Goal: Task Accomplishment & Management: Complete application form

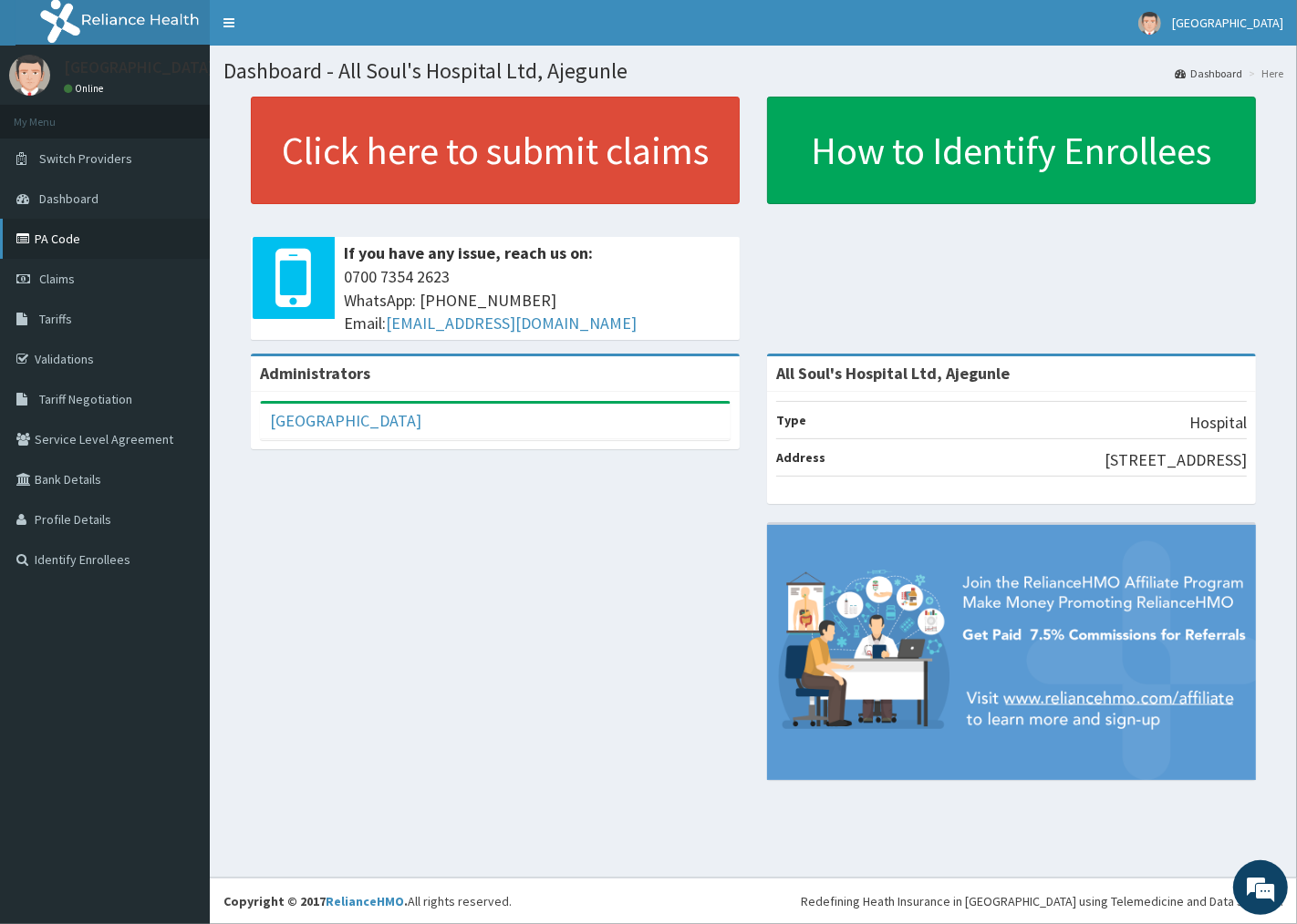
click at [55, 241] on link "PA Code" at bounding box center [104, 238] width 209 height 40
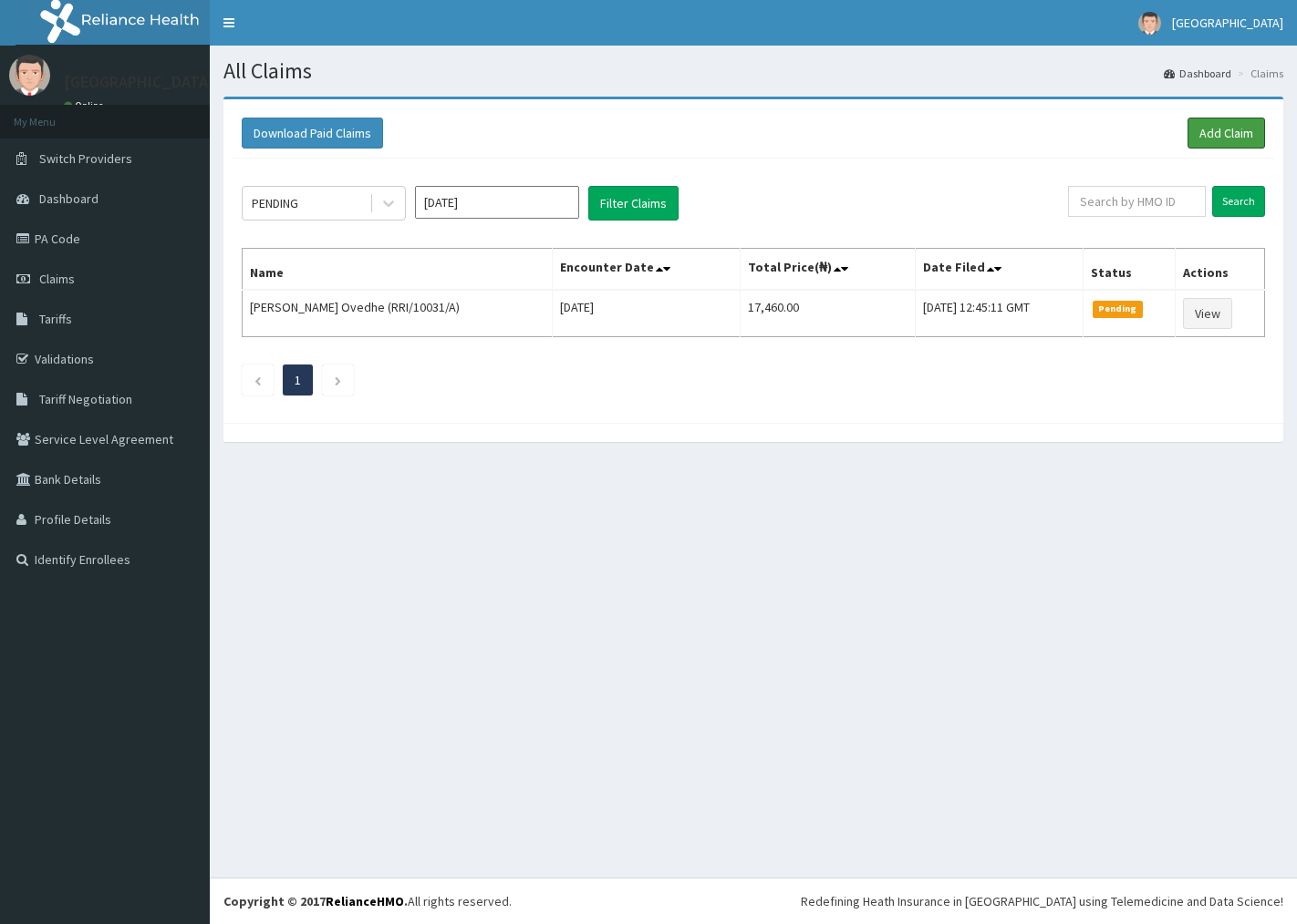
drag, startPoint x: 0, startPoint y: 0, endPoint x: 1164, endPoint y: 193, distance: 1179.9
click at [1226, 126] on link "Add Claim" at bounding box center [1226, 132] width 78 height 31
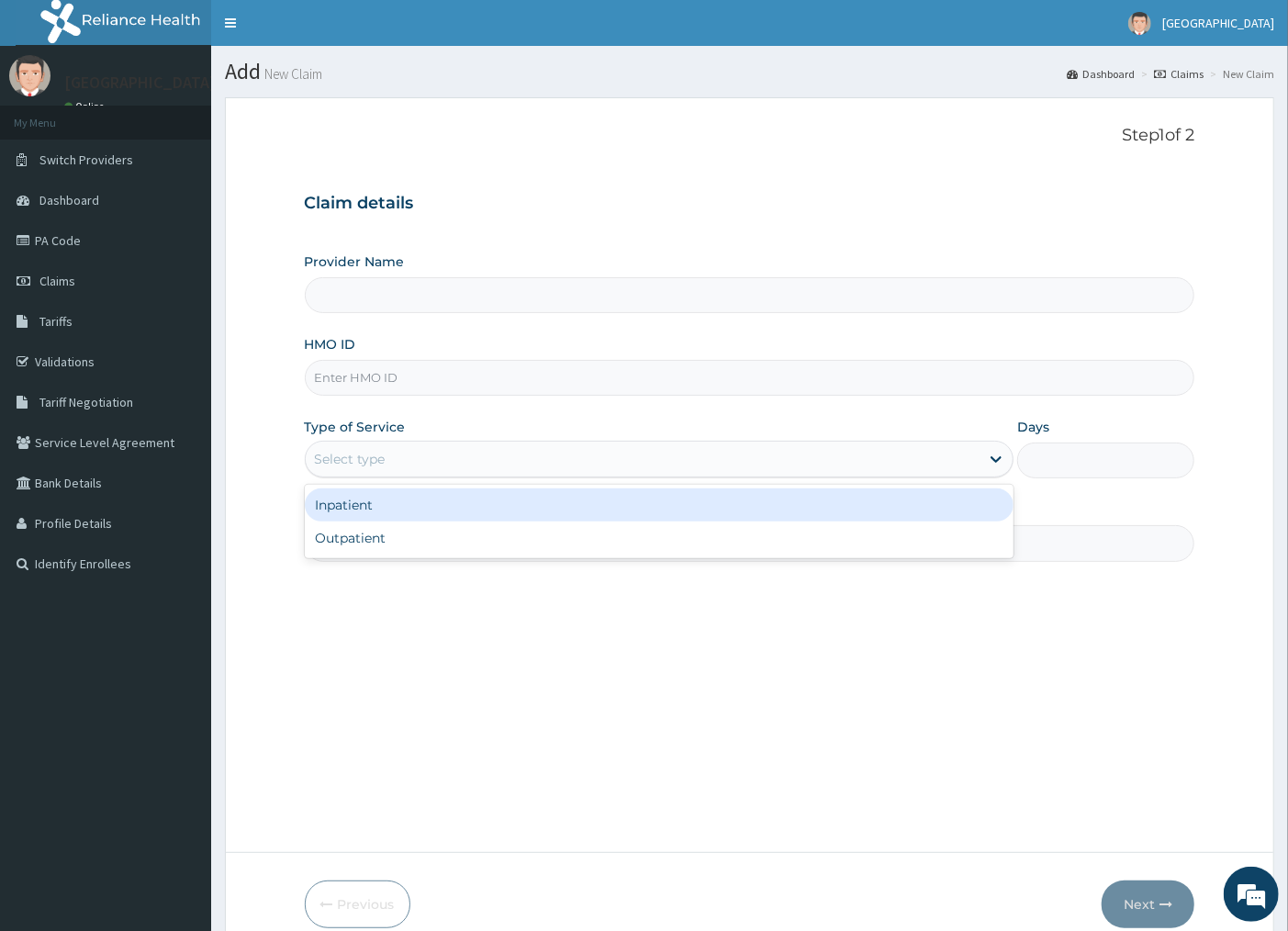
click at [416, 472] on div "Select type" at bounding box center [644, 458] width 675 height 29
type input "All Soul's Hospital Ltd, Ajegunle"
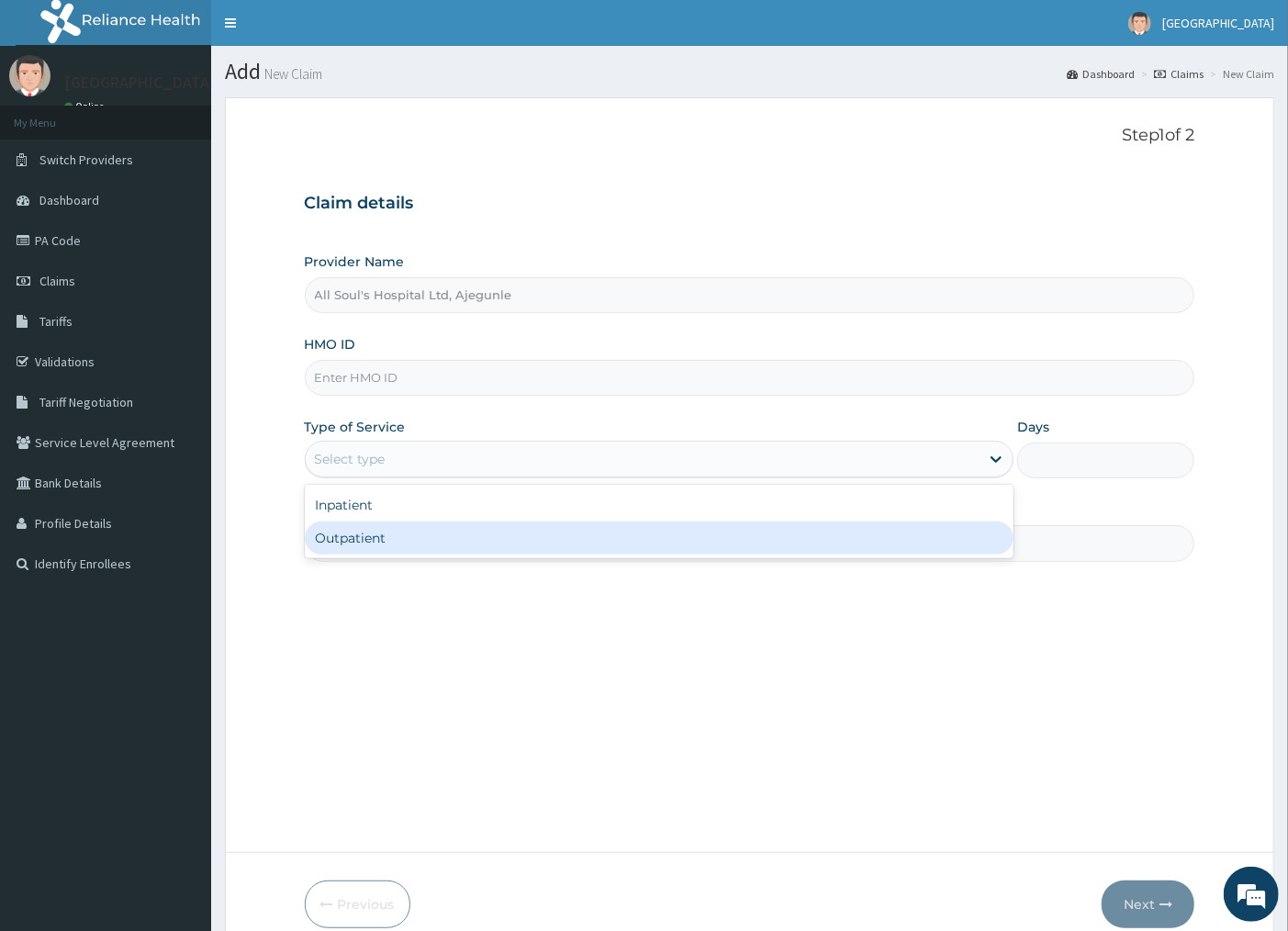
click at [392, 548] on div "Outpatient" at bounding box center [660, 538] width 710 height 33
type input "1"
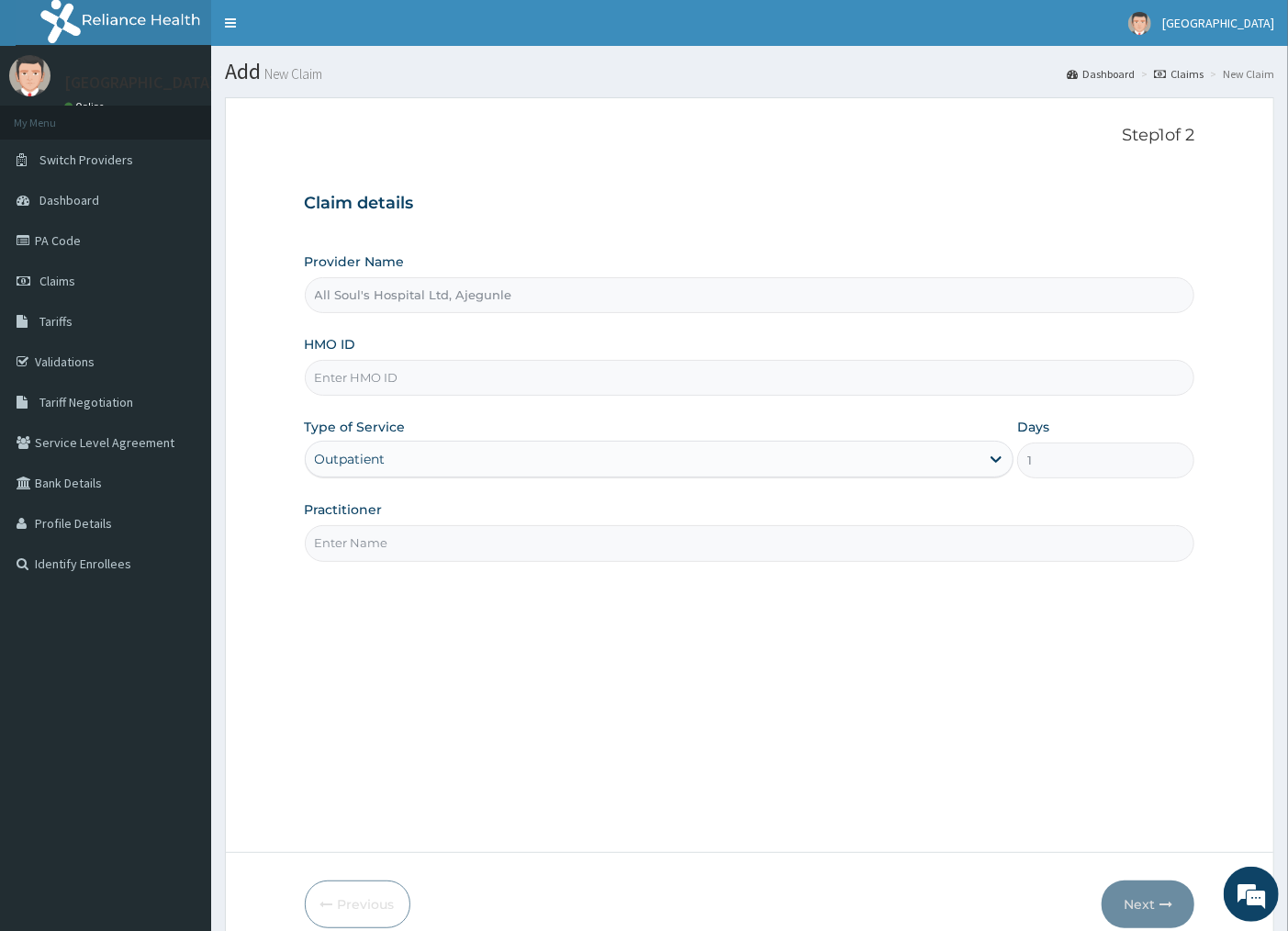
click at [404, 543] on input "Practitioner" at bounding box center [750, 543] width 890 height 36
type input "HMO OFFICER"
click at [480, 373] on input "HMO ID" at bounding box center [750, 378] width 890 height 36
click at [507, 371] on input "GSV/12847/A" at bounding box center [750, 378] width 890 height 36
type input "GSV/12847/A"
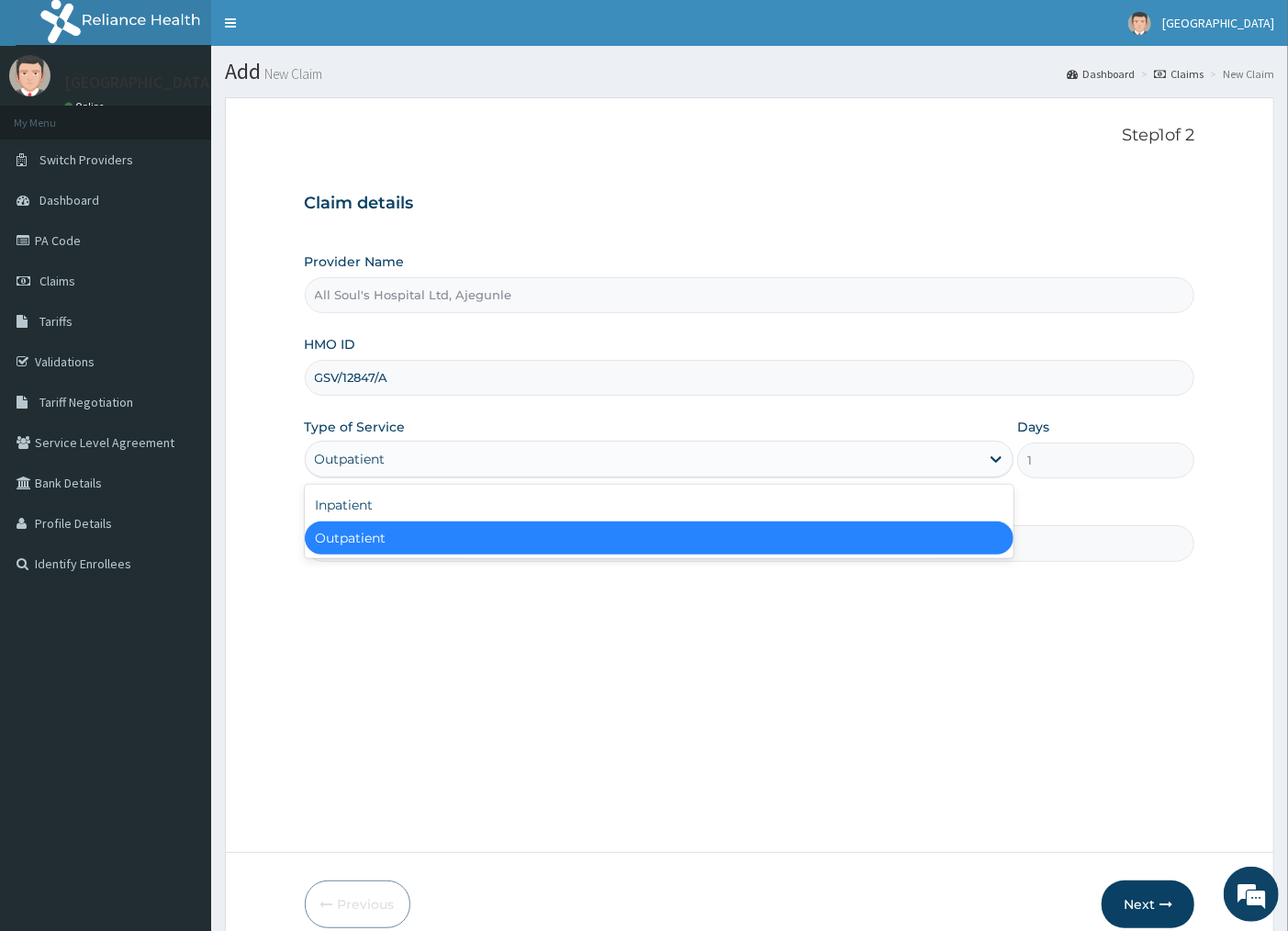
click at [457, 464] on div "Outpatient" at bounding box center [644, 458] width 675 height 29
click at [411, 539] on div "Outpatient" at bounding box center [660, 538] width 710 height 33
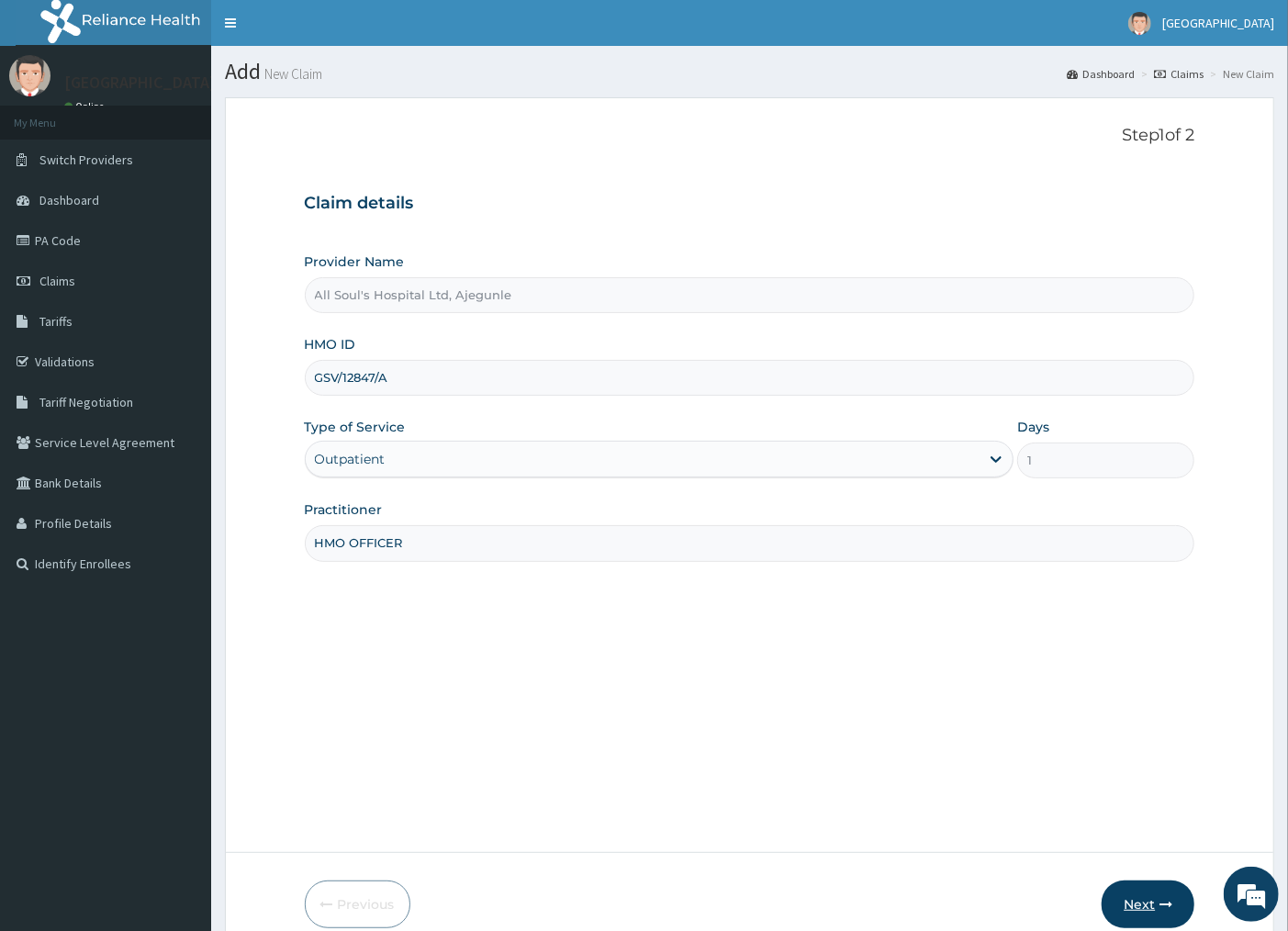
click at [1142, 902] on button "Next" at bounding box center [1148, 905] width 93 height 48
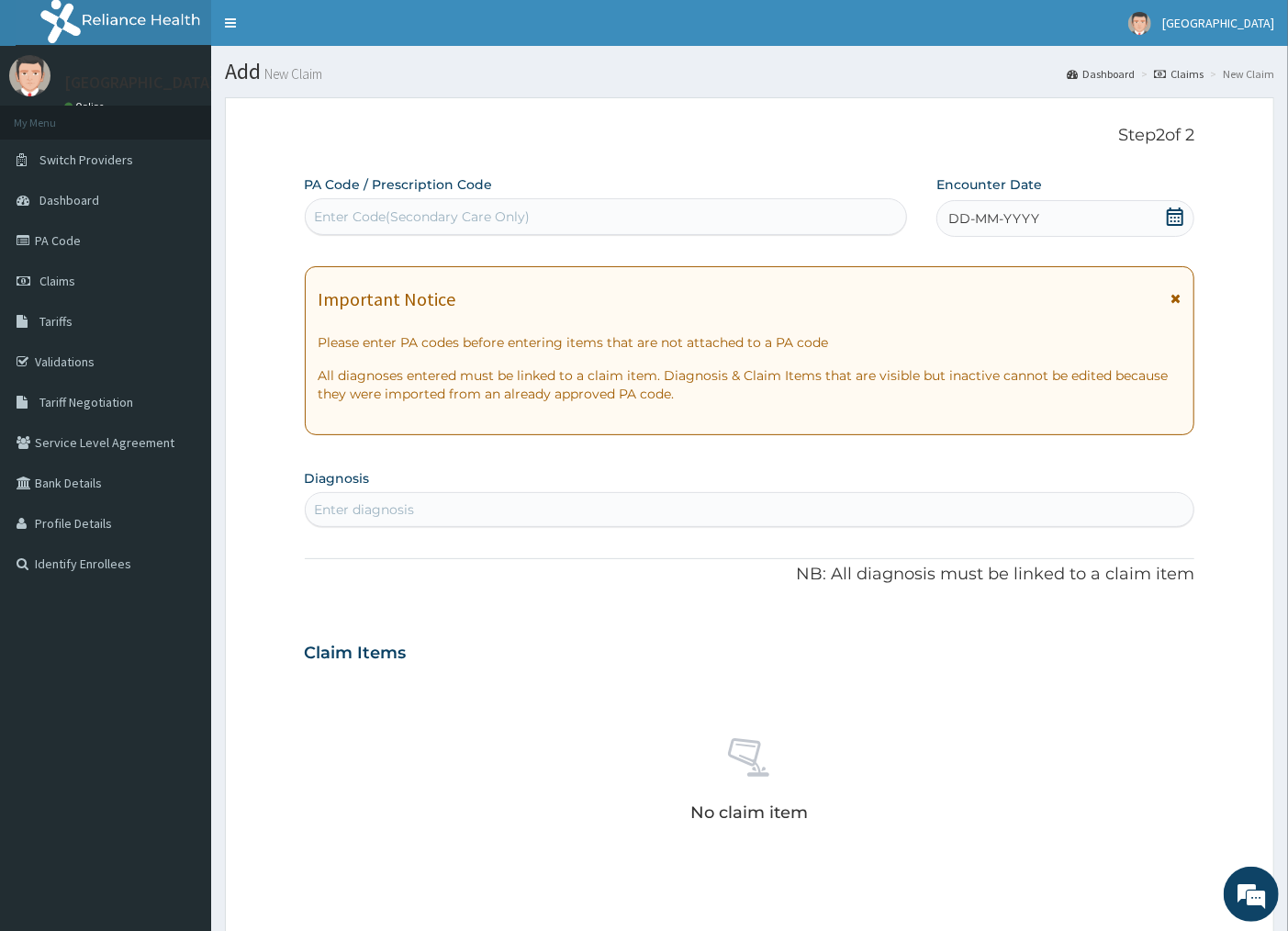
click at [551, 224] on div "Enter Code(Secondary Care Only)" at bounding box center [606, 216] width 600 height 29
paste input "PA/E79091"
type input "PA/E79091"
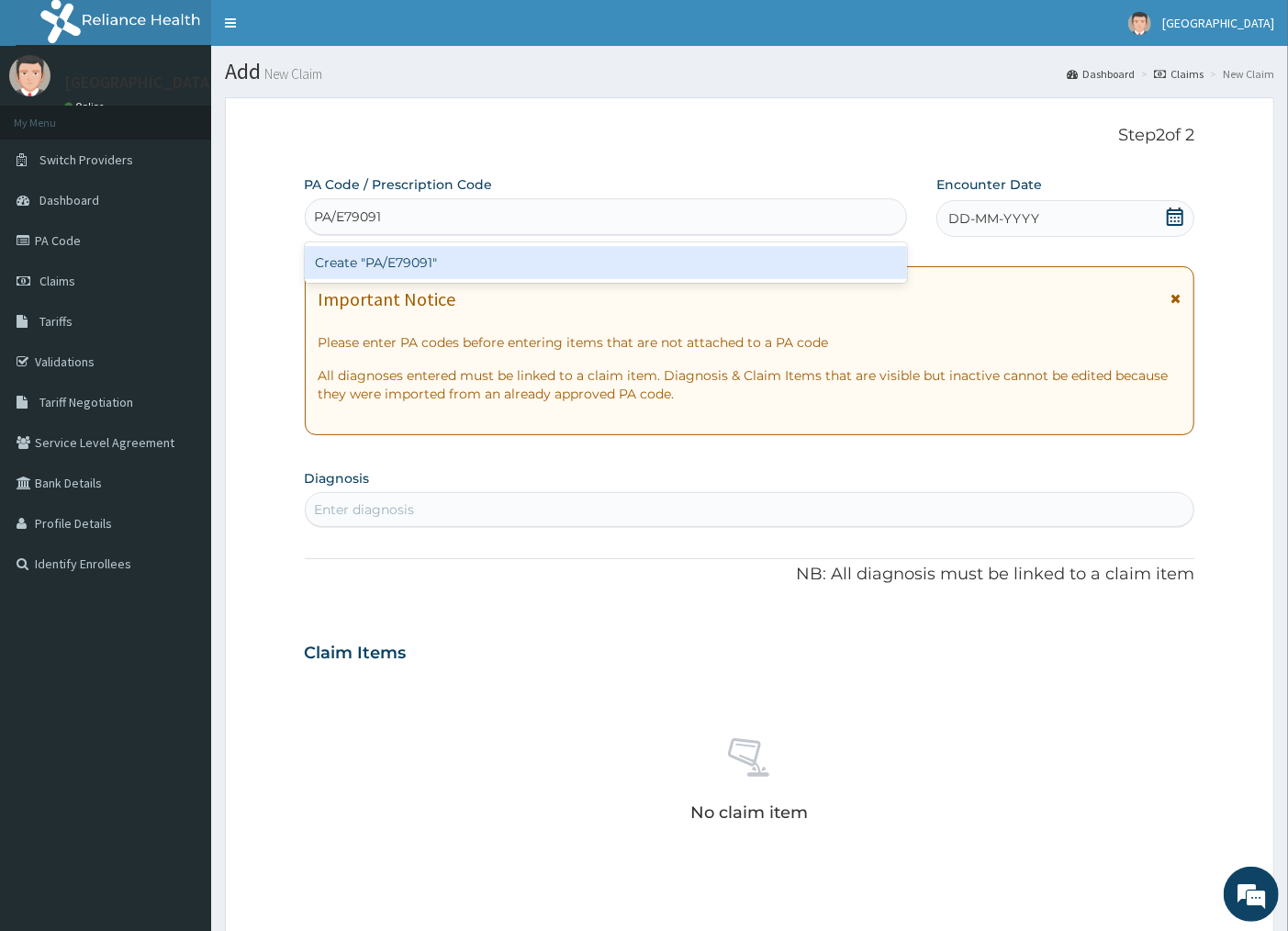
click at [572, 252] on div "Create "PA/E79091"" at bounding box center [606, 262] width 602 height 33
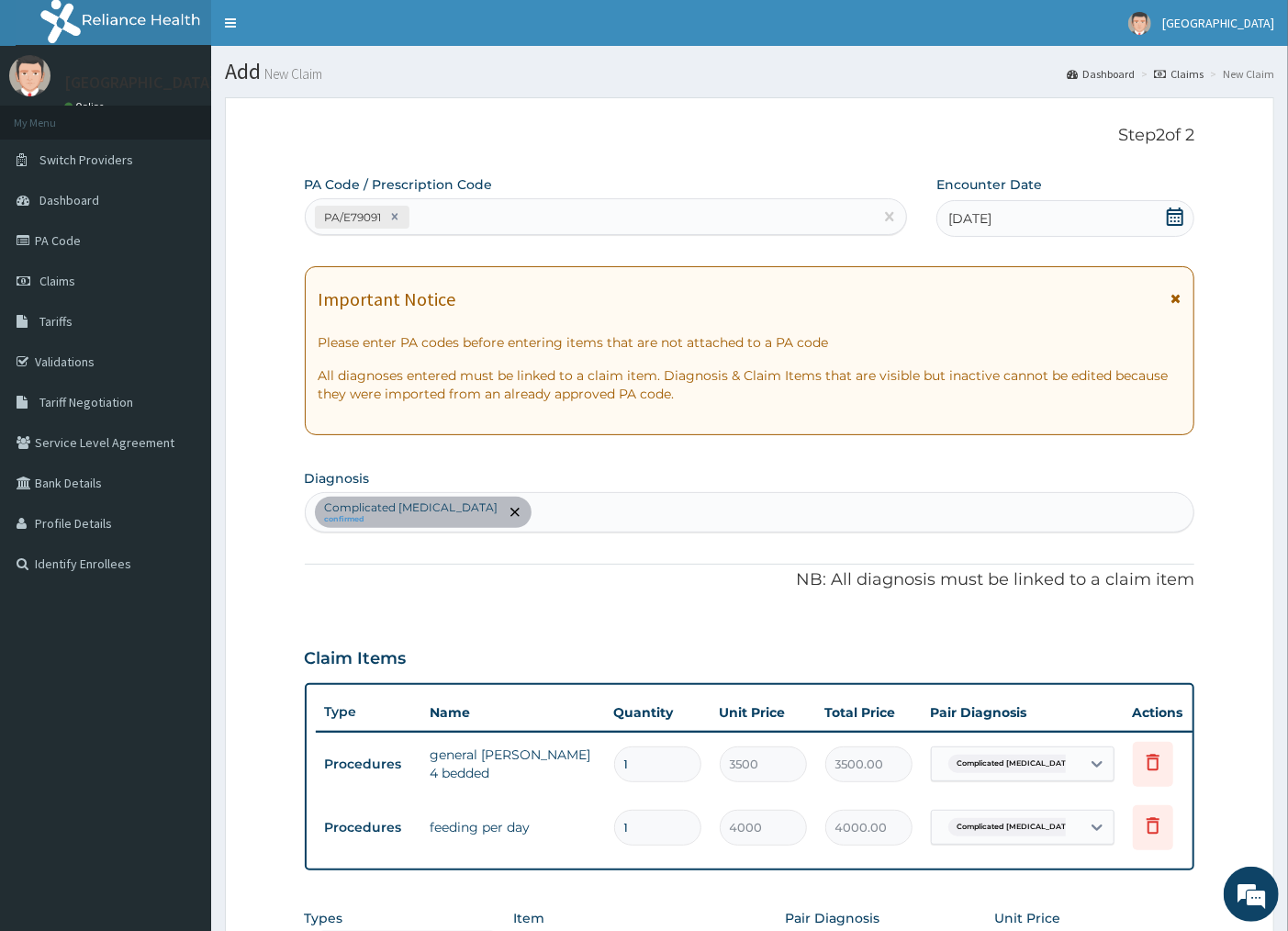
click at [561, 520] on div "Complicated [MEDICAL_DATA] confirmed" at bounding box center [750, 512] width 888 height 39
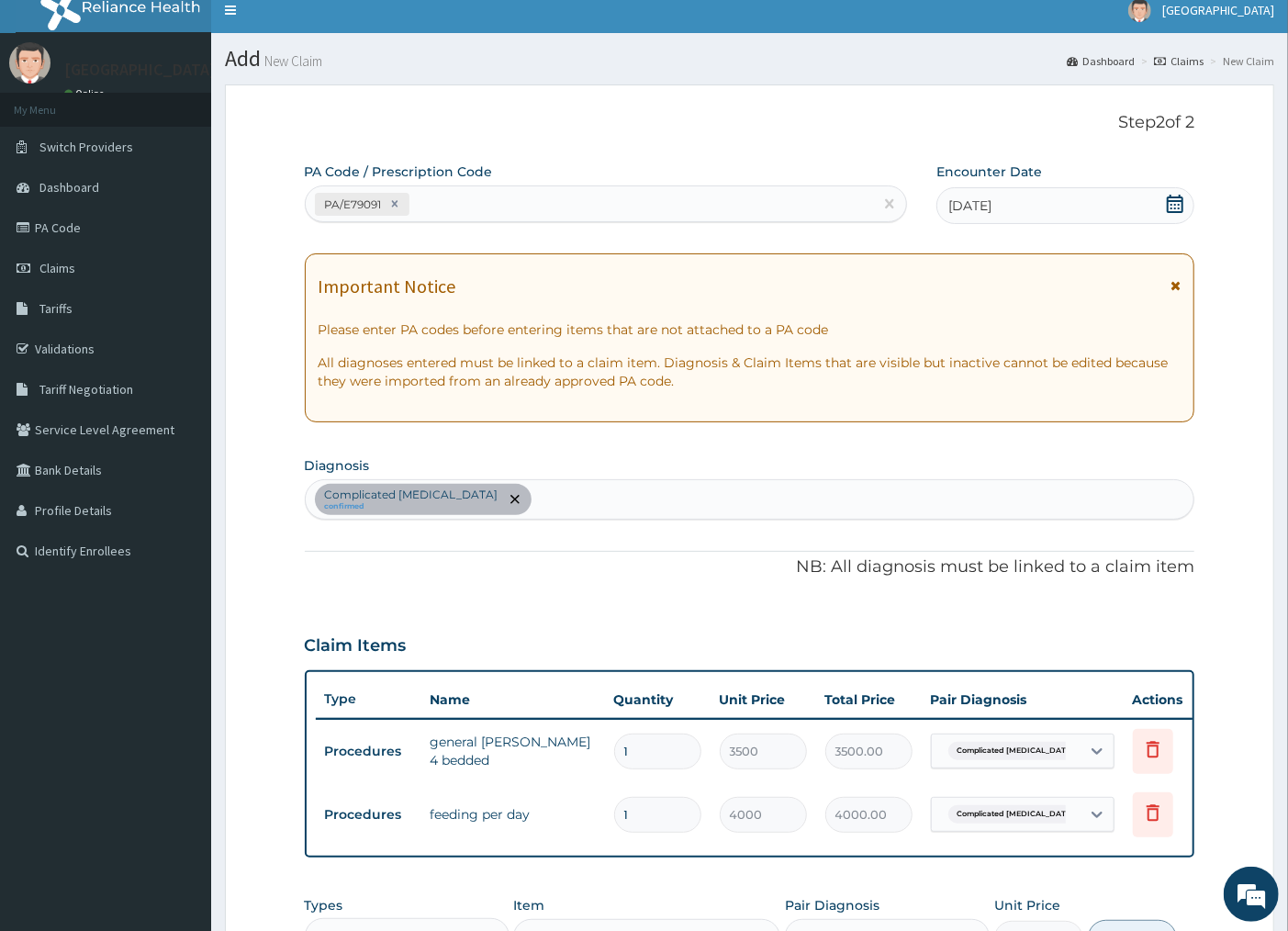
scroll to position [102, 0]
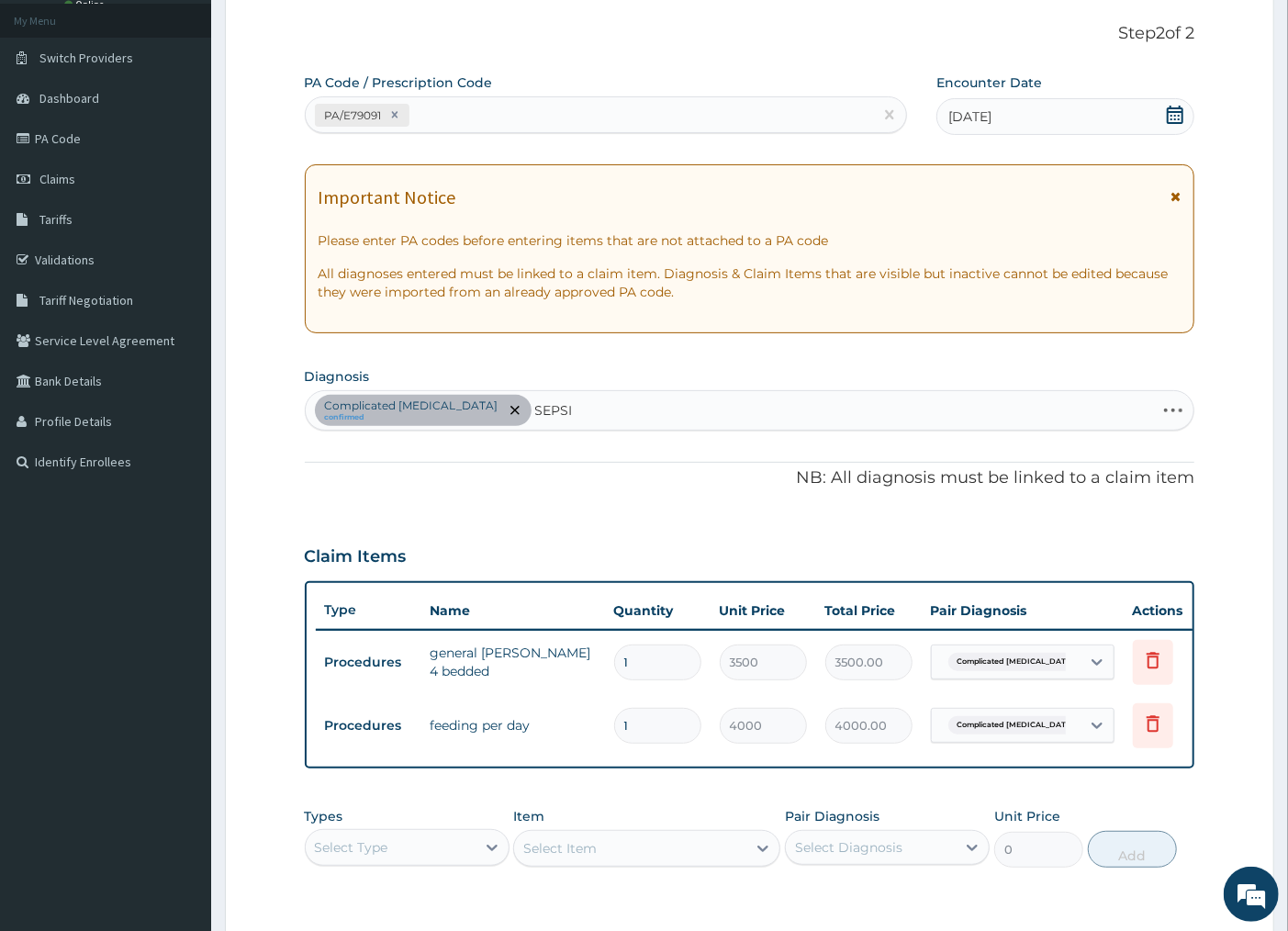
type input "[MEDICAL_DATA]"
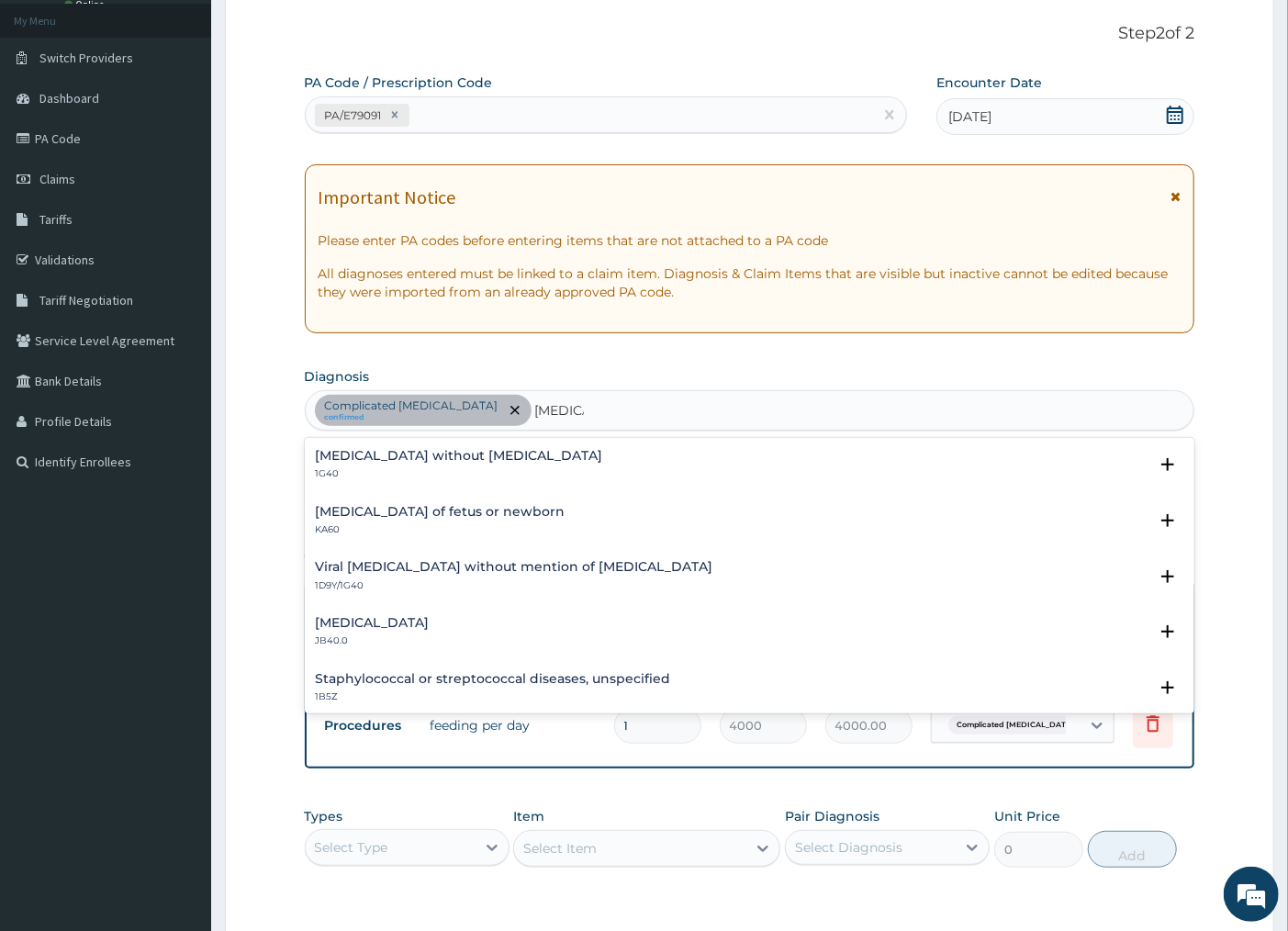
click at [487, 455] on h4 "[MEDICAL_DATA] without [MEDICAL_DATA]" at bounding box center [459, 456] width 287 height 14
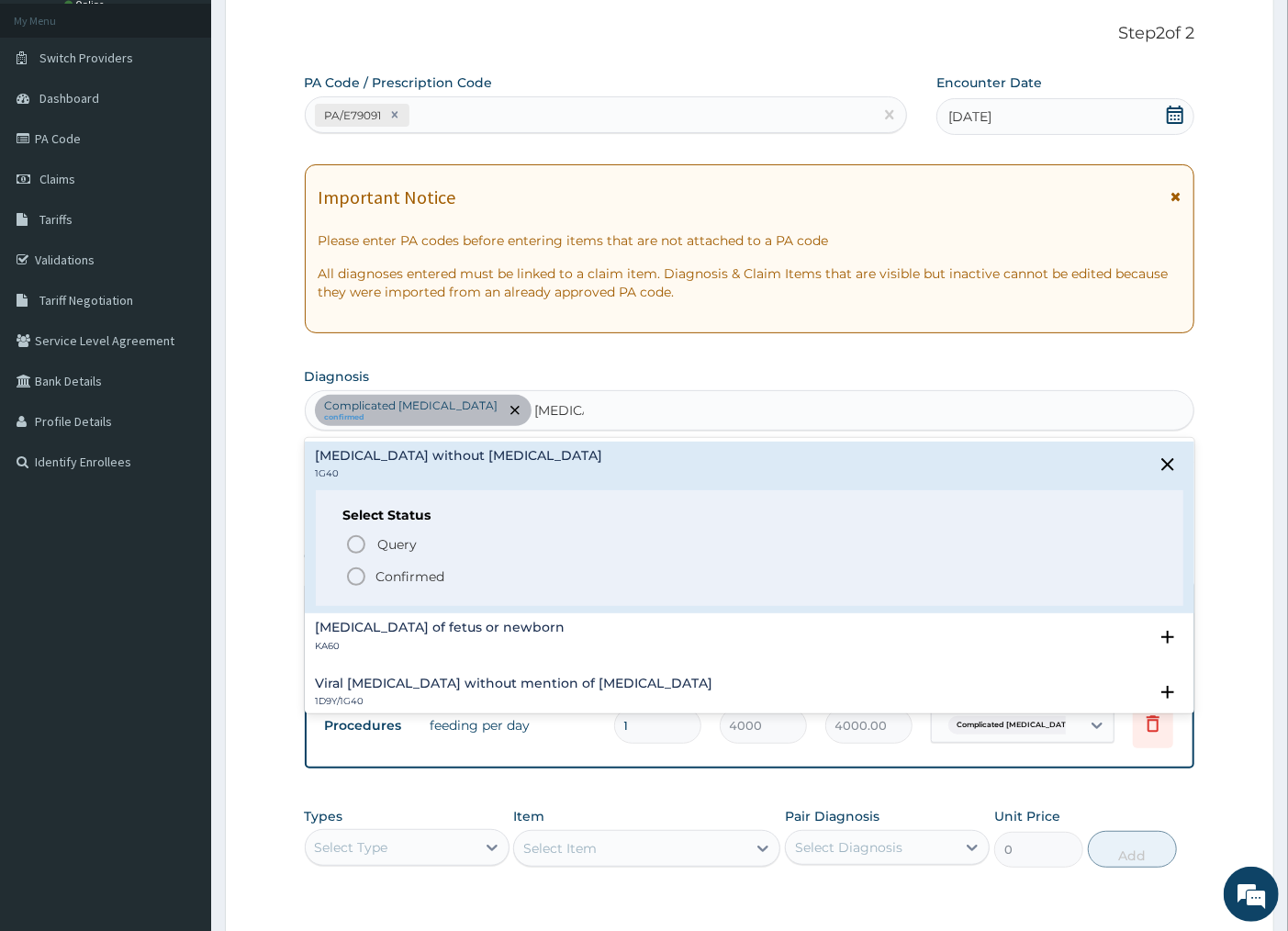
click at [388, 572] on p "Confirmed" at bounding box center [410, 576] width 69 height 18
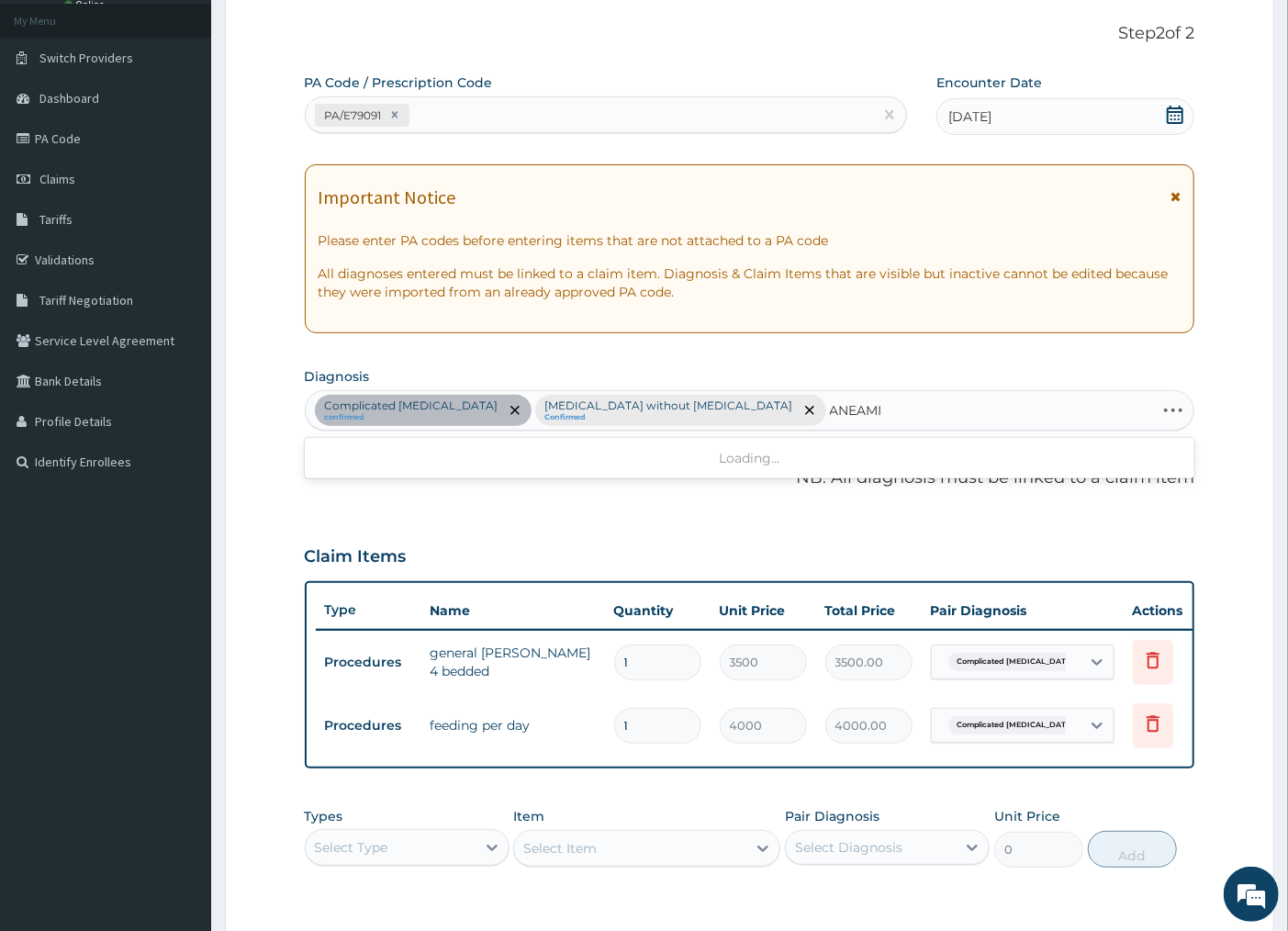
type input "ANEAMIA"
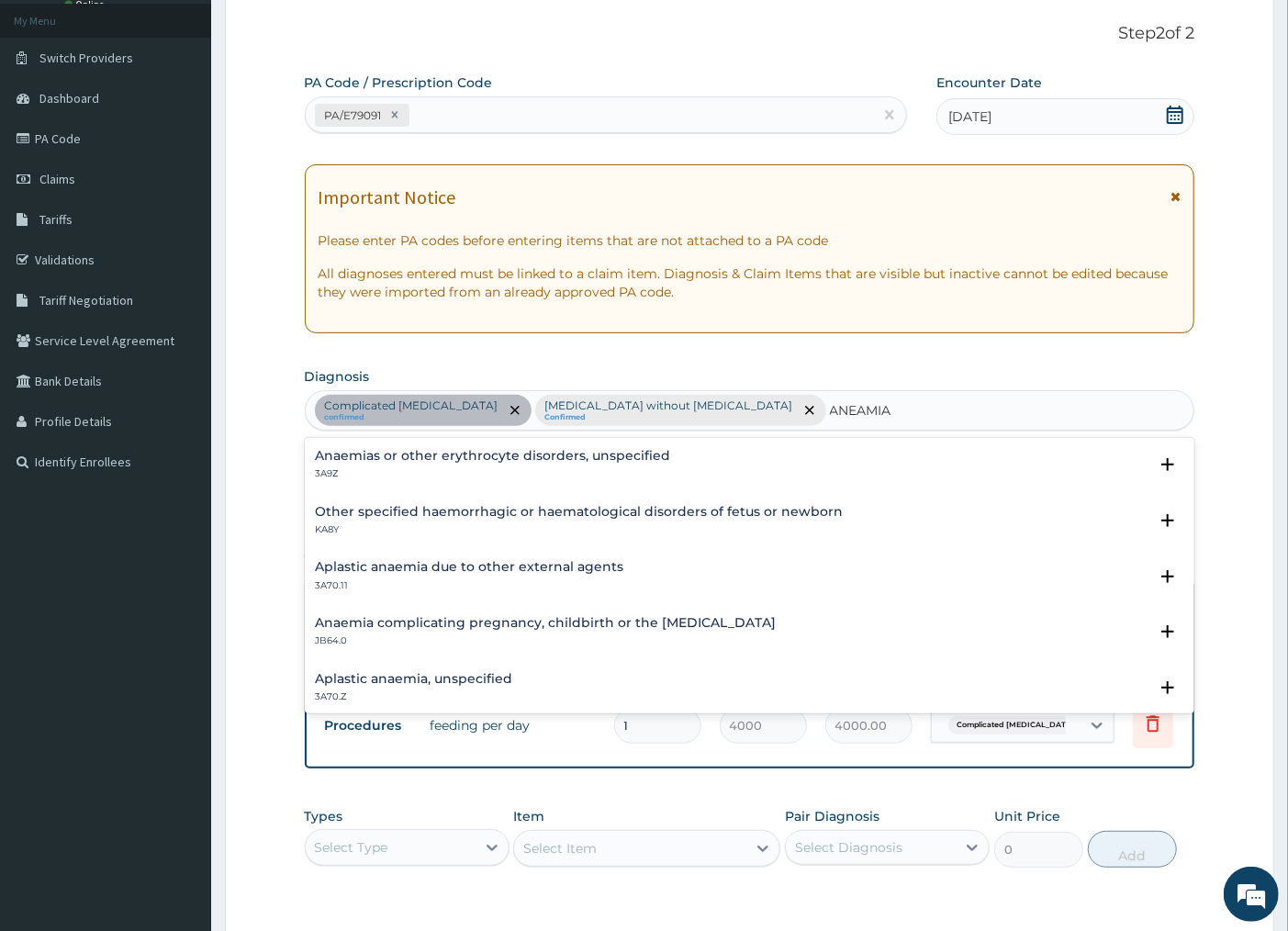
click at [455, 461] on h4 "Anaemias or other erythrocyte disorders, unspecified" at bounding box center [493, 456] width 355 height 14
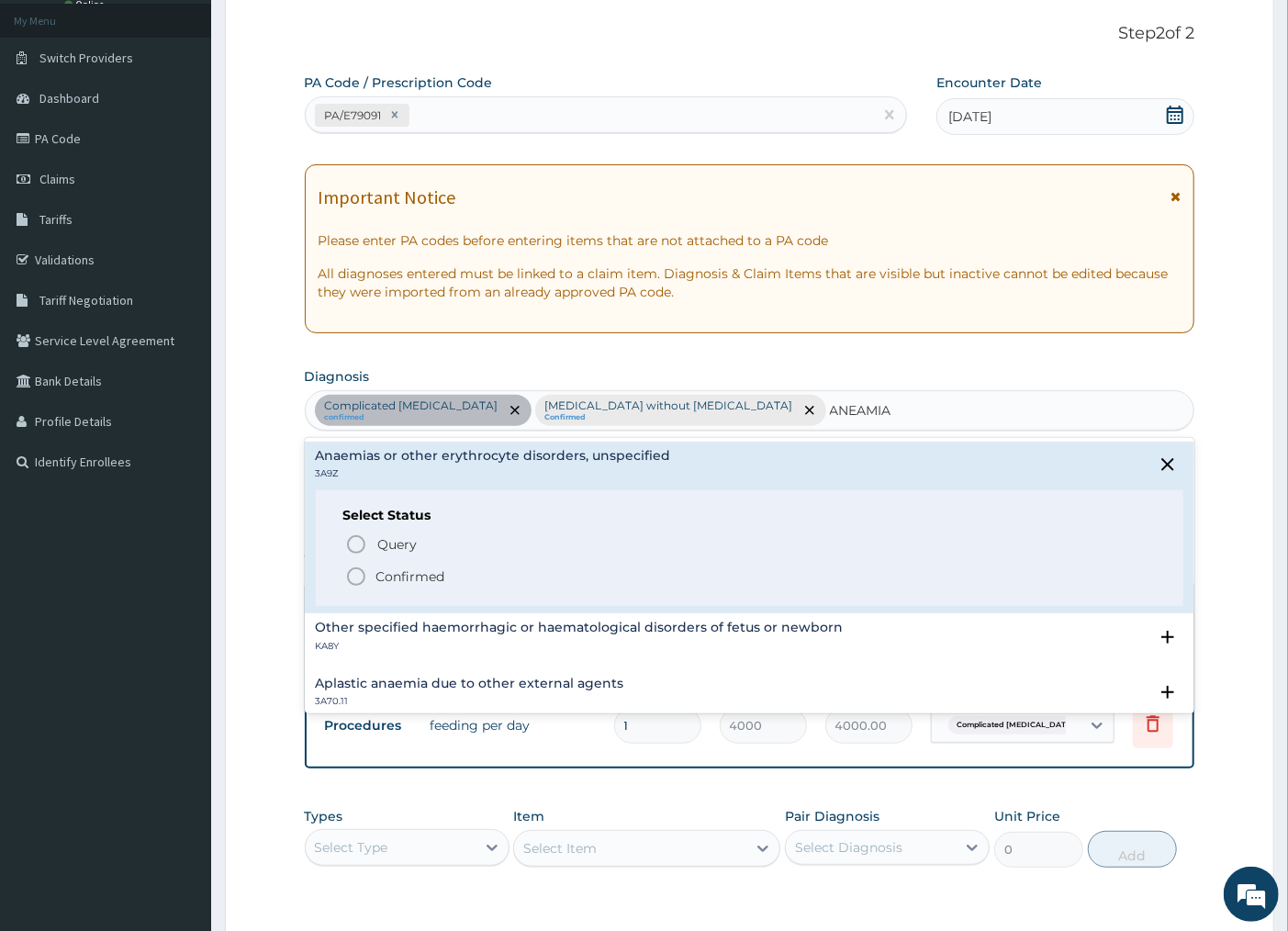
click at [353, 581] on icon "status option filled" at bounding box center [355, 576] width 22 height 22
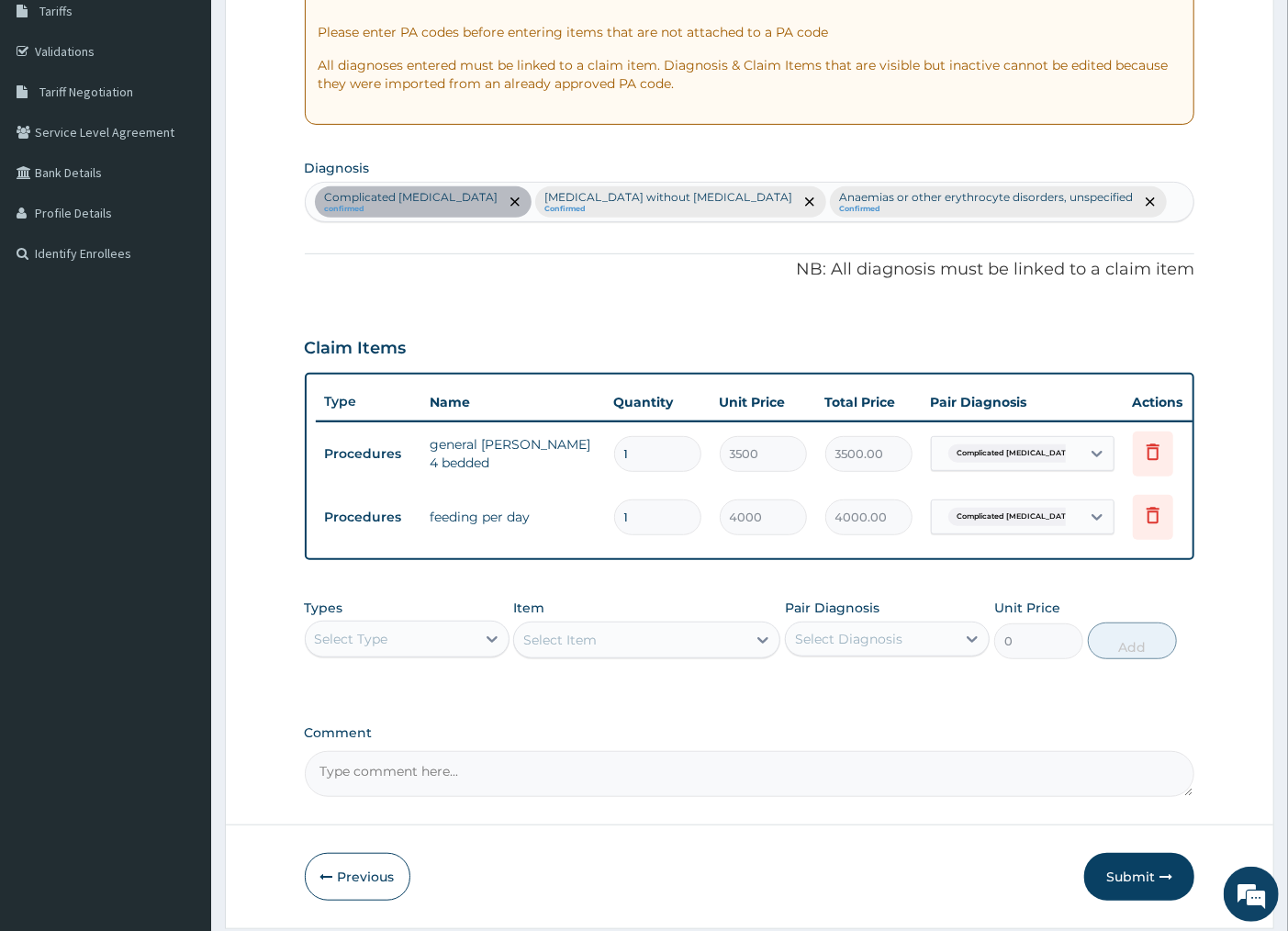
scroll to position [384, 0]
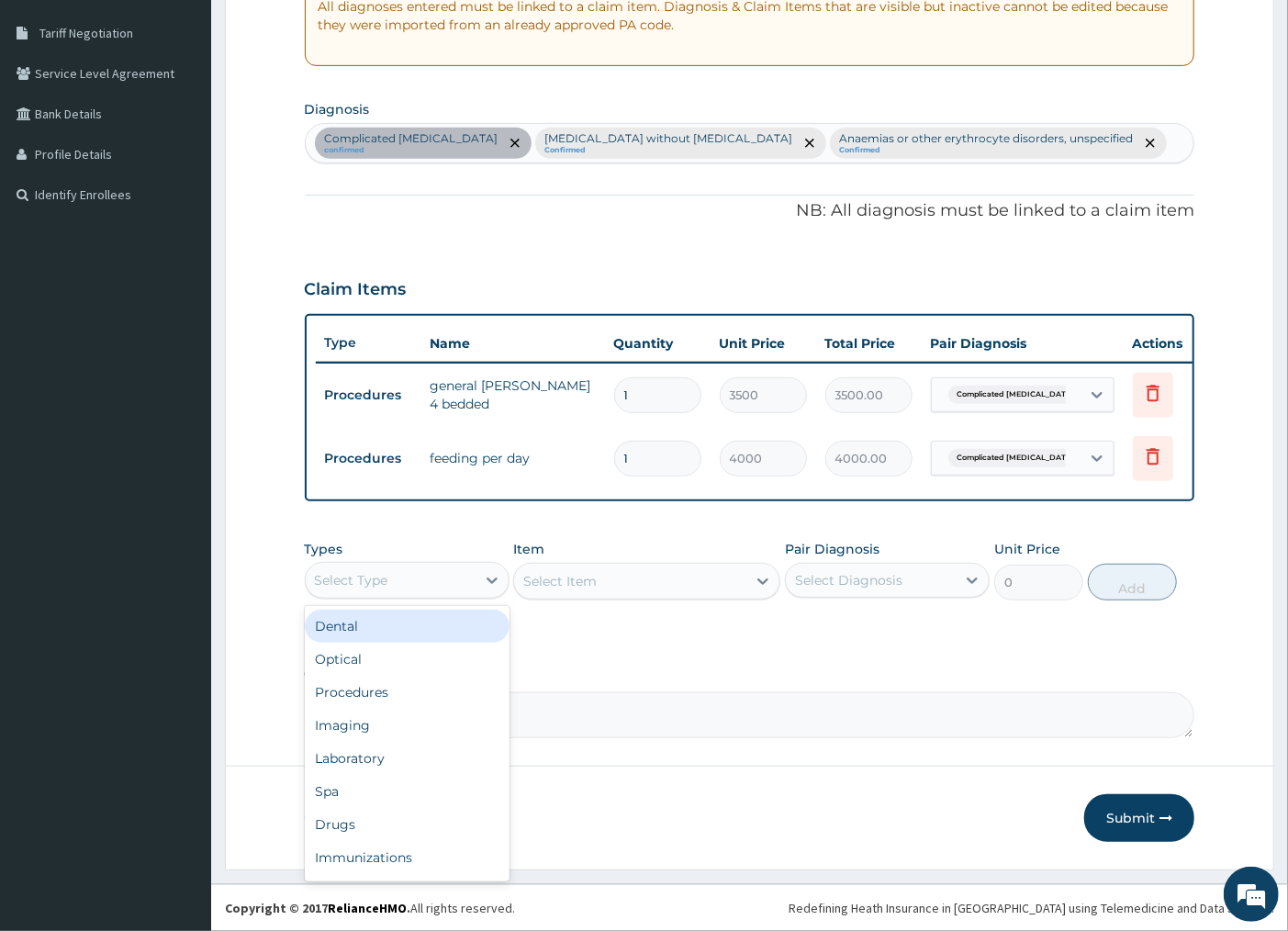
click at [471, 590] on div "Select Type" at bounding box center [391, 579] width 170 height 29
click at [381, 685] on div "Procedures" at bounding box center [407, 692] width 205 height 33
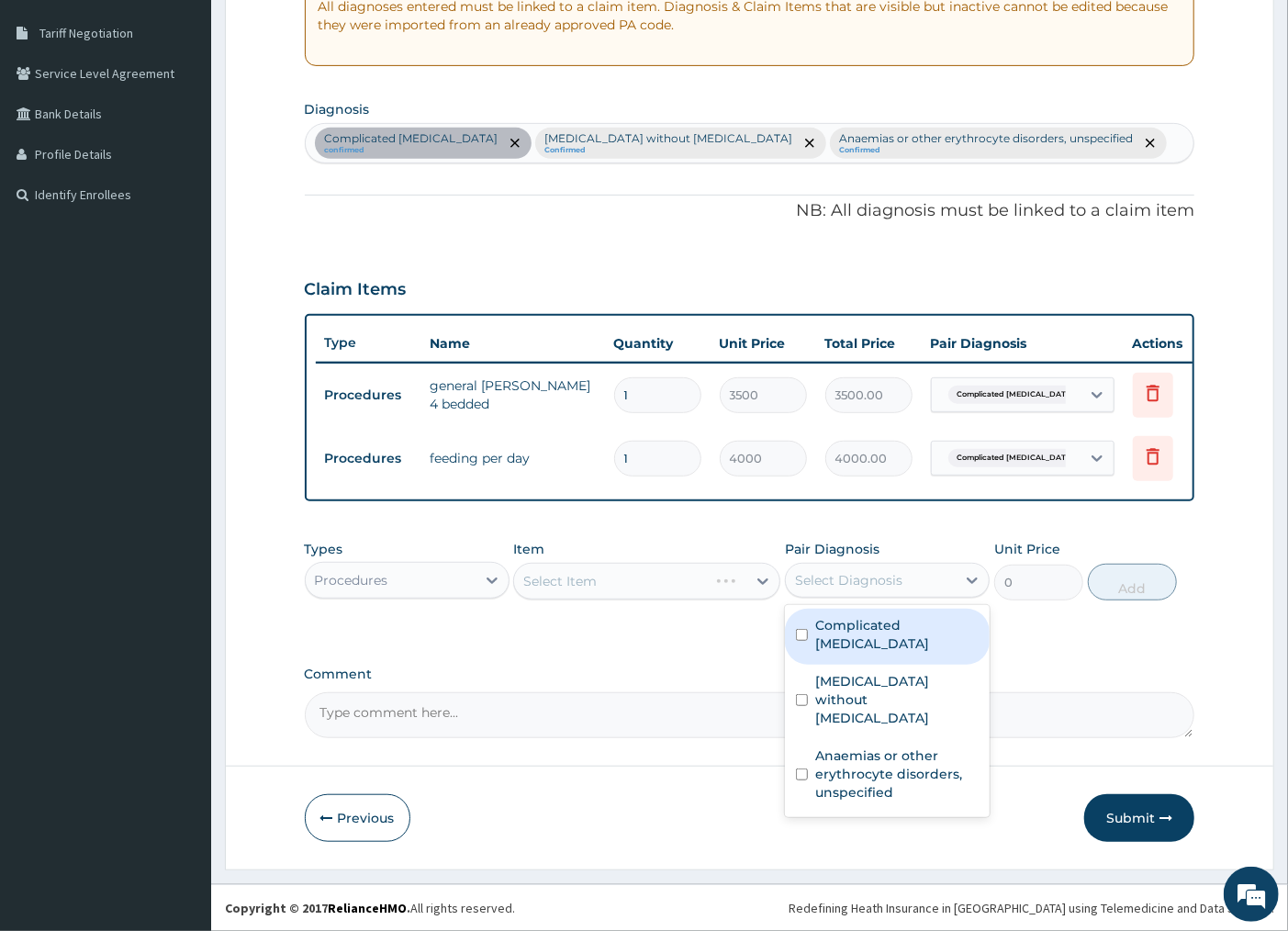
click at [930, 581] on div "Select Diagnosis" at bounding box center [871, 579] width 170 height 29
click at [802, 618] on div "Complicated [MEDICAL_DATA]" at bounding box center [887, 636] width 205 height 56
checkbox input "true"
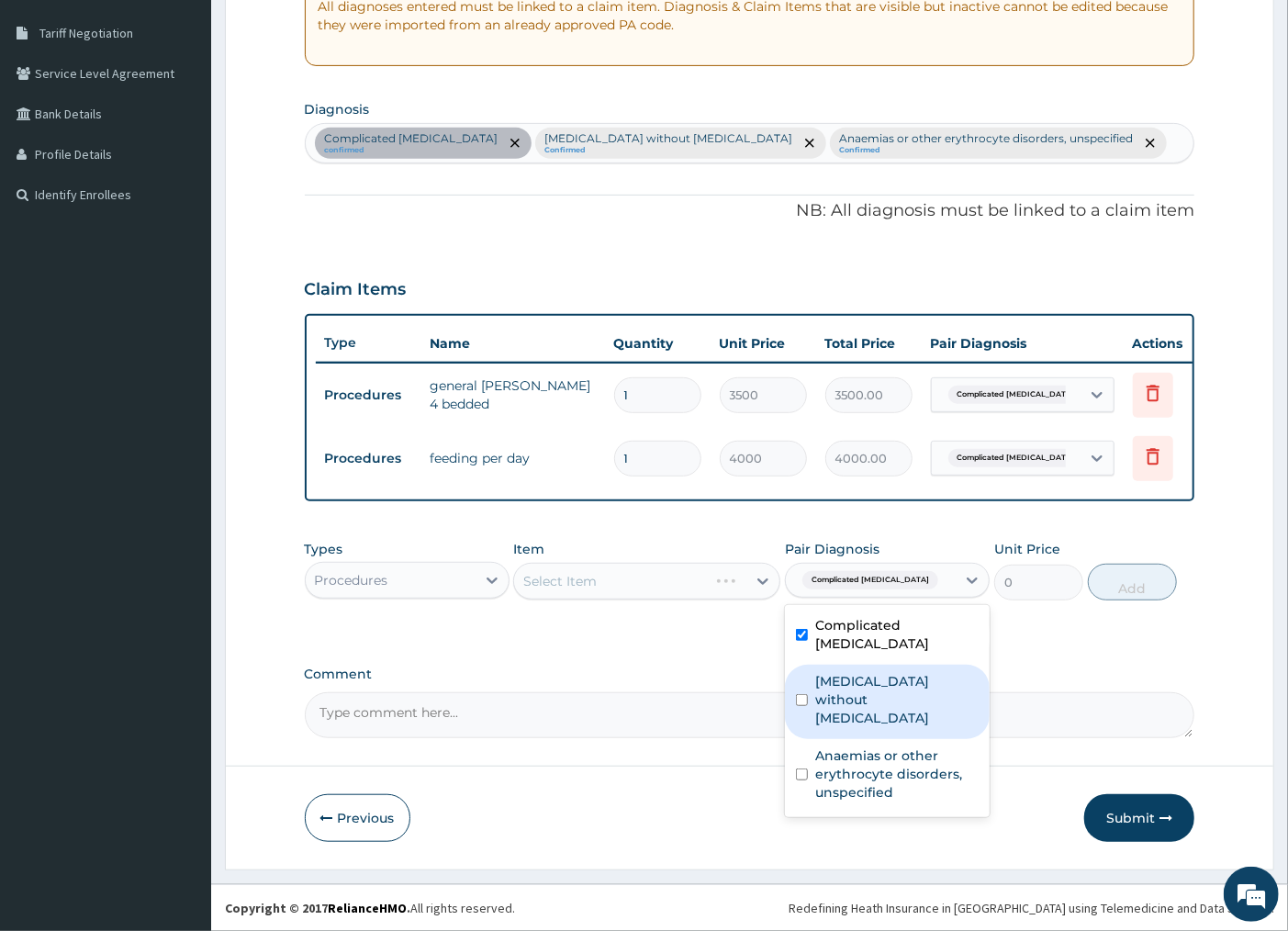
click at [800, 695] on input "checkbox" at bounding box center [801, 700] width 12 height 12
checkbox input "true"
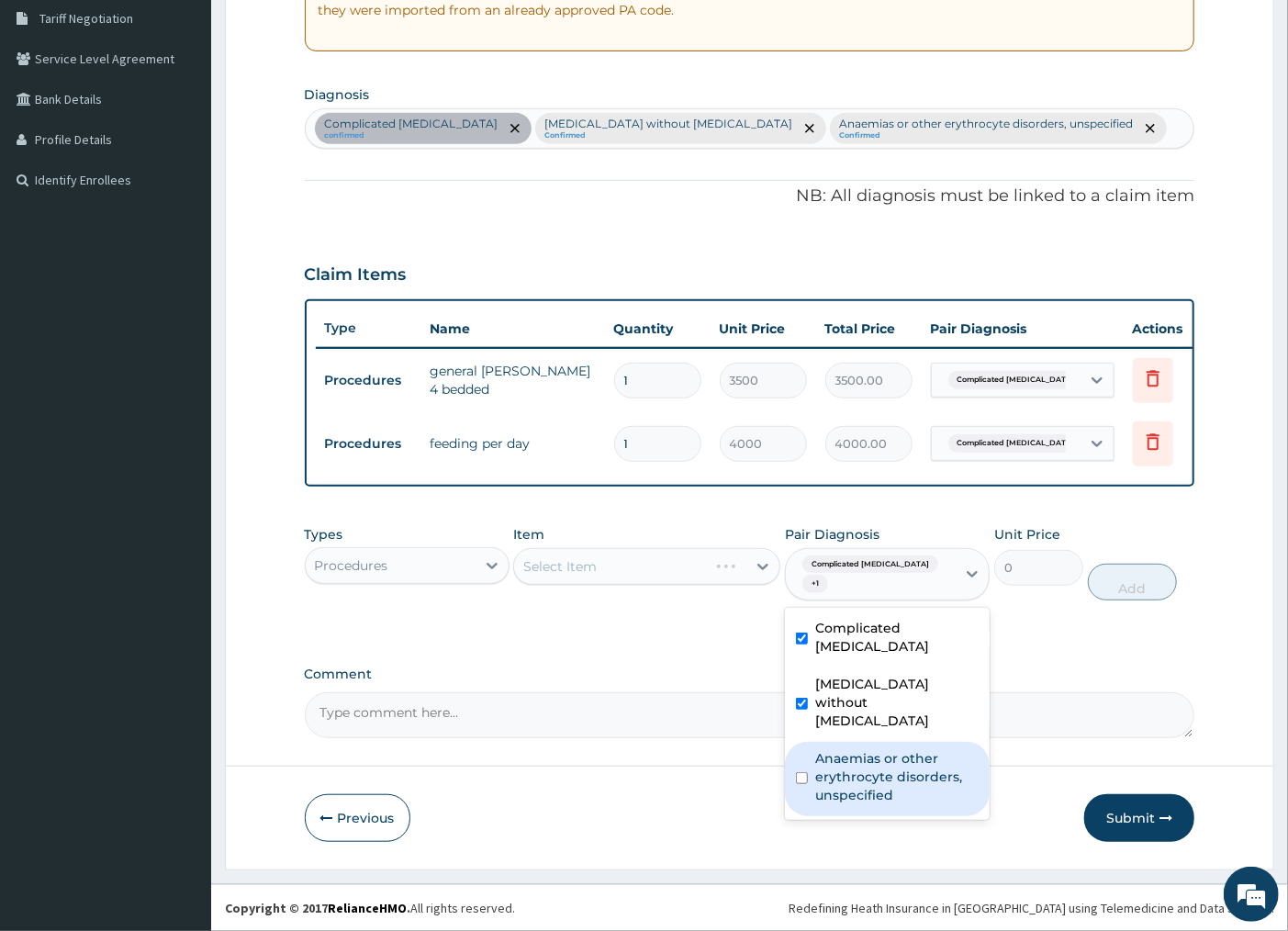
click at [799, 772] on input "checkbox" at bounding box center [801, 778] width 12 height 12
checkbox input "true"
click at [630, 579] on div "Select Item" at bounding box center [630, 566] width 232 height 29
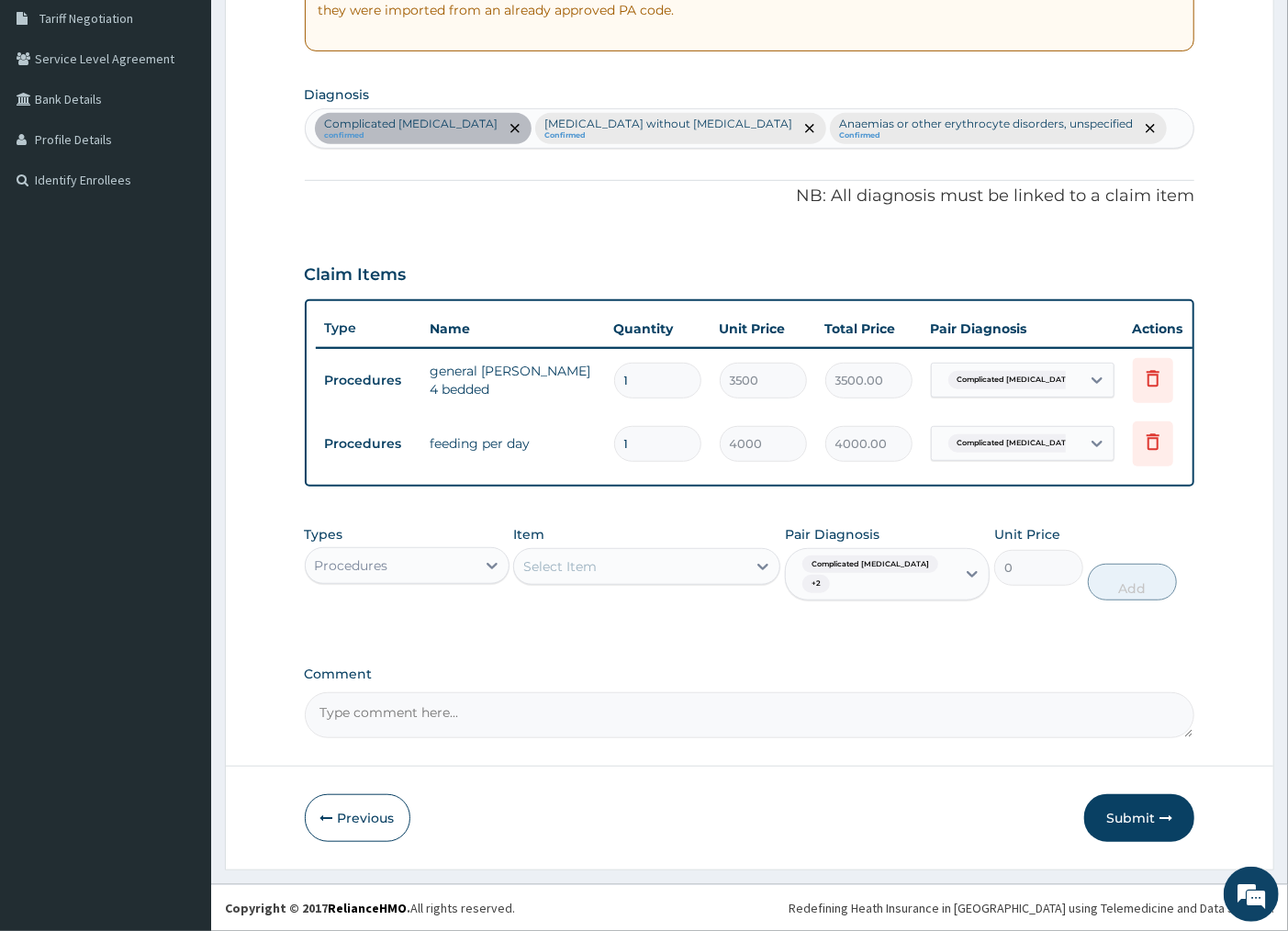
click at [628, 579] on div "Select Item" at bounding box center [630, 566] width 232 height 29
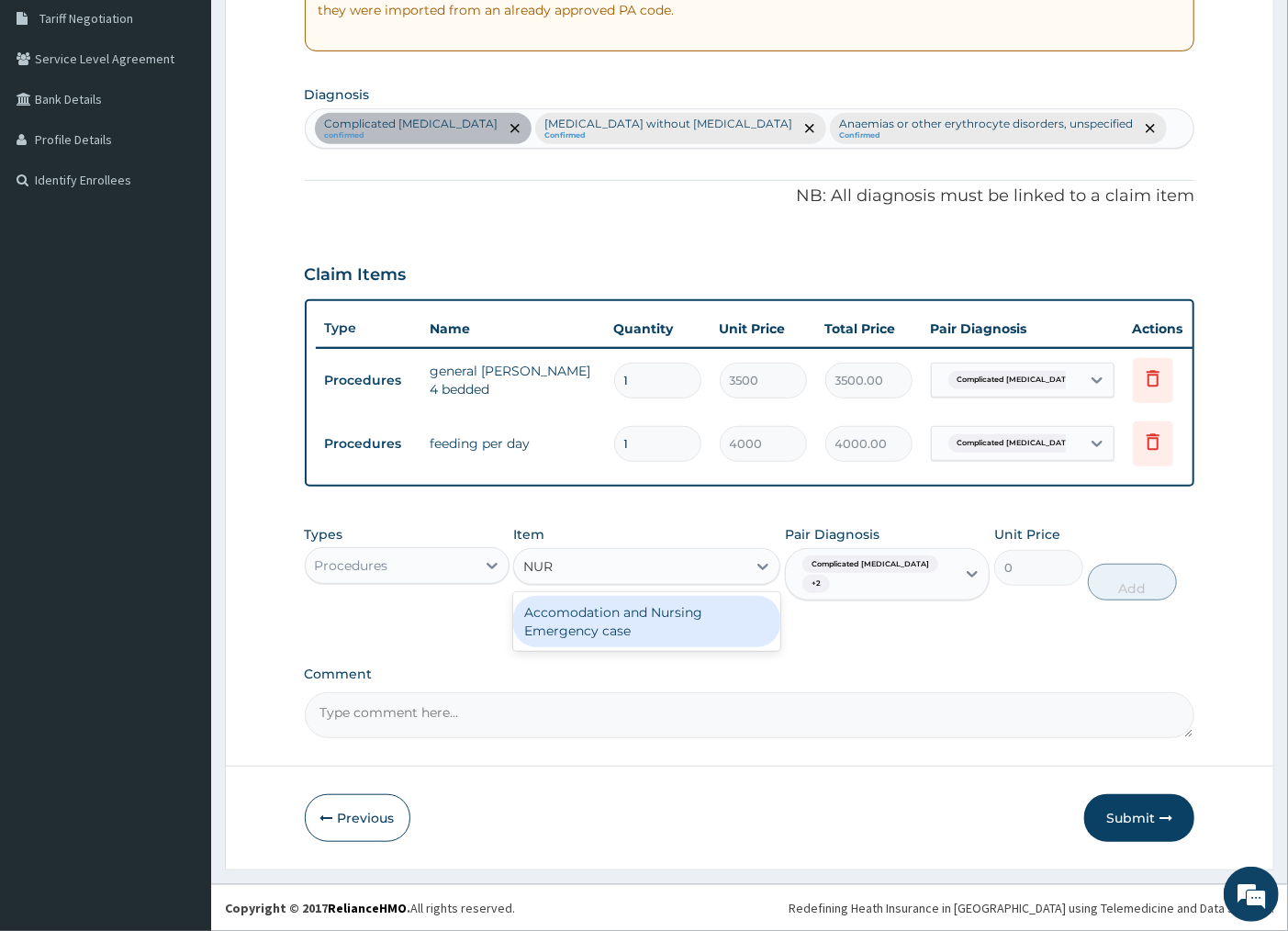
type input "NURS"
click at [601, 641] on div "Accomodation and Nursing Emergency case" at bounding box center [646, 622] width 267 height 51
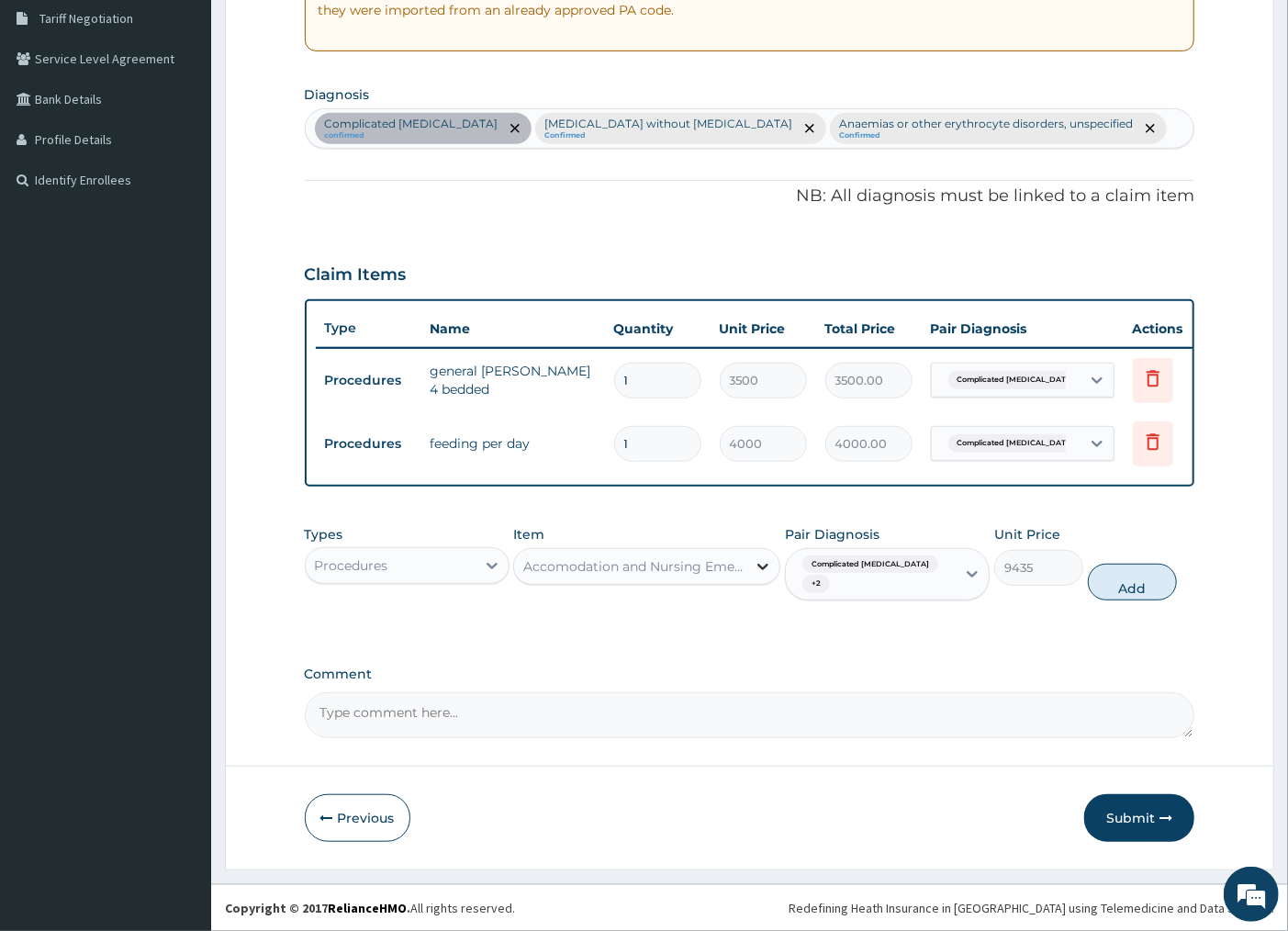
click at [751, 579] on div at bounding box center [763, 566] width 33 height 33
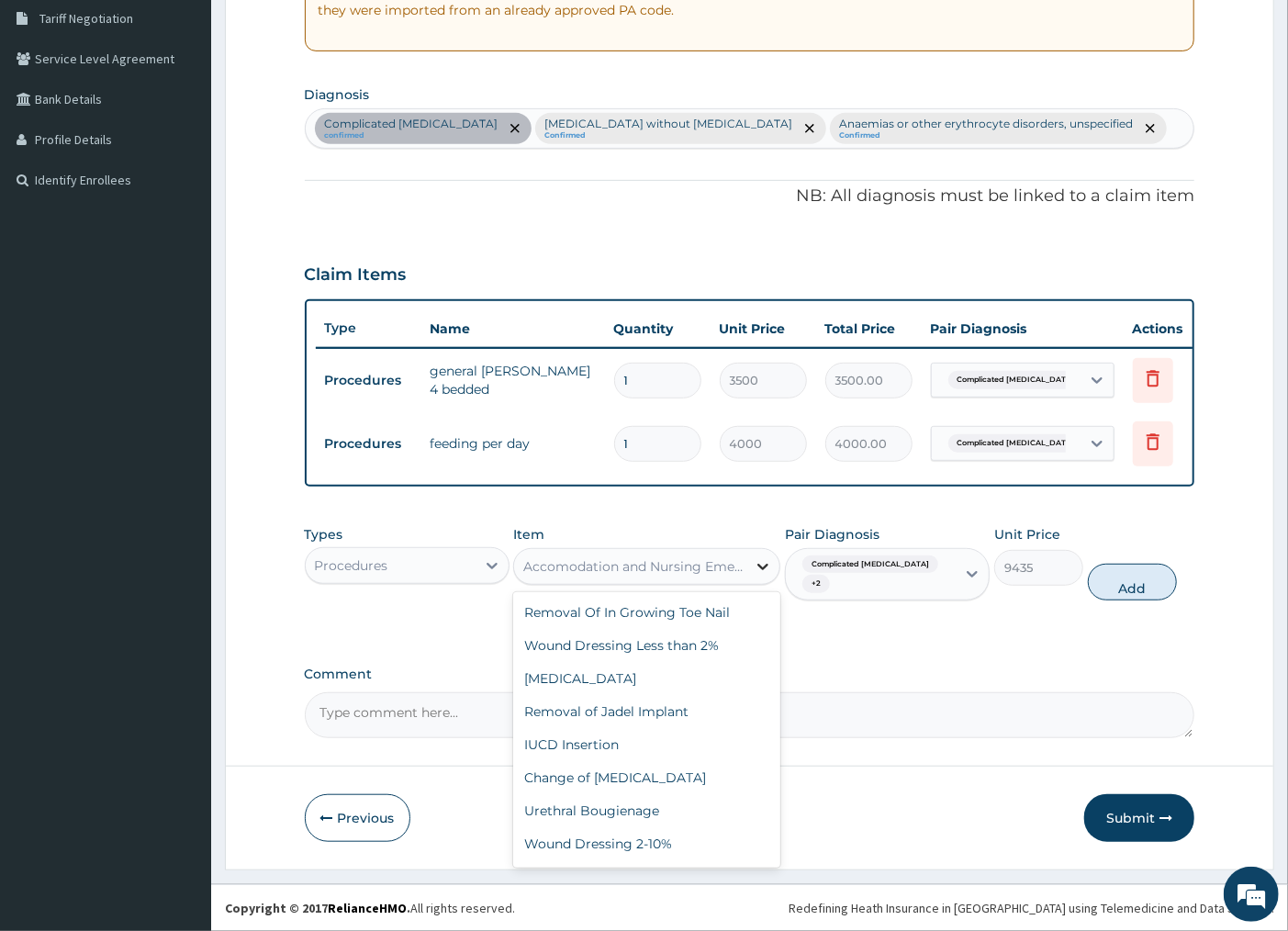
scroll to position [74495, 0]
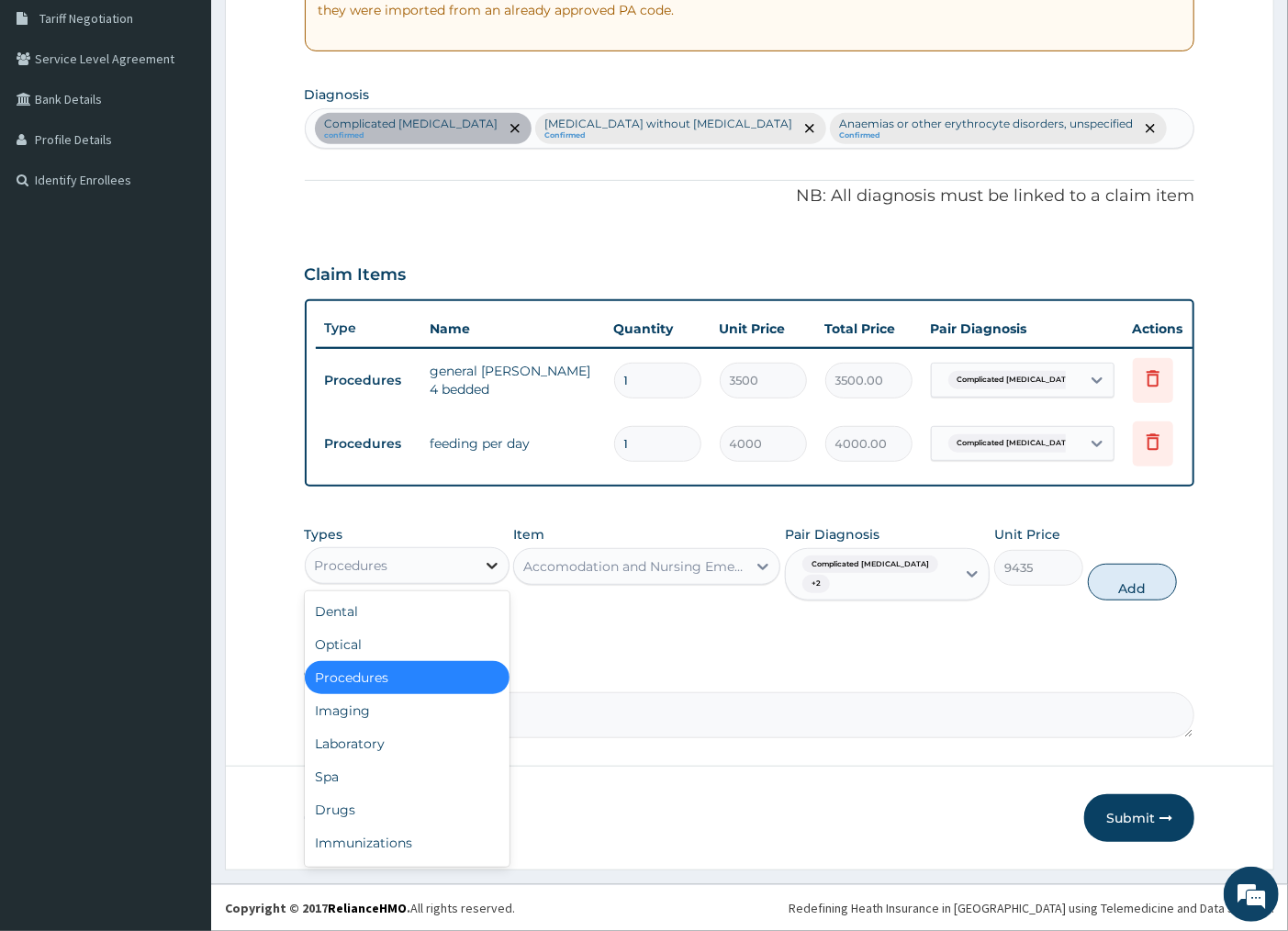
click at [488, 575] on icon at bounding box center [491, 565] width 18 height 18
click at [387, 753] on div "Laboratory" at bounding box center [407, 743] width 205 height 33
type input "0"
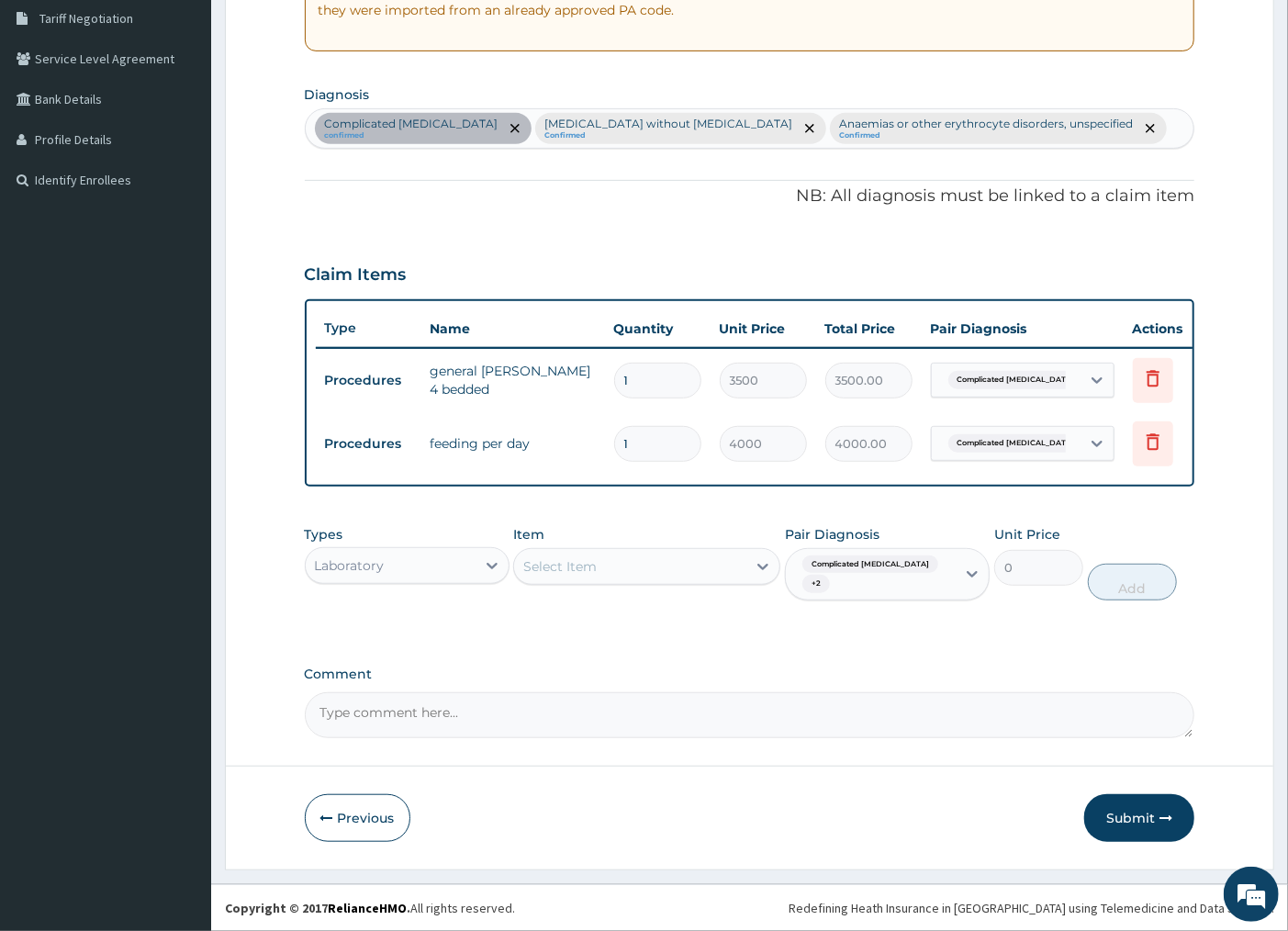
click at [647, 581] on div "Select Item" at bounding box center [630, 566] width 232 height 29
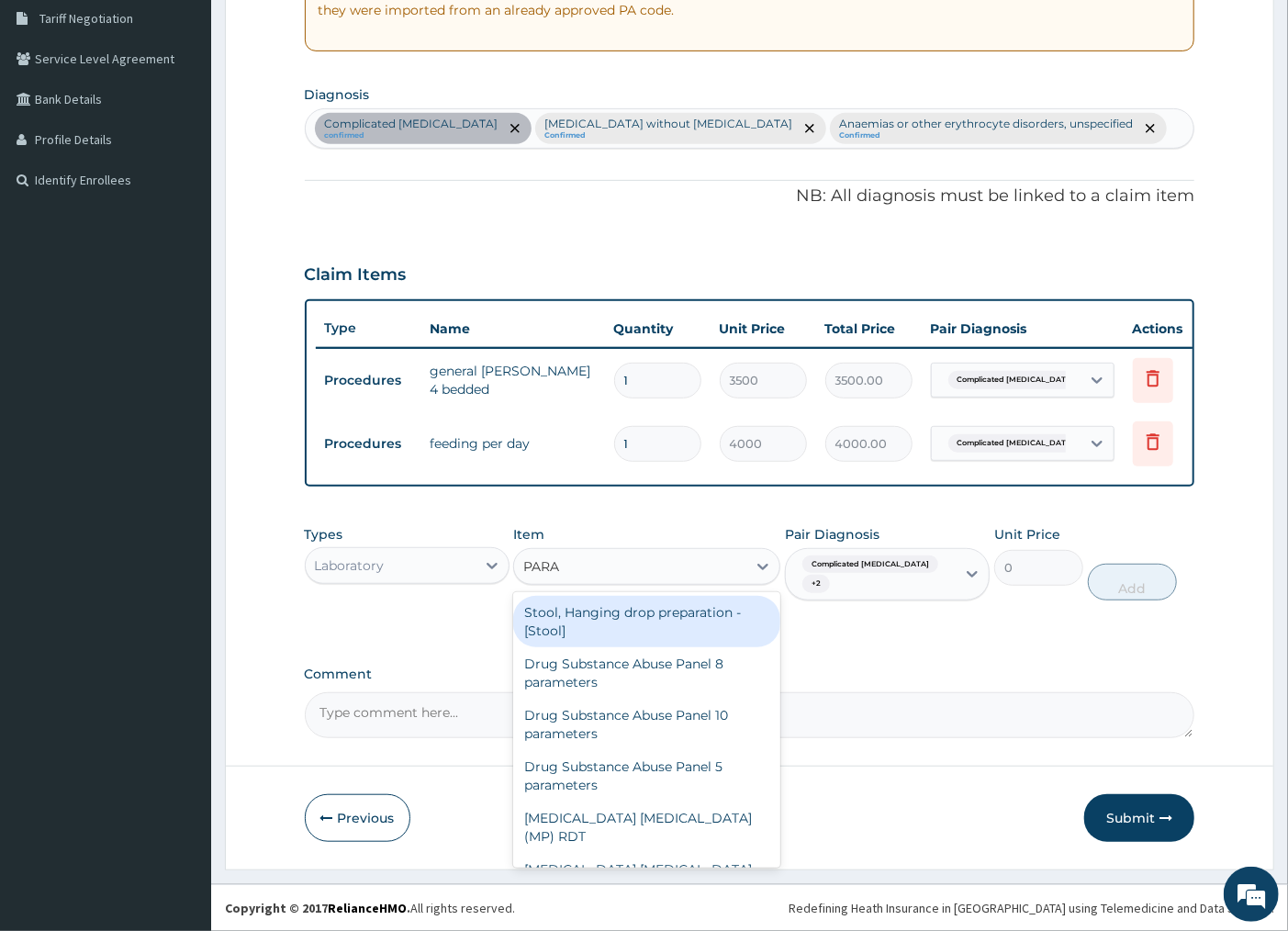
type input "PARAS"
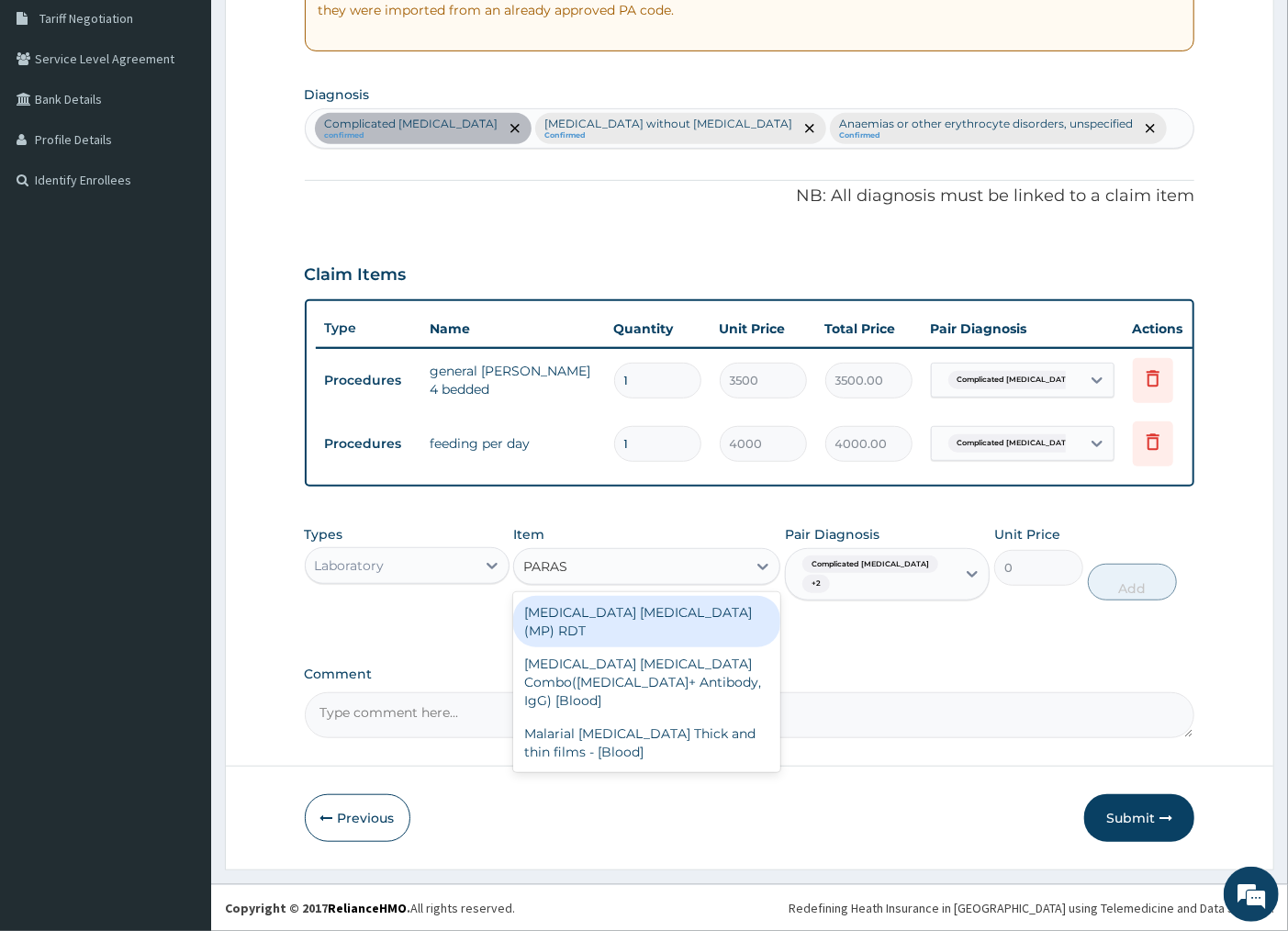
click at [626, 628] on div "[MEDICAL_DATA] [MEDICAL_DATA] (MP) RDT" at bounding box center [646, 622] width 267 height 51
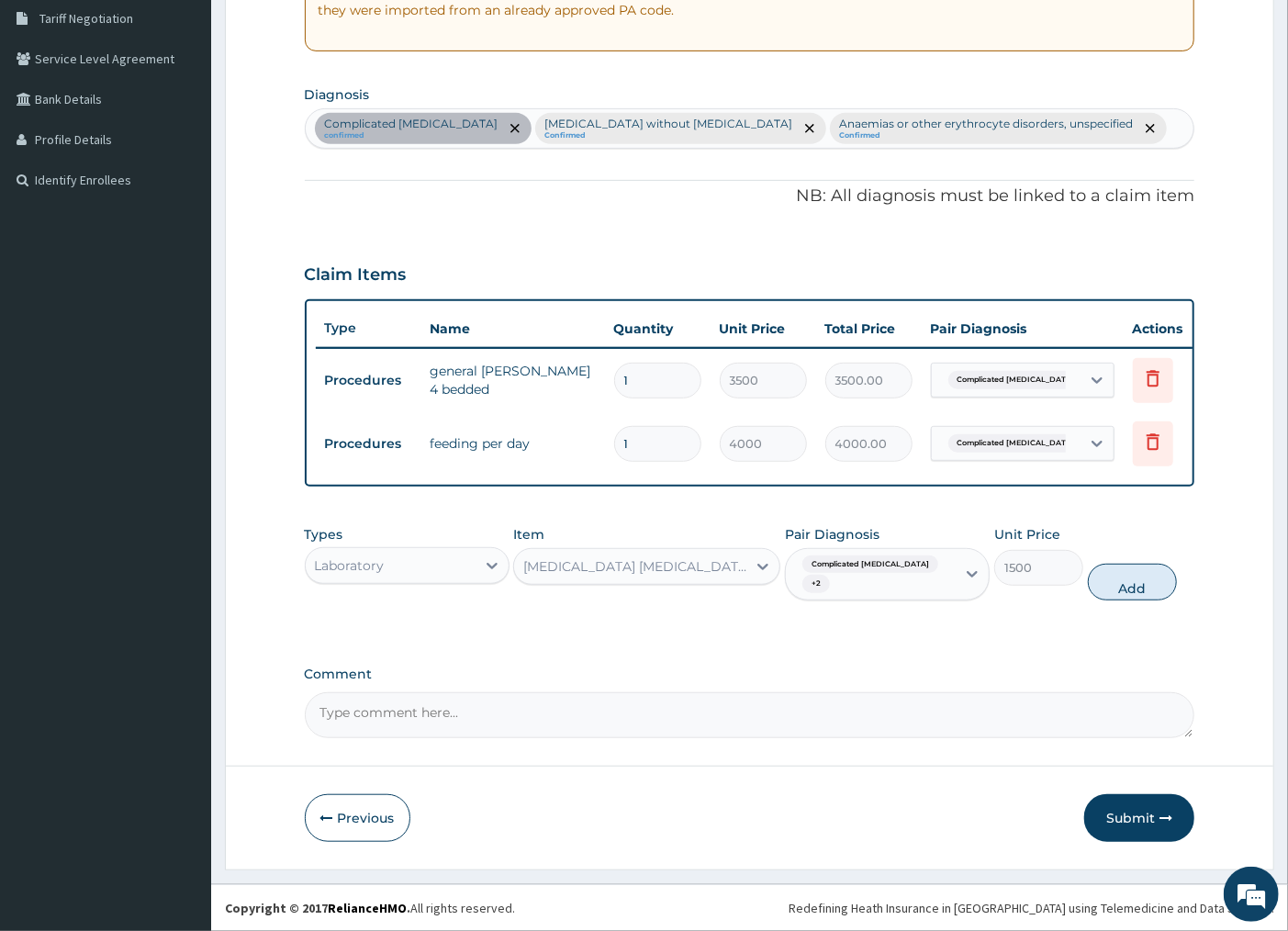
drag, startPoint x: 1108, startPoint y: 595, endPoint x: 1125, endPoint y: 591, distance: 17.5
click at [1109, 595] on button "Add" at bounding box center [1132, 582] width 89 height 37
type input "0"
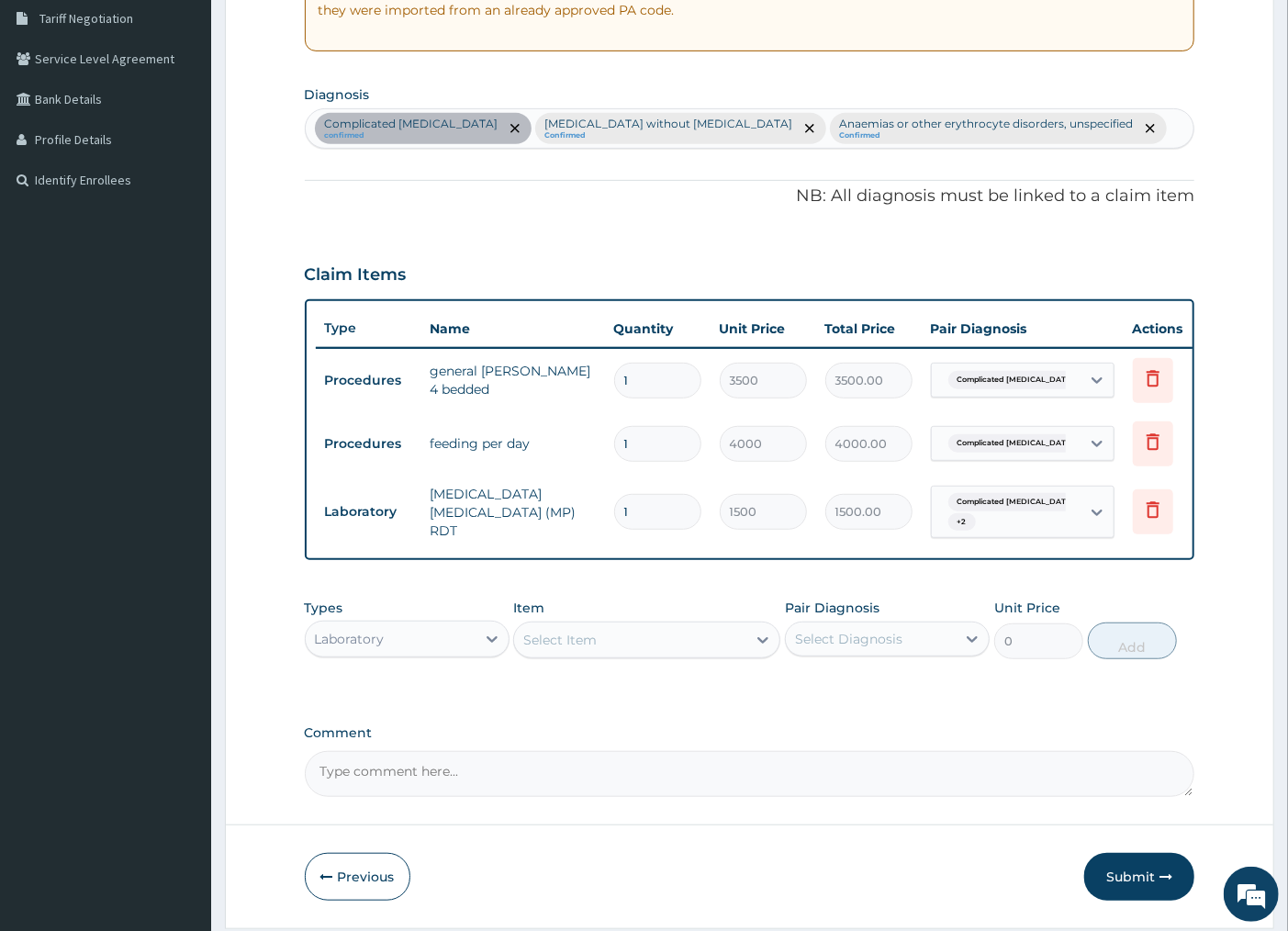
click at [588, 649] on div "Select Item" at bounding box center [560, 639] width 74 height 18
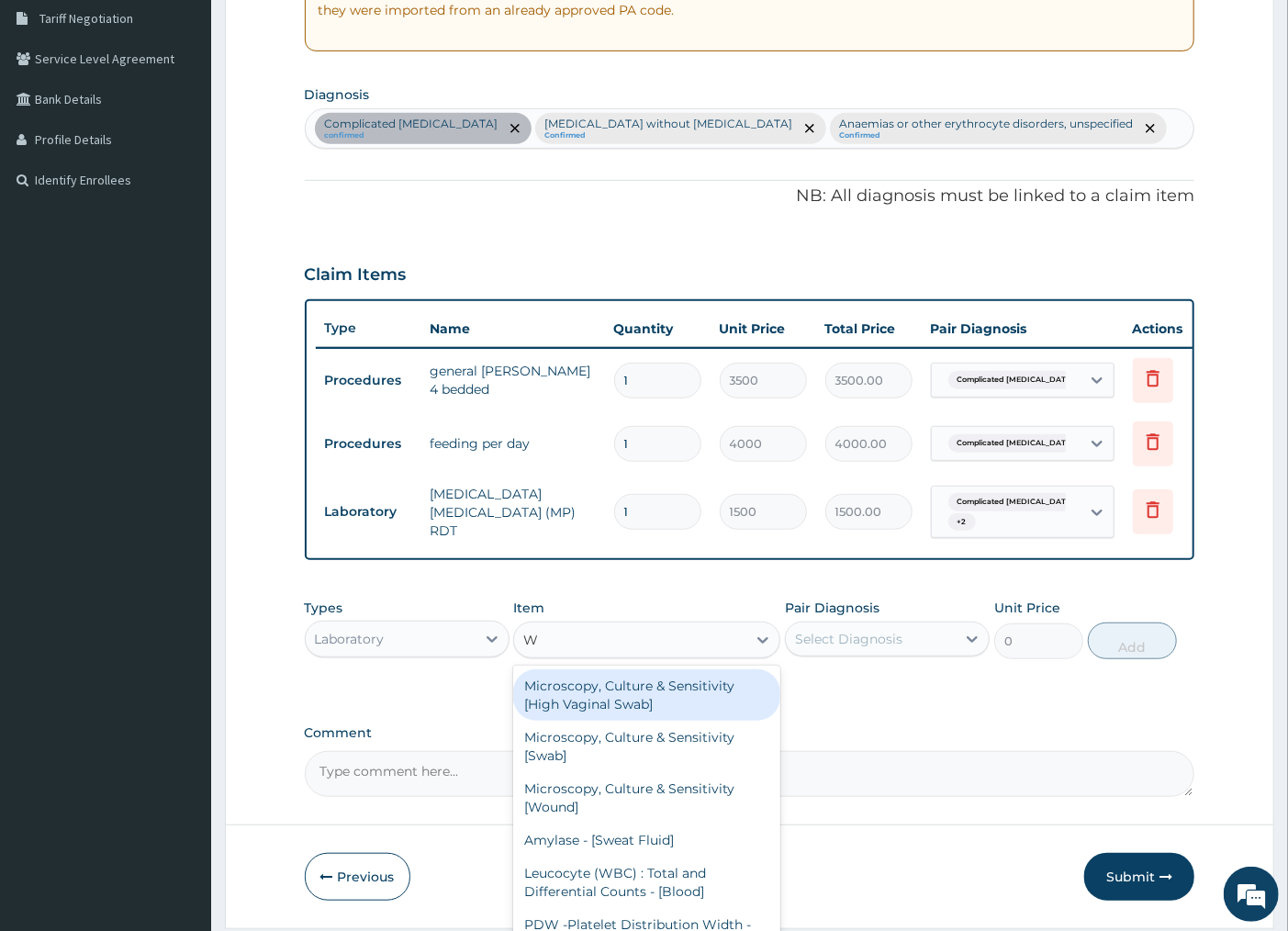
type input "WB"
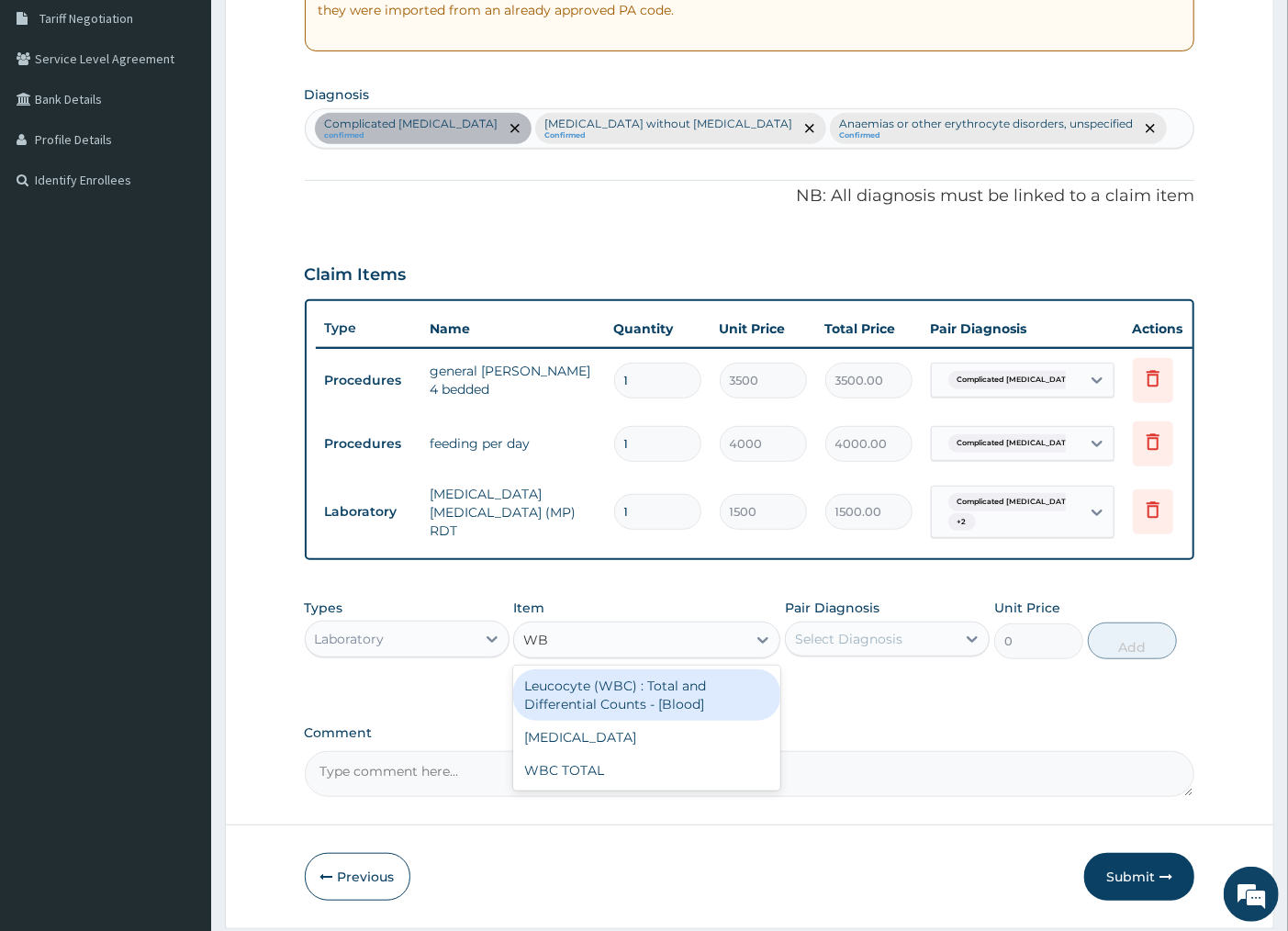
click at [606, 707] on div "Leucocyte (WBC) : Total and Differential Counts - [Blood]" at bounding box center [646, 695] width 267 height 51
type input "2000"
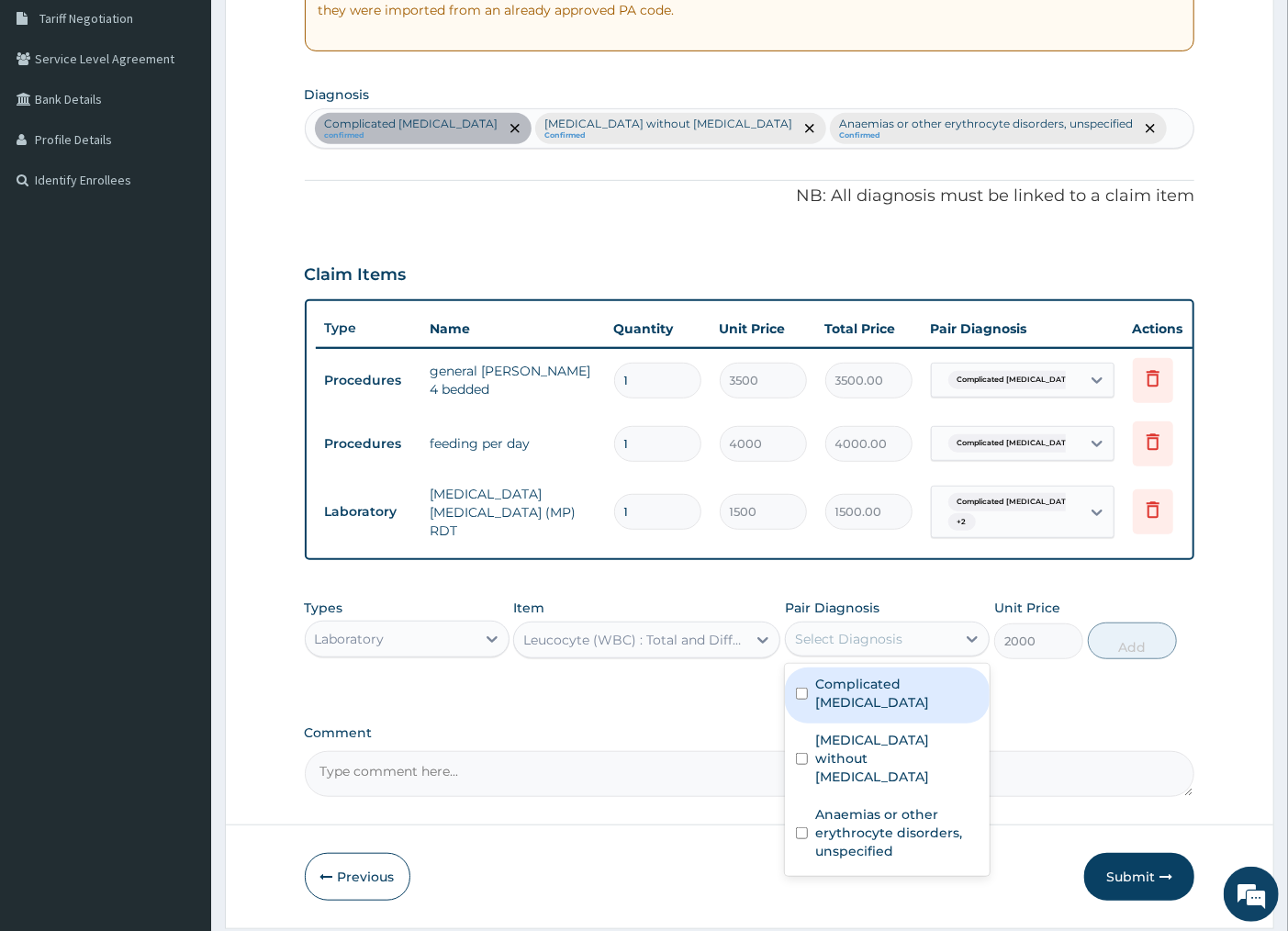
click at [873, 654] on div "Select Diagnosis" at bounding box center [871, 639] width 170 height 29
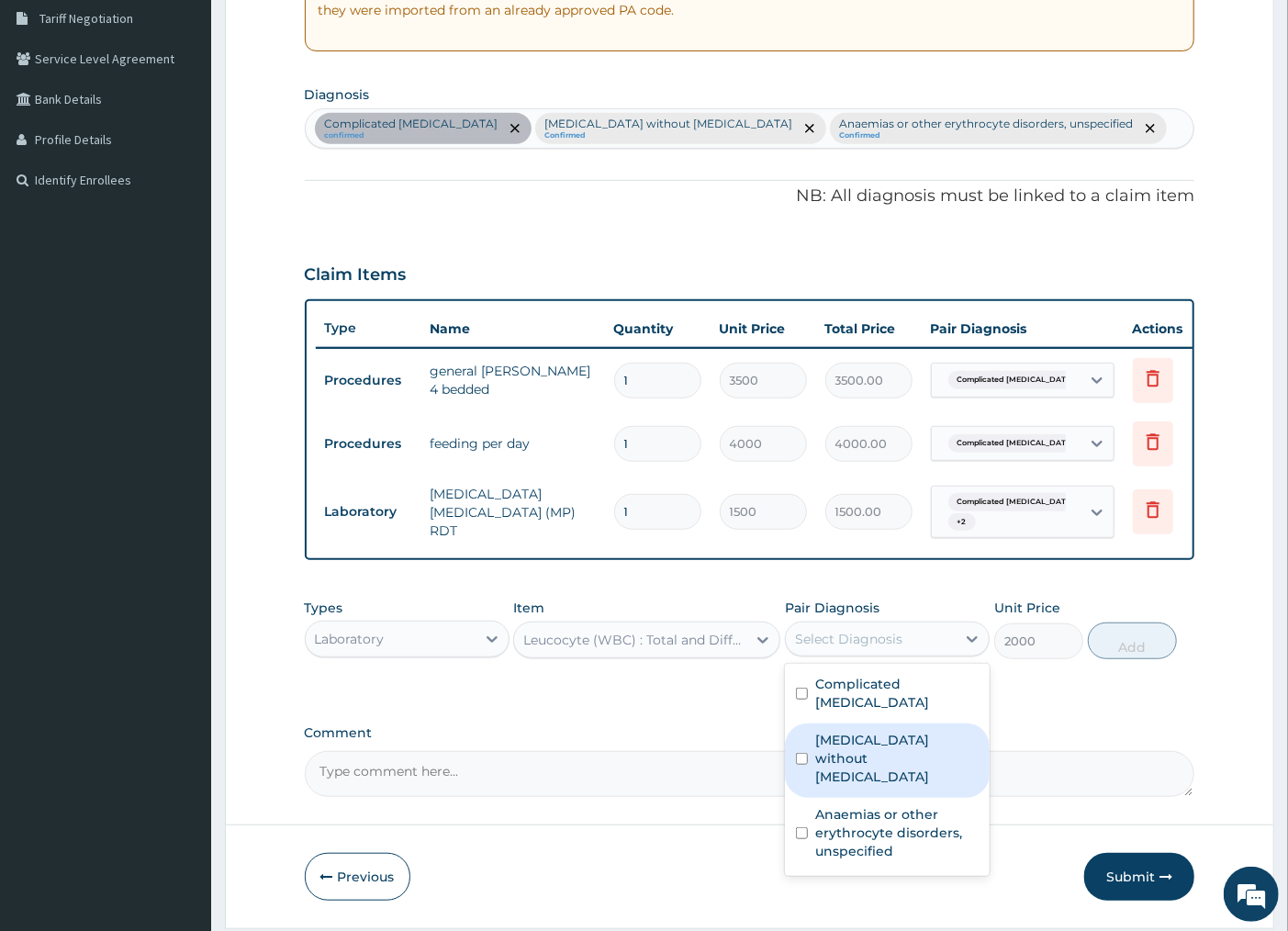
click at [839, 750] on label "[MEDICAL_DATA] without [MEDICAL_DATA]" at bounding box center [897, 758] width 163 height 55
checkbox input "true"
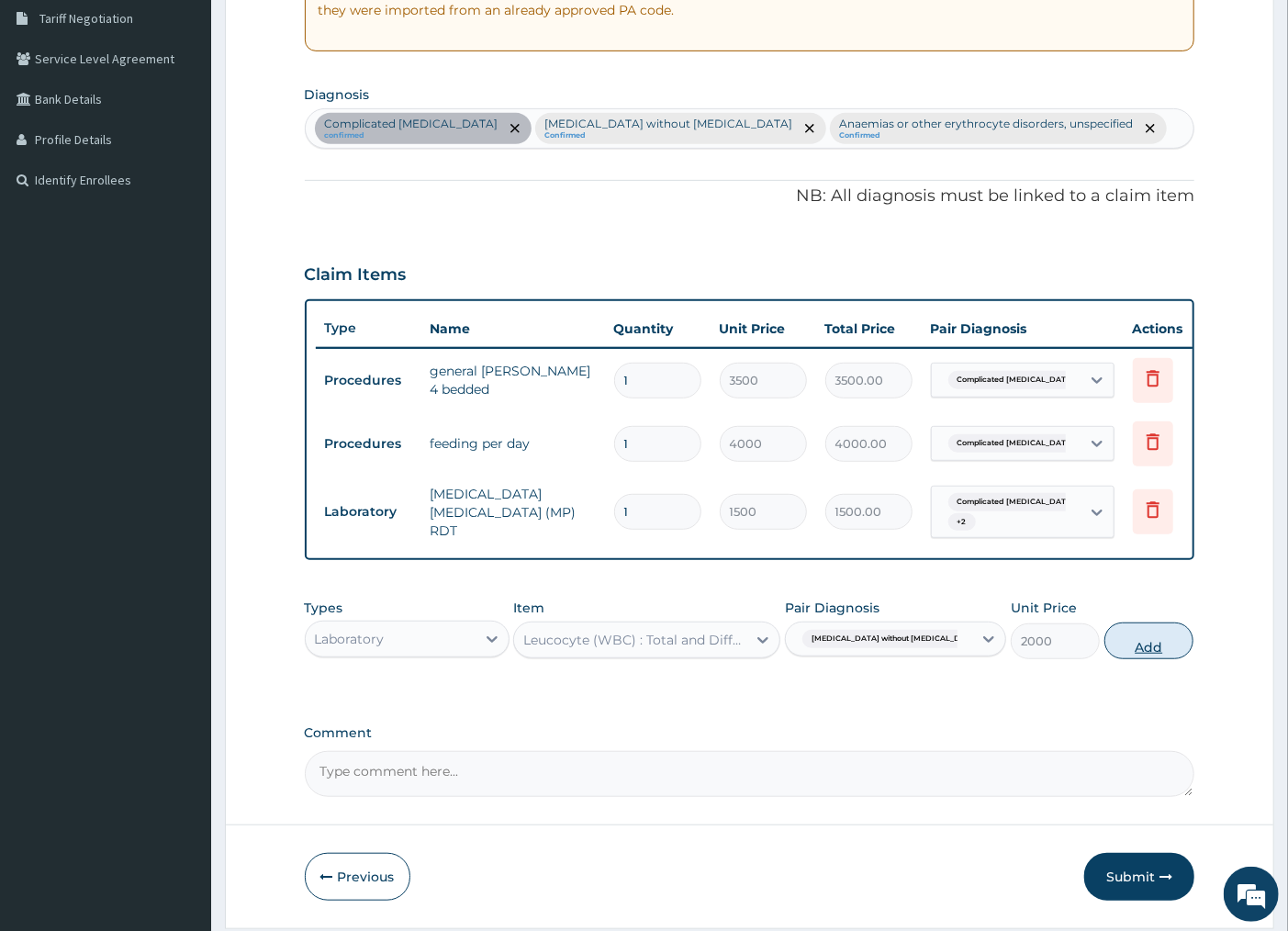
click at [1141, 650] on button "Add" at bounding box center [1149, 641] width 89 height 37
type input "0"
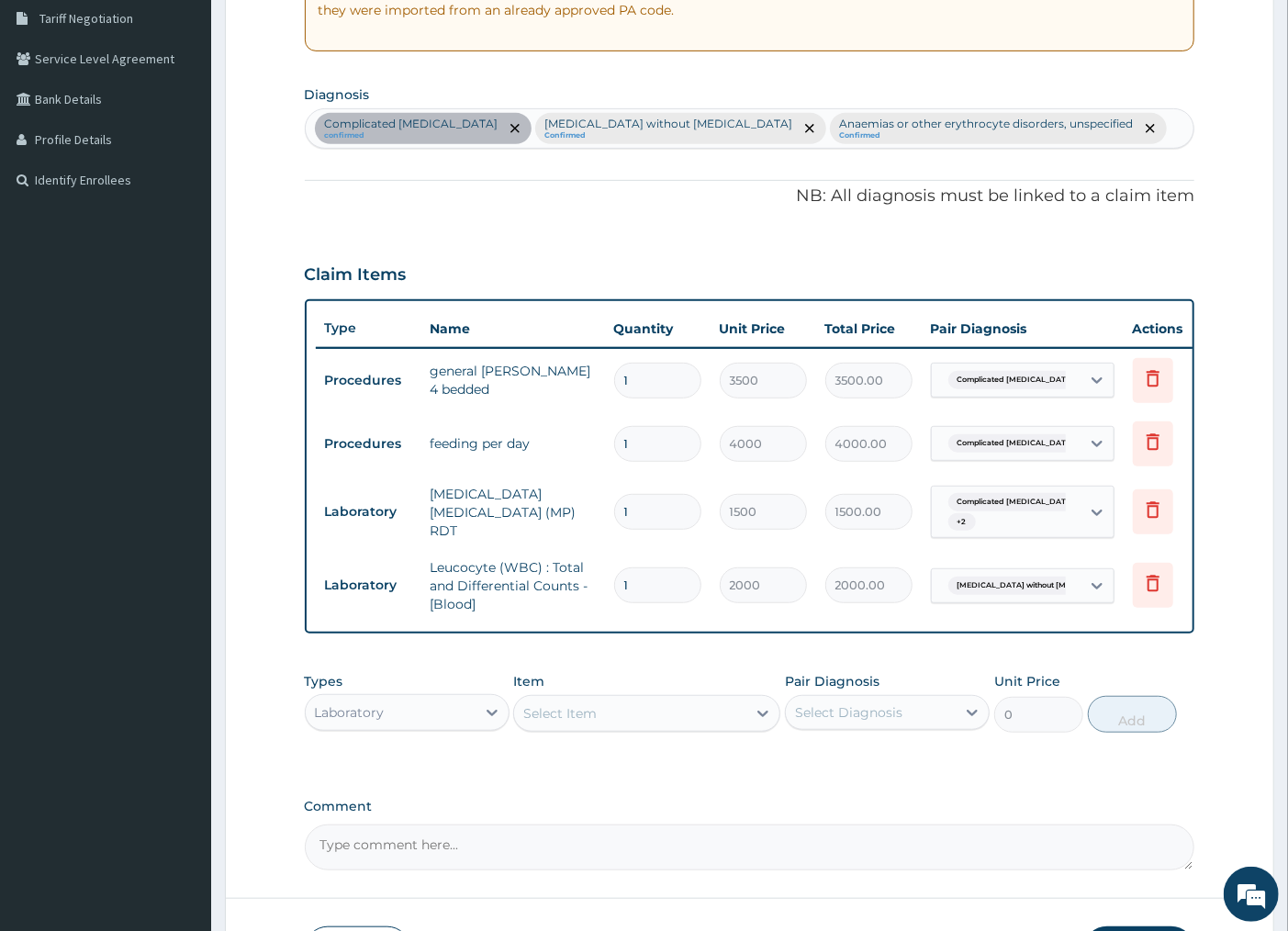
click at [588, 723] on div "Select Item" at bounding box center [560, 713] width 74 height 18
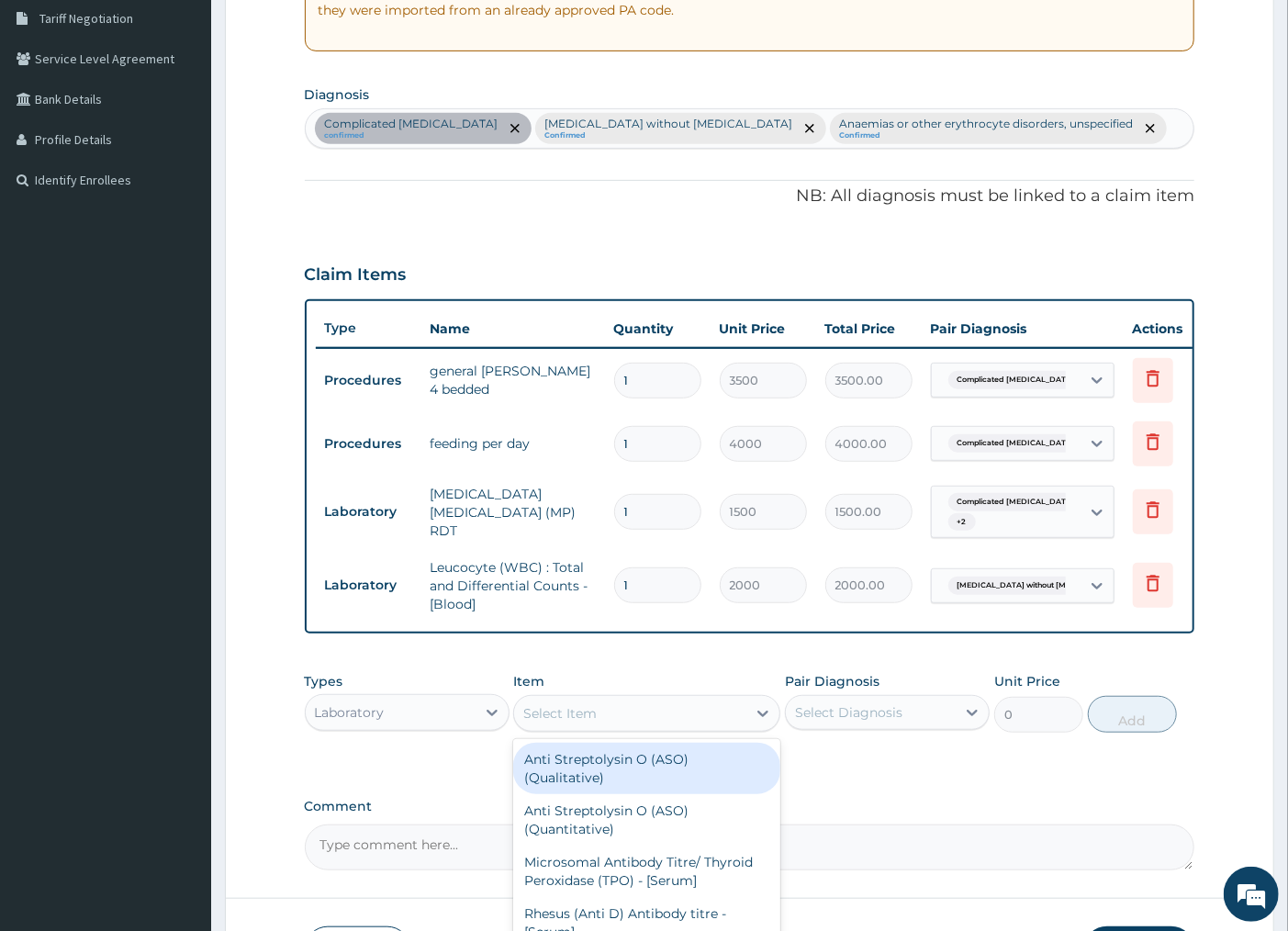
type input "C"
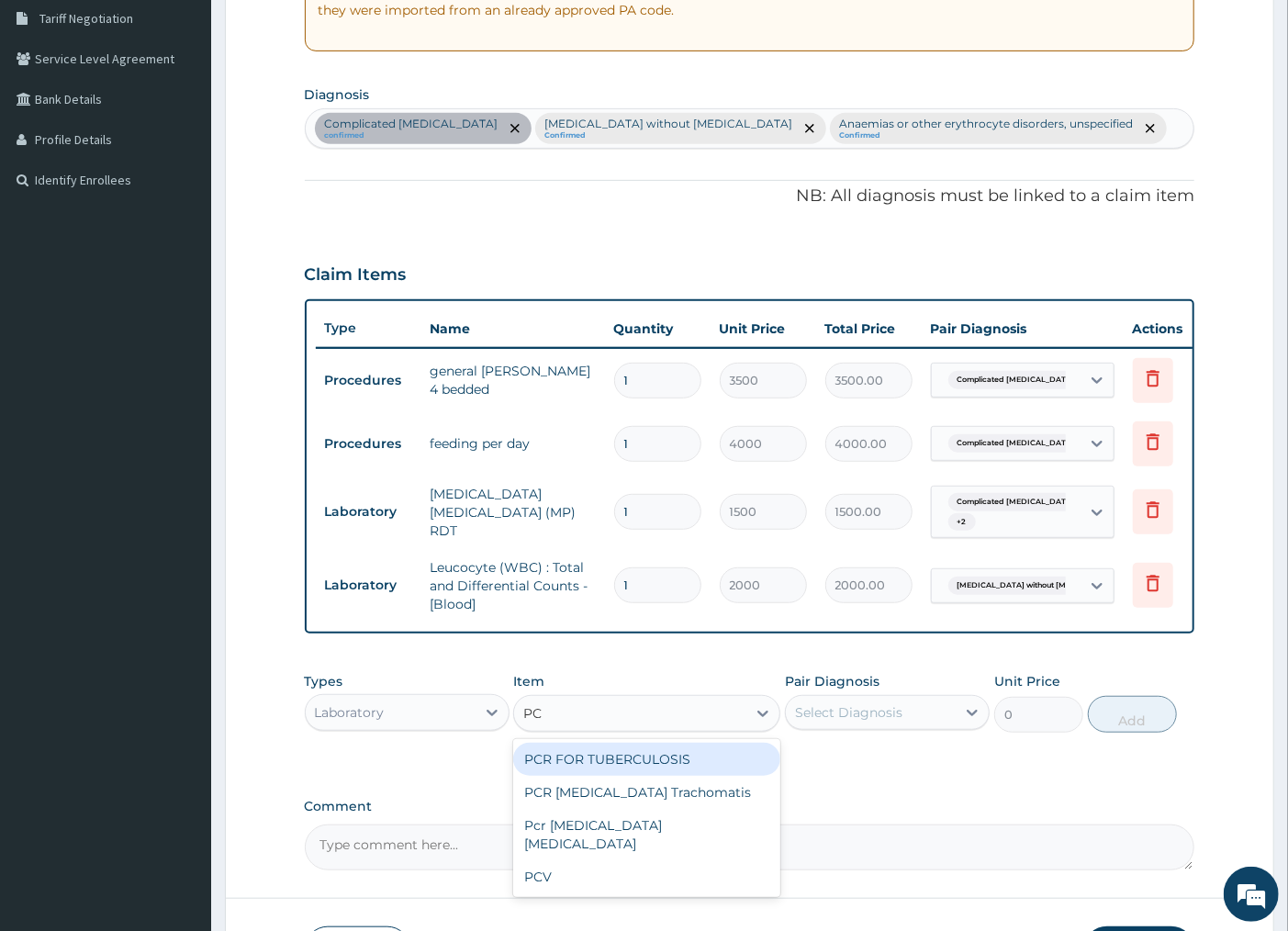
type input "PCV"
click at [565, 769] on div "PCV" at bounding box center [646, 759] width 267 height 33
type input "1500"
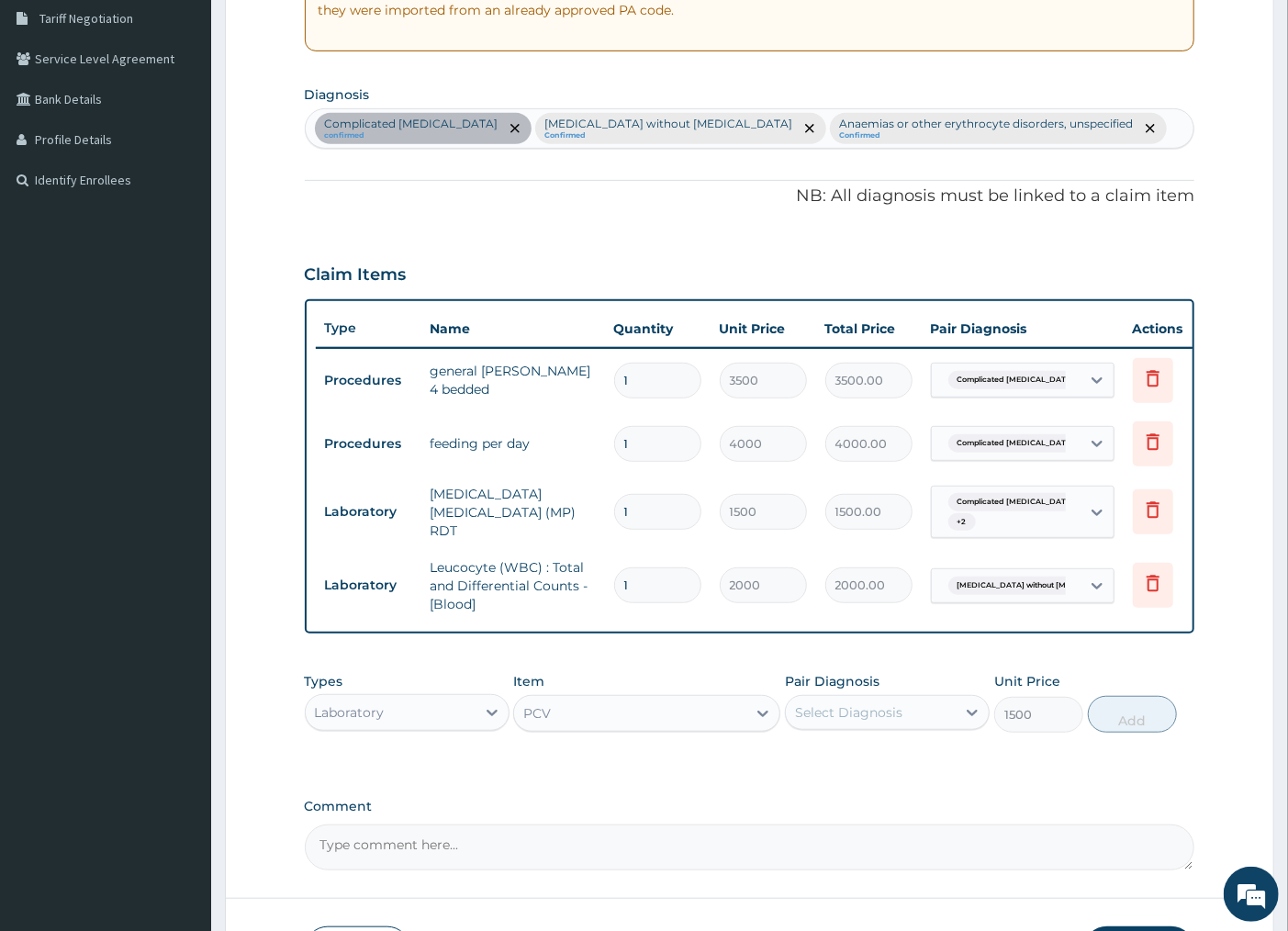
click at [850, 711] on div "Select Diagnosis" at bounding box center [871, 712] width 170 height 29
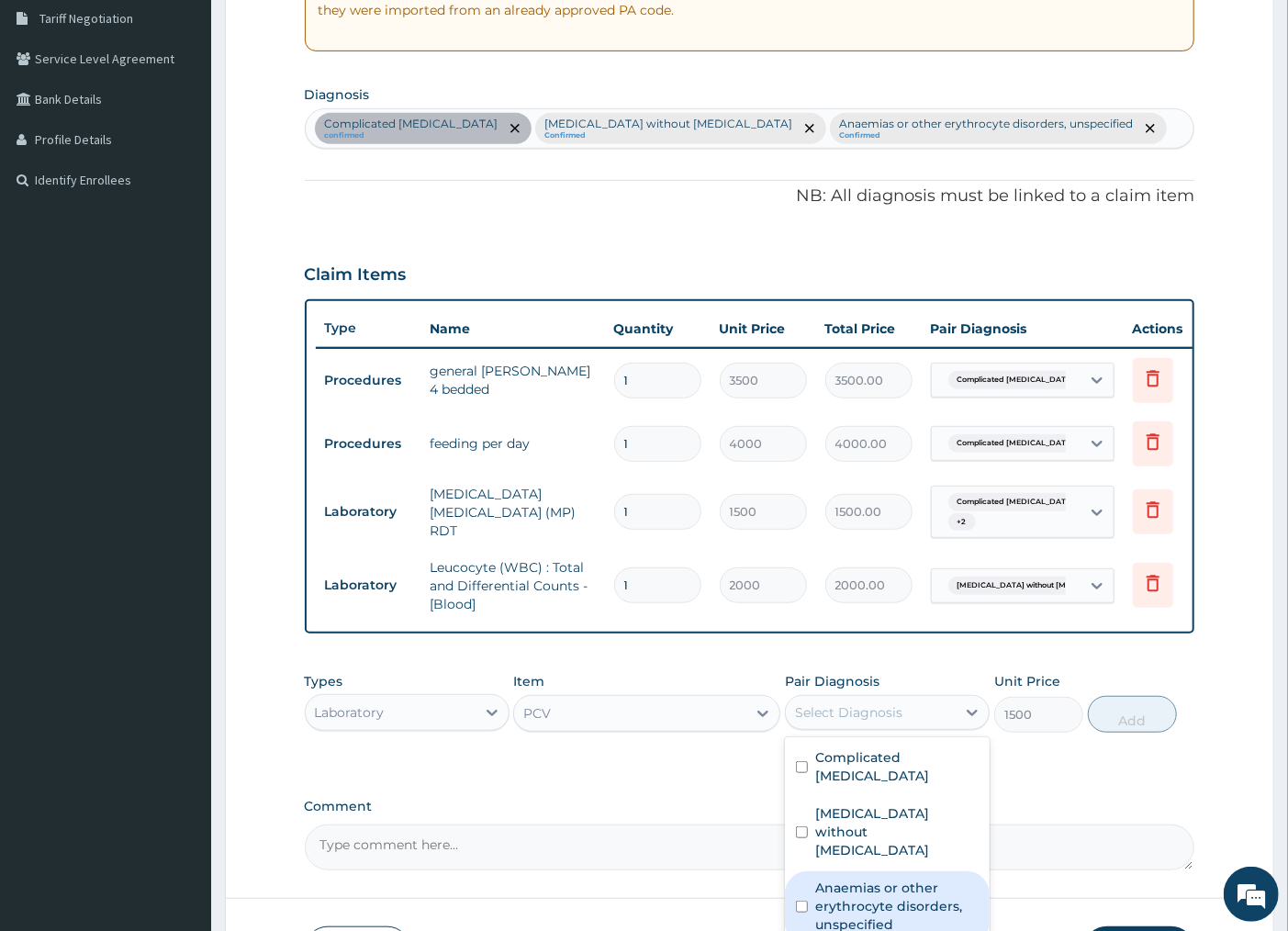
click at [809, 878] on div "Anaemias or other erythrocyte disorders, unspecified" at bounding box center [887, 908] width 205 height 75
checkbox input "true"
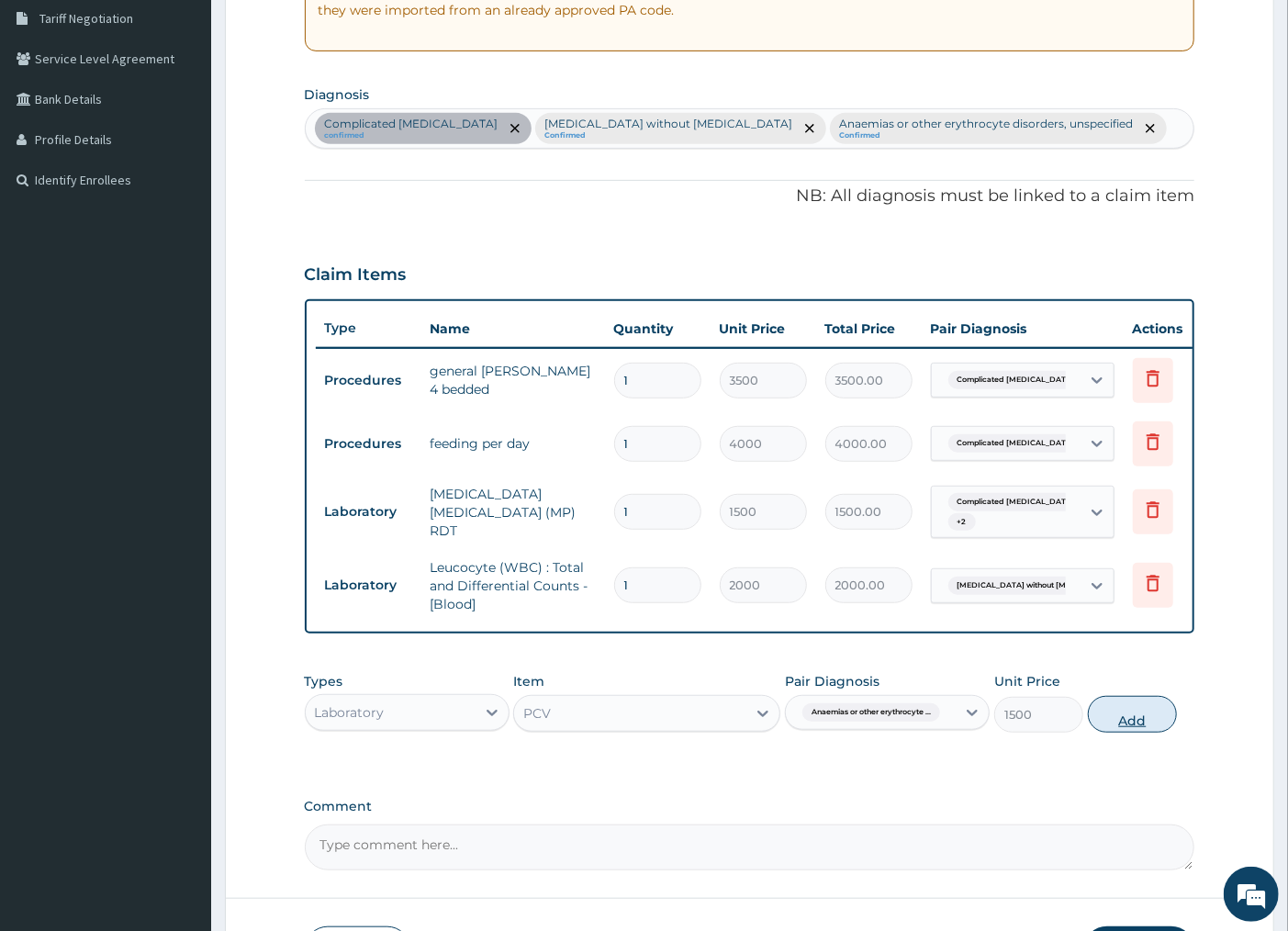
click at [1144, 727] on button "Add" at bounding box center [1132, 714] width 89 height 37
type input "0"
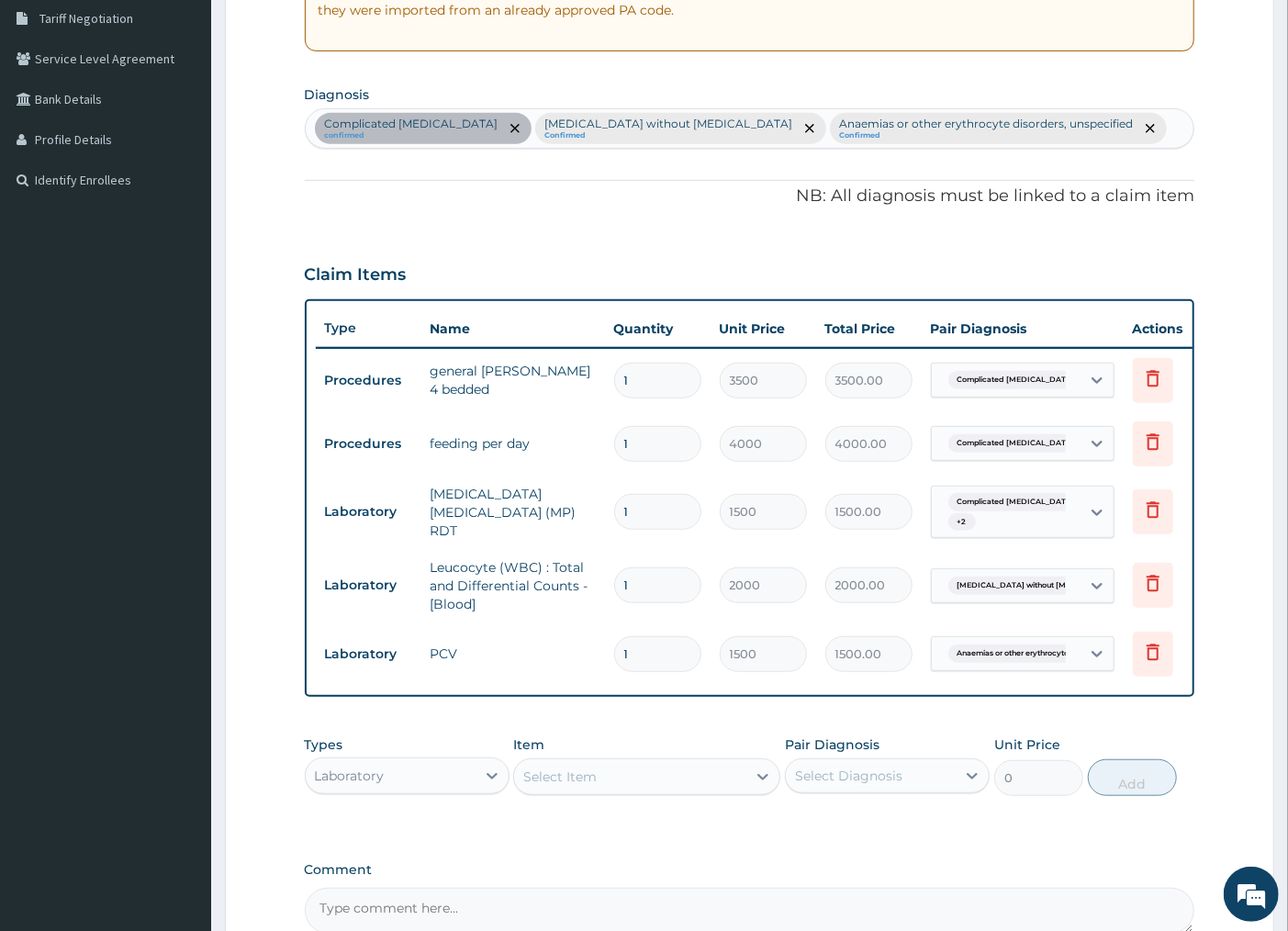
scroll to position [487, 0]
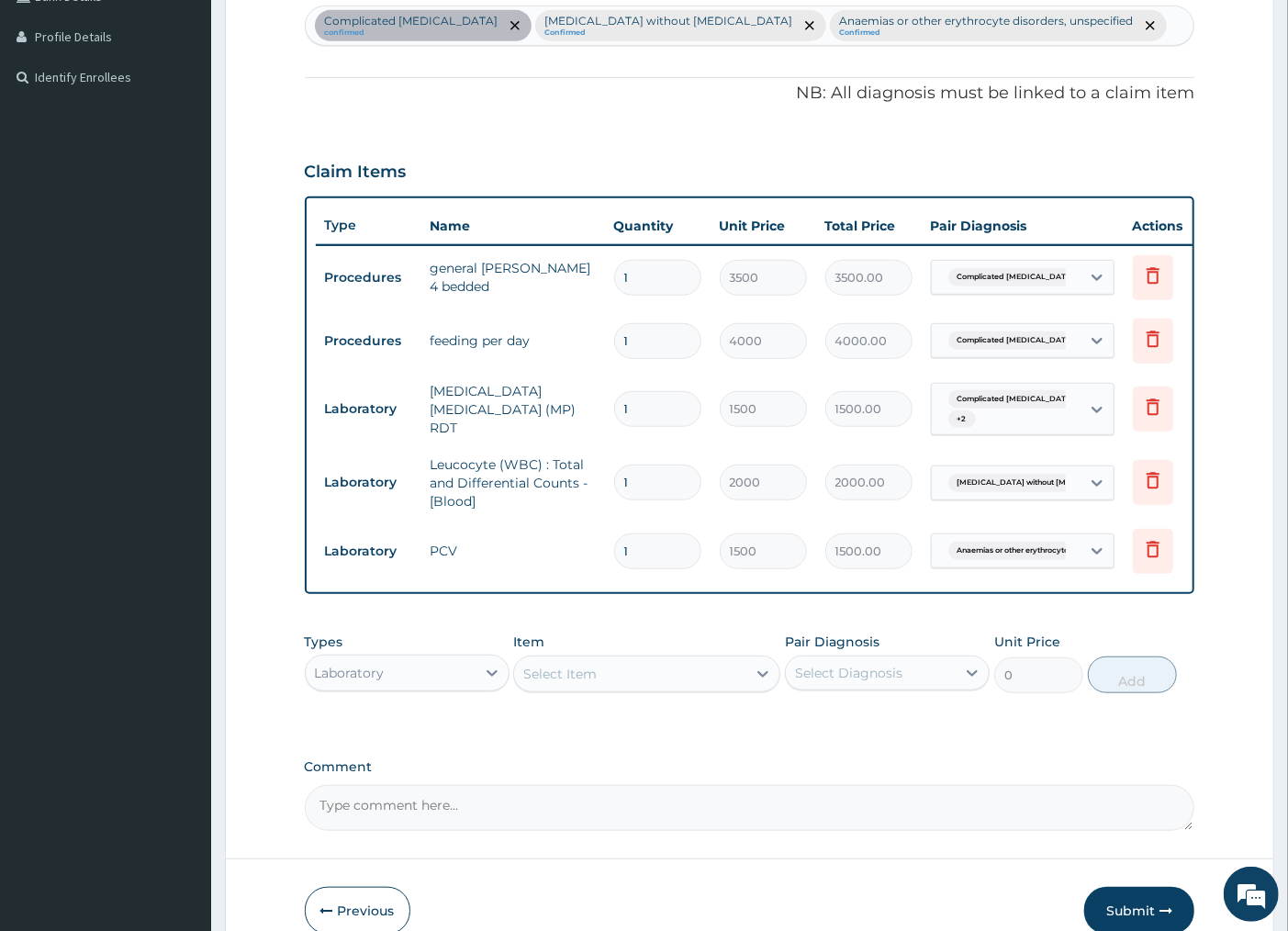
click at [352, 682] on div "Laboratory" at bounding box center [350, 672] width 70 height 18
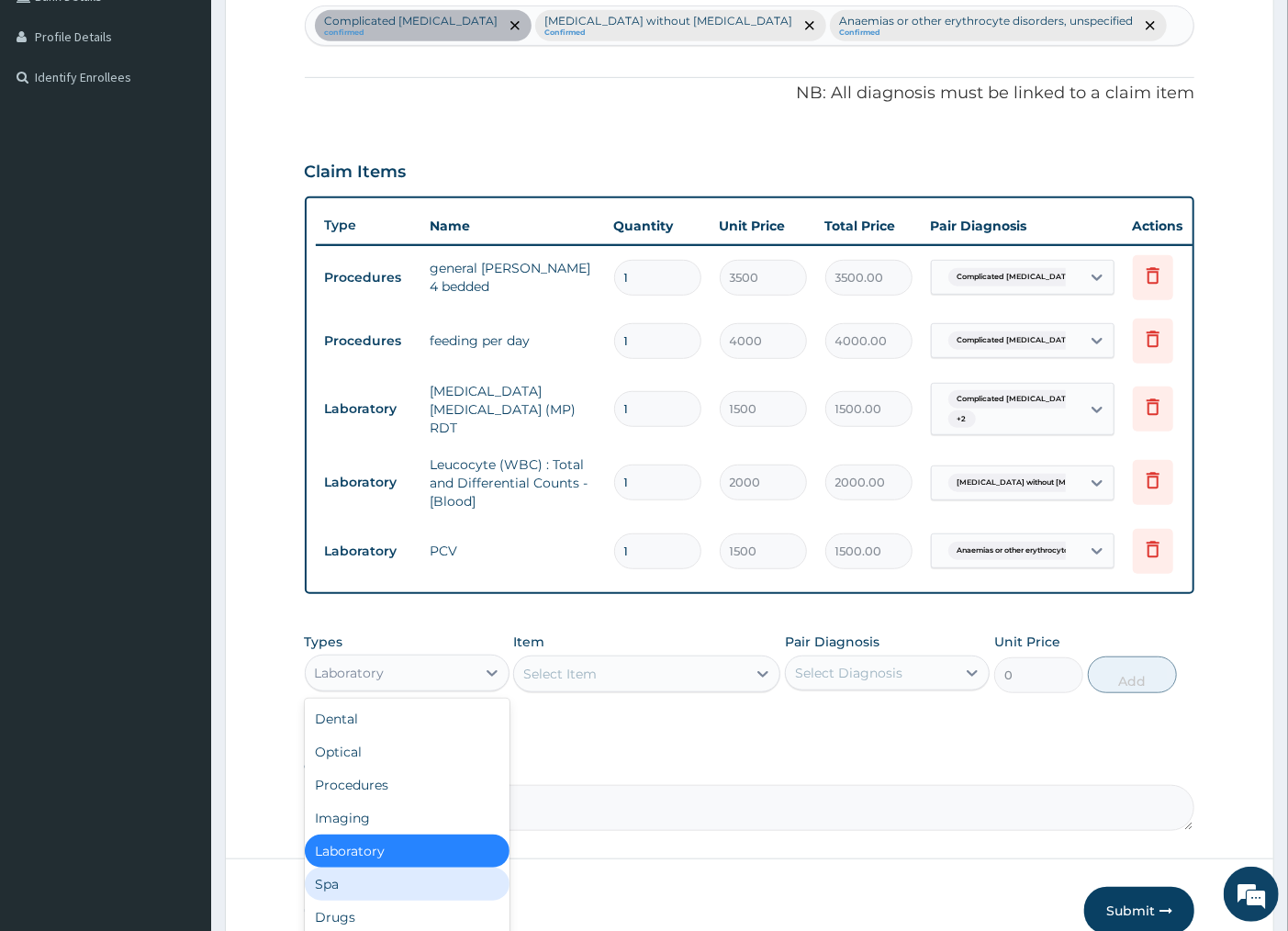
scroll to position [61, 0]
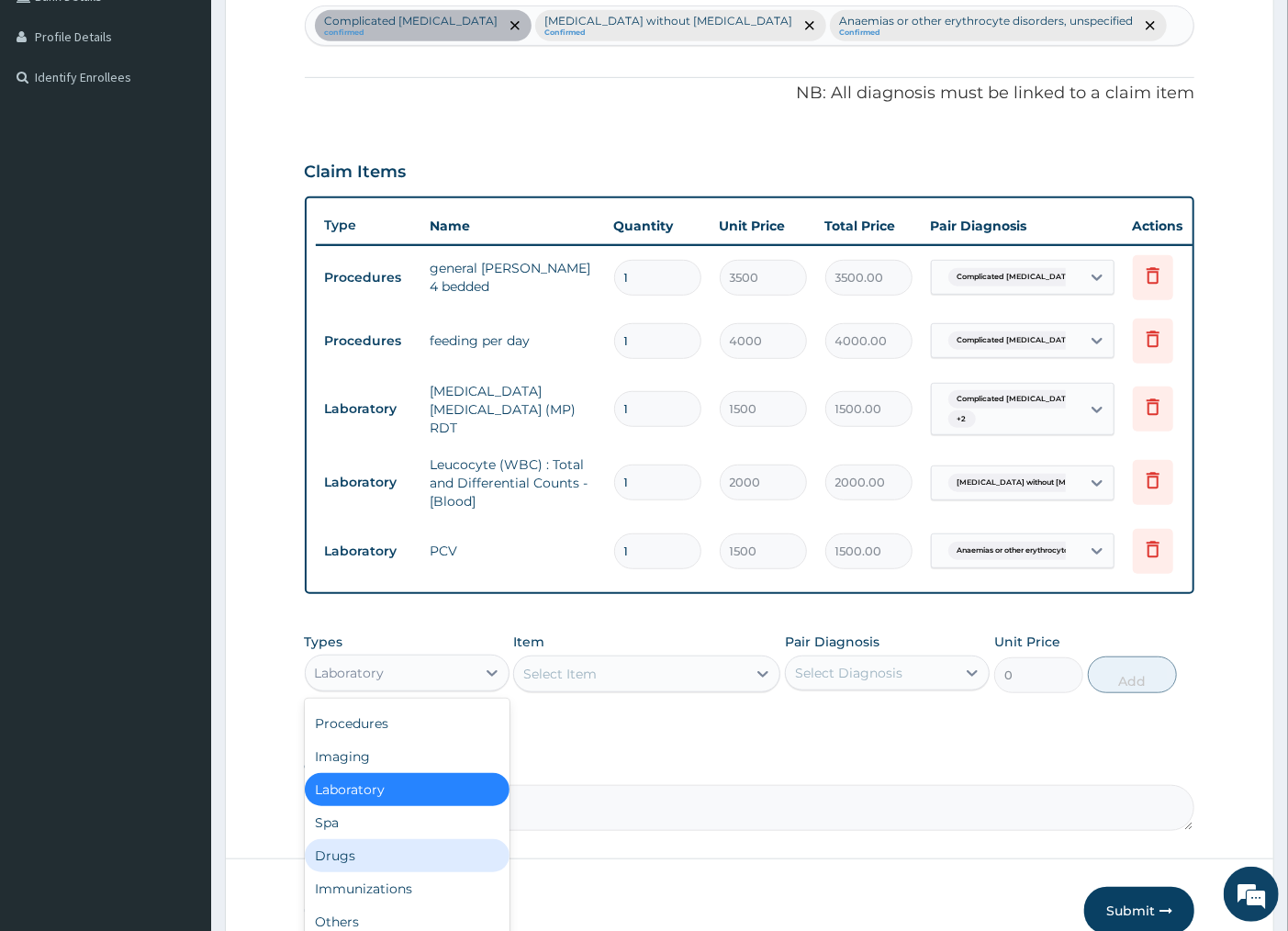
click at [373, 866] on div "Drugs" at bounding box center [407, 855] width 205 height 33
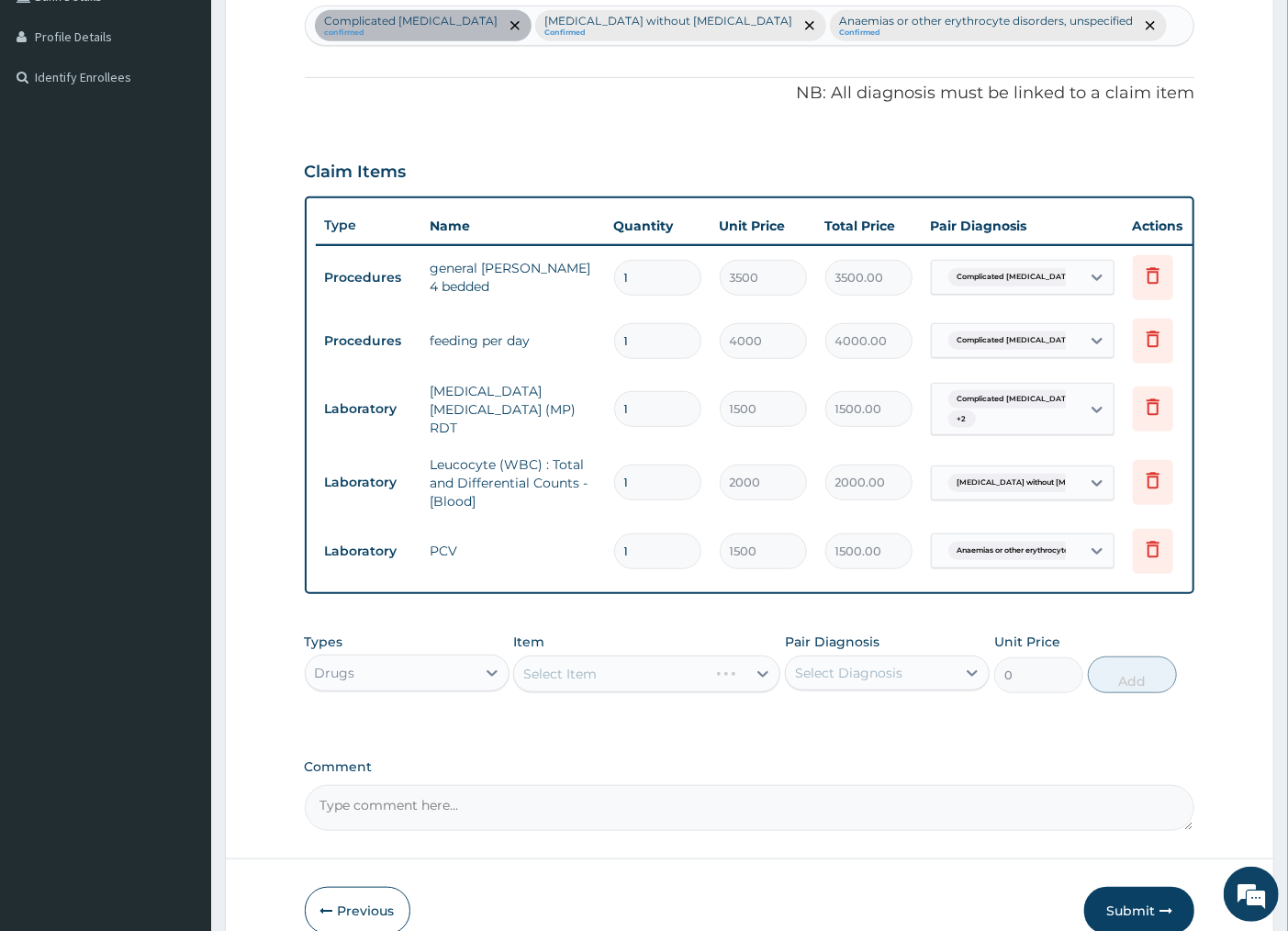
click at [878, 682] on div "Select Diagnosis" at bounding box center [849, 672] width 108 height 18
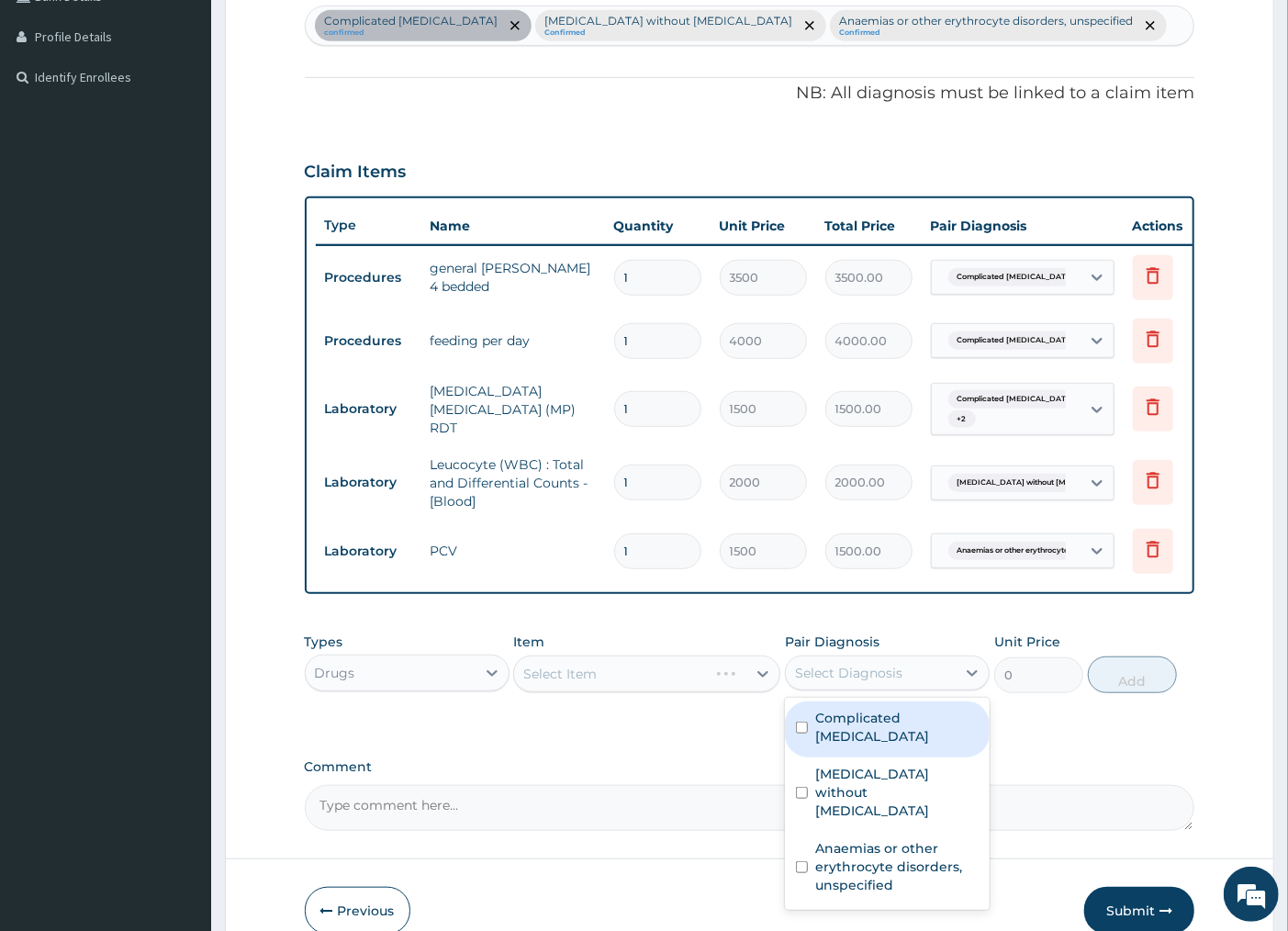
click at [852, 727] on label "Complicated [MEDICAL_DATA]" at bounding box center [897, 727] width 163 height 37
checkbox input "true"
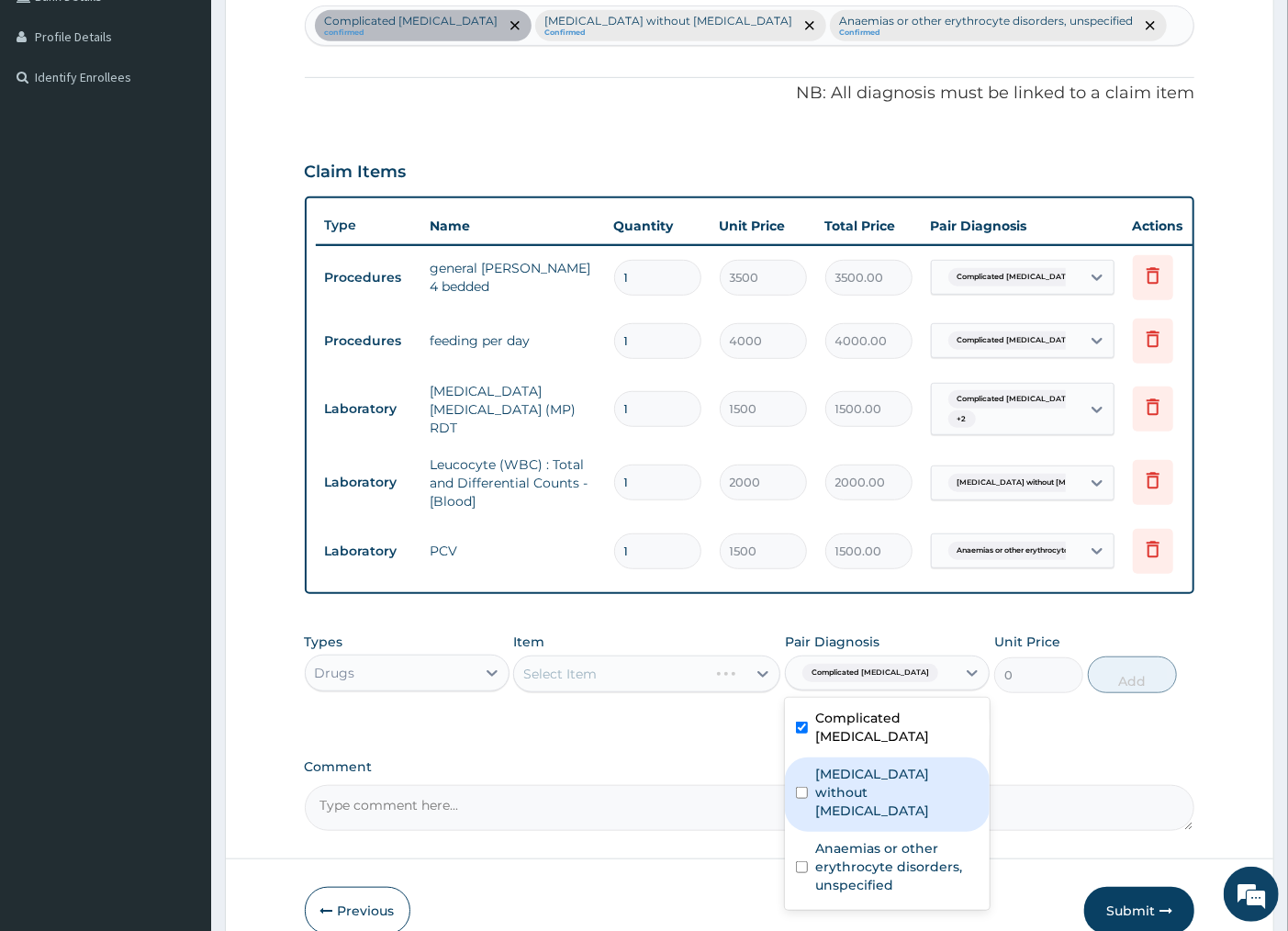
click at [837, 765] on label "[MEDICAL_DATA] without [MEDICAL_DATA]" at bounding box center [897, 792] width 163 height 55
checkbox input "true"
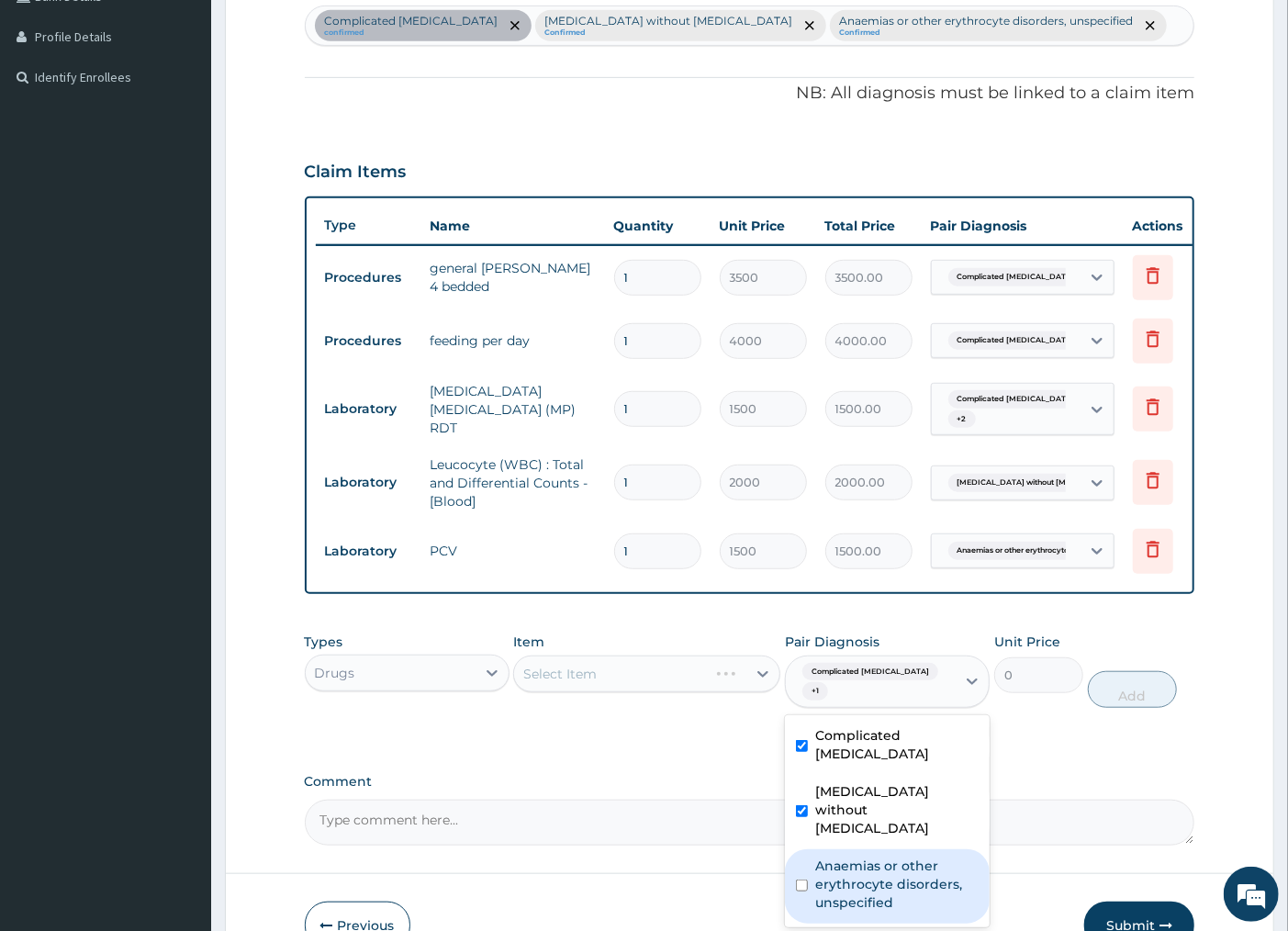
click at [824, 856] on label "Anaemias or other erythrocyte disorders, unspecified" at bounding box center [897, 884] width 163 height 55
checkbox input "true"
click at [617, 693] on div "Select Item" at bounding box center [646, 674] width 267 height 37
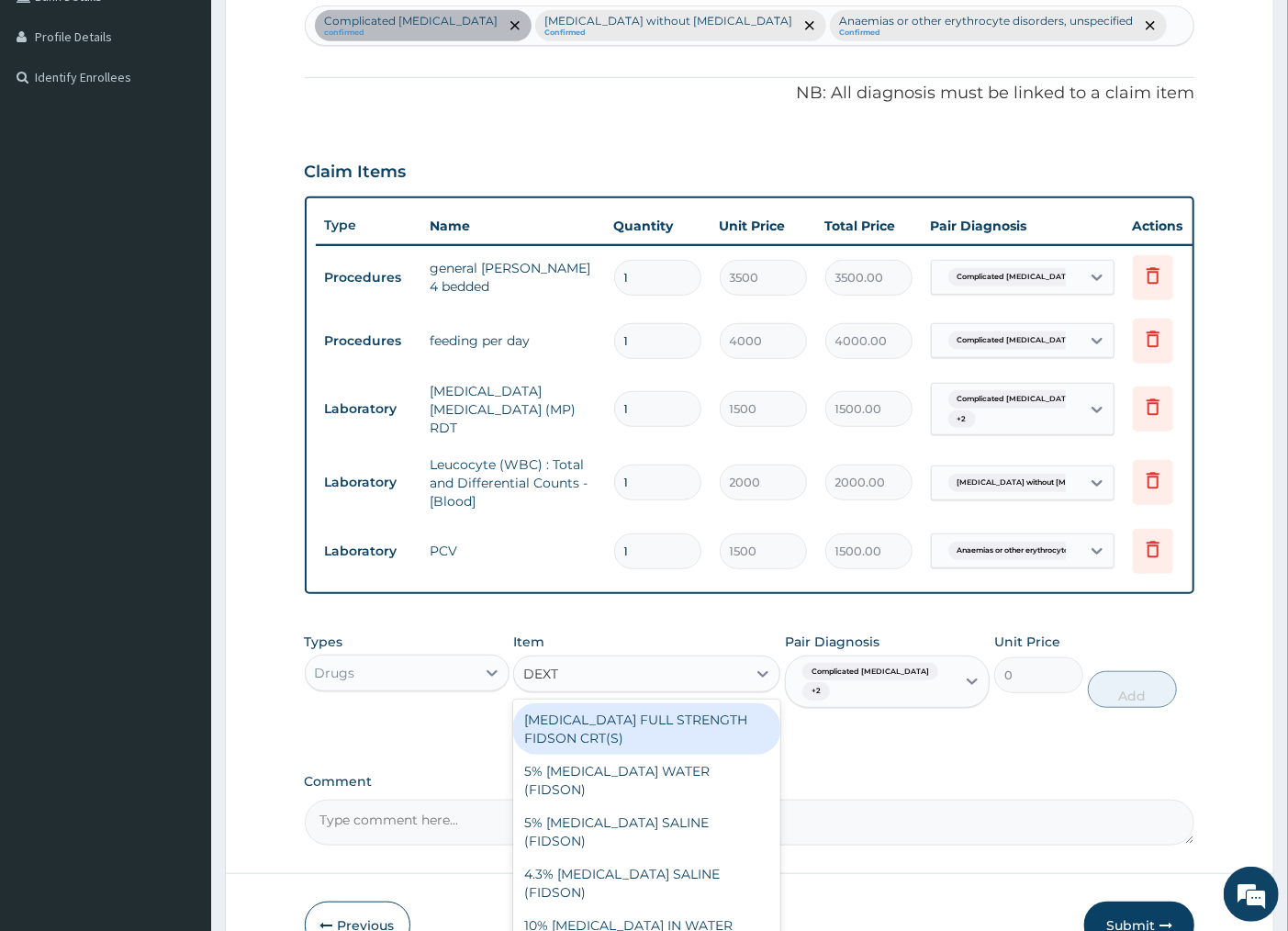
type input "DEXTR"
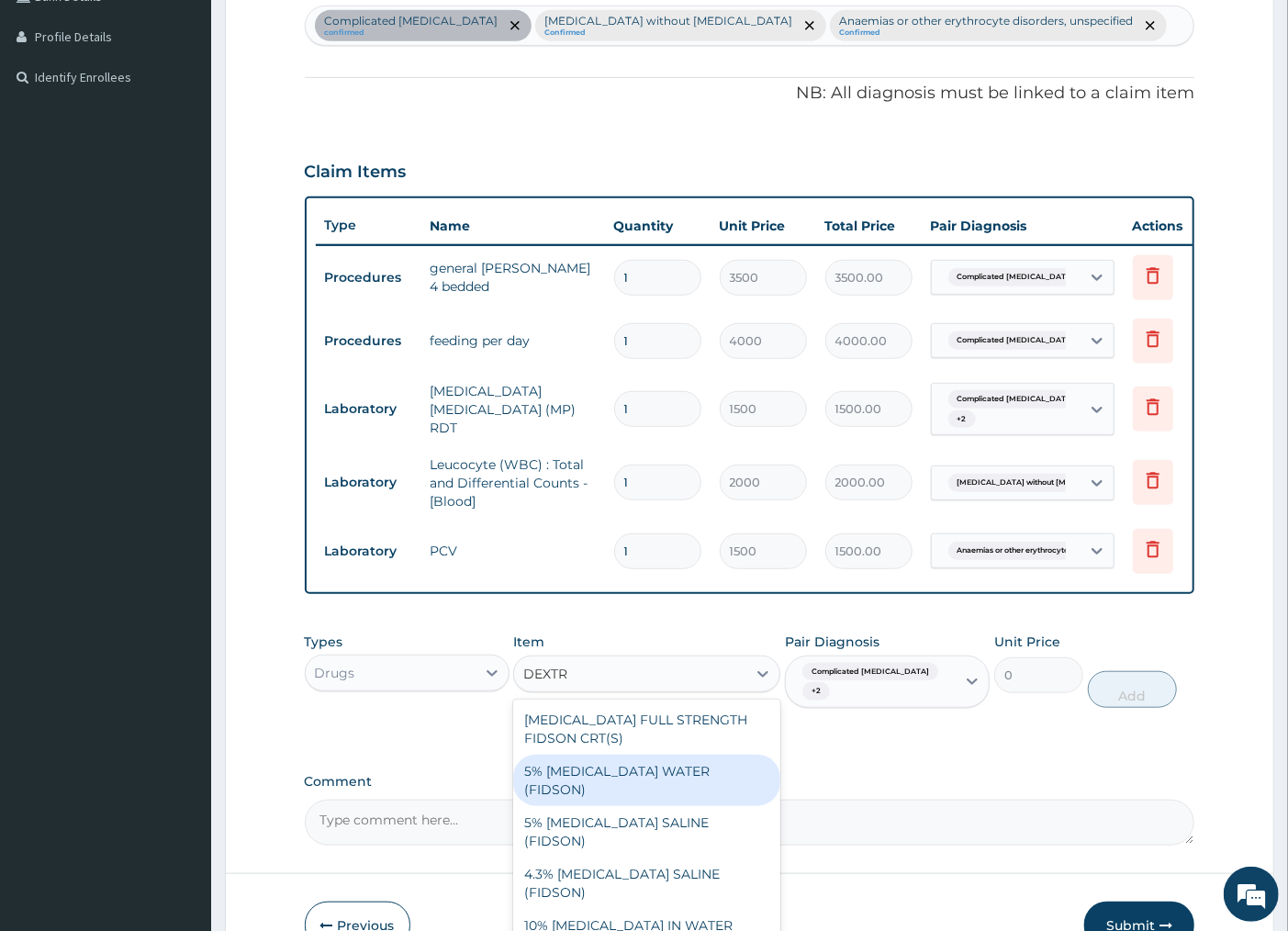
click at [685, 778] on div "5% [MEDICAL_DATA] WATER (FIDSON)" at bounding box center [646, 781] width 267 height 51
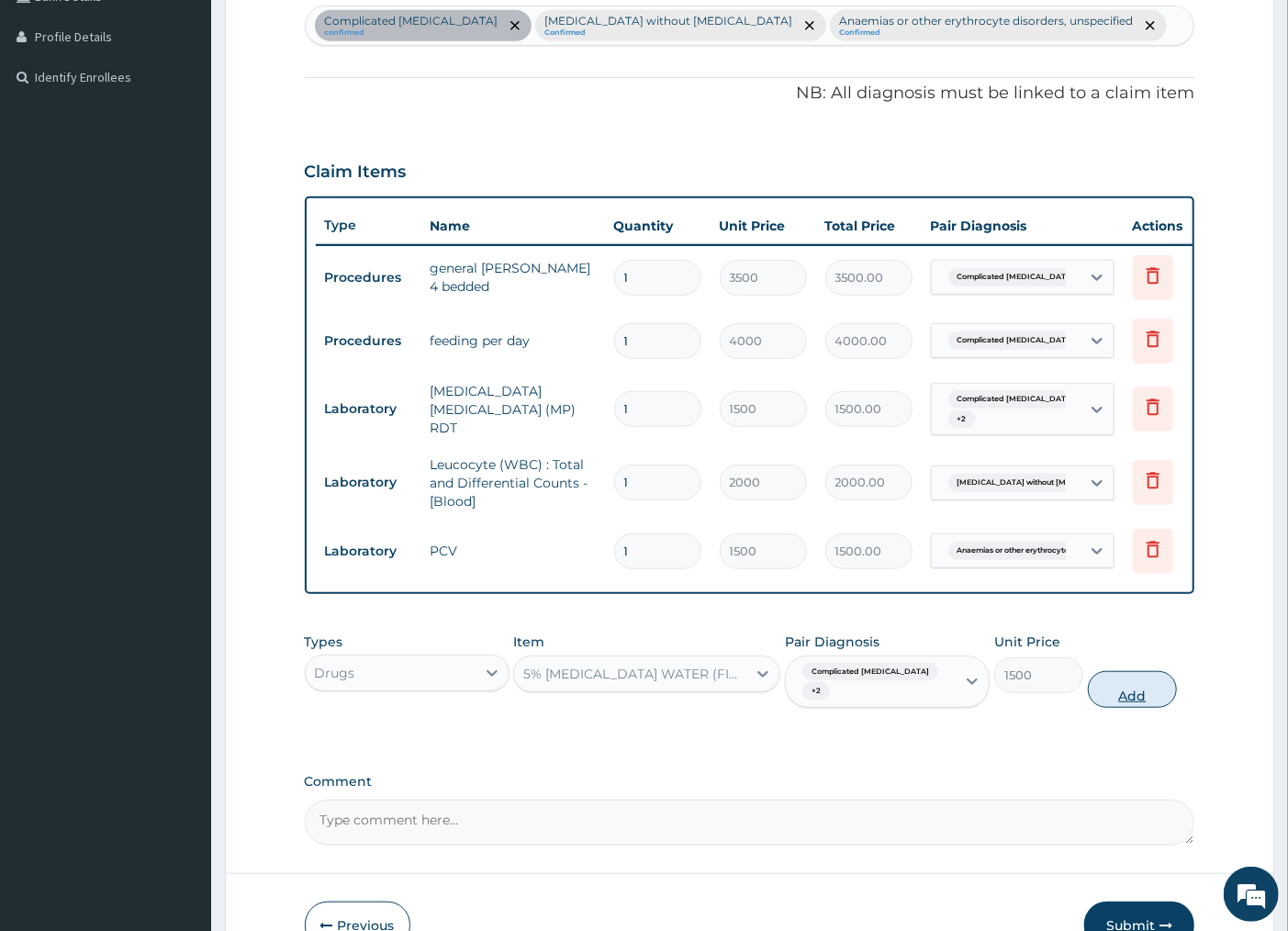
click at [1122, 691] on button "Add" at bounding box center [1132, 689] width 89 height 37
type input "0"
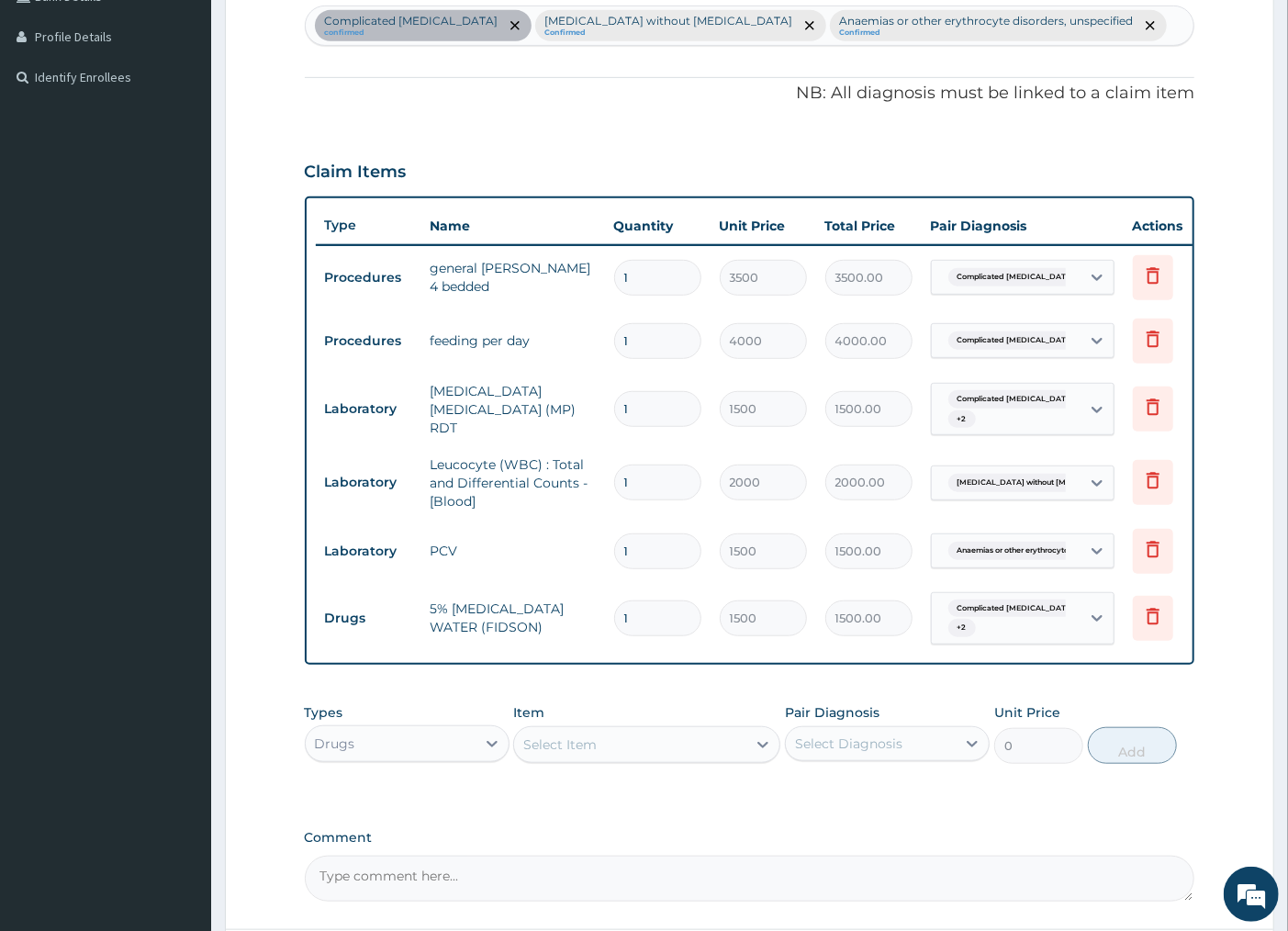
click at [646, 759] on div "Select Item" at bounding box center [630, 744] width 232 height 29
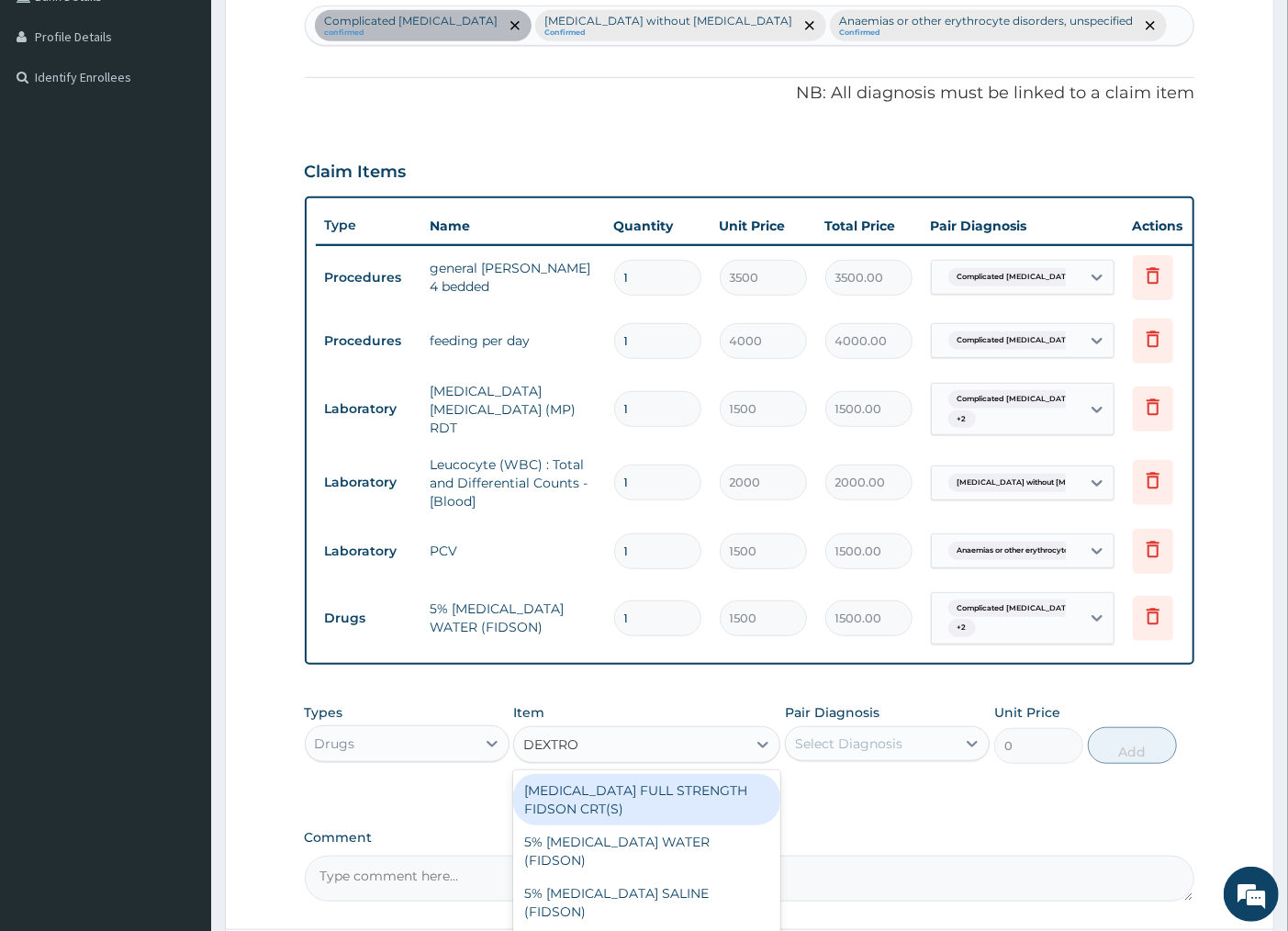
type input "DEXTRO"
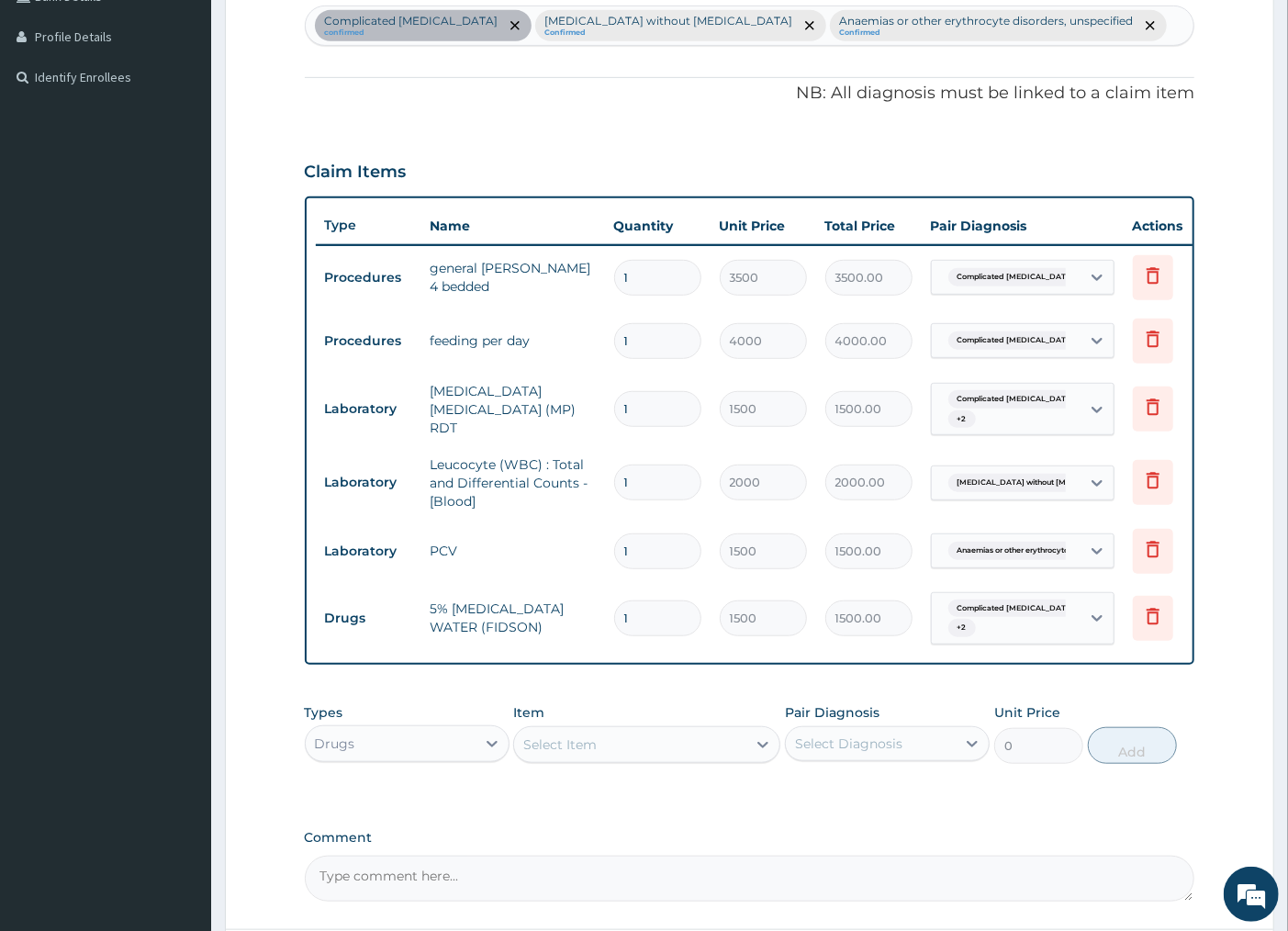
click at [654, 618] on input "1" at bounding box center [658, 618] width 87 height 36
type input "0.00"
type input "2"
type input "3000.00"
type input "2"
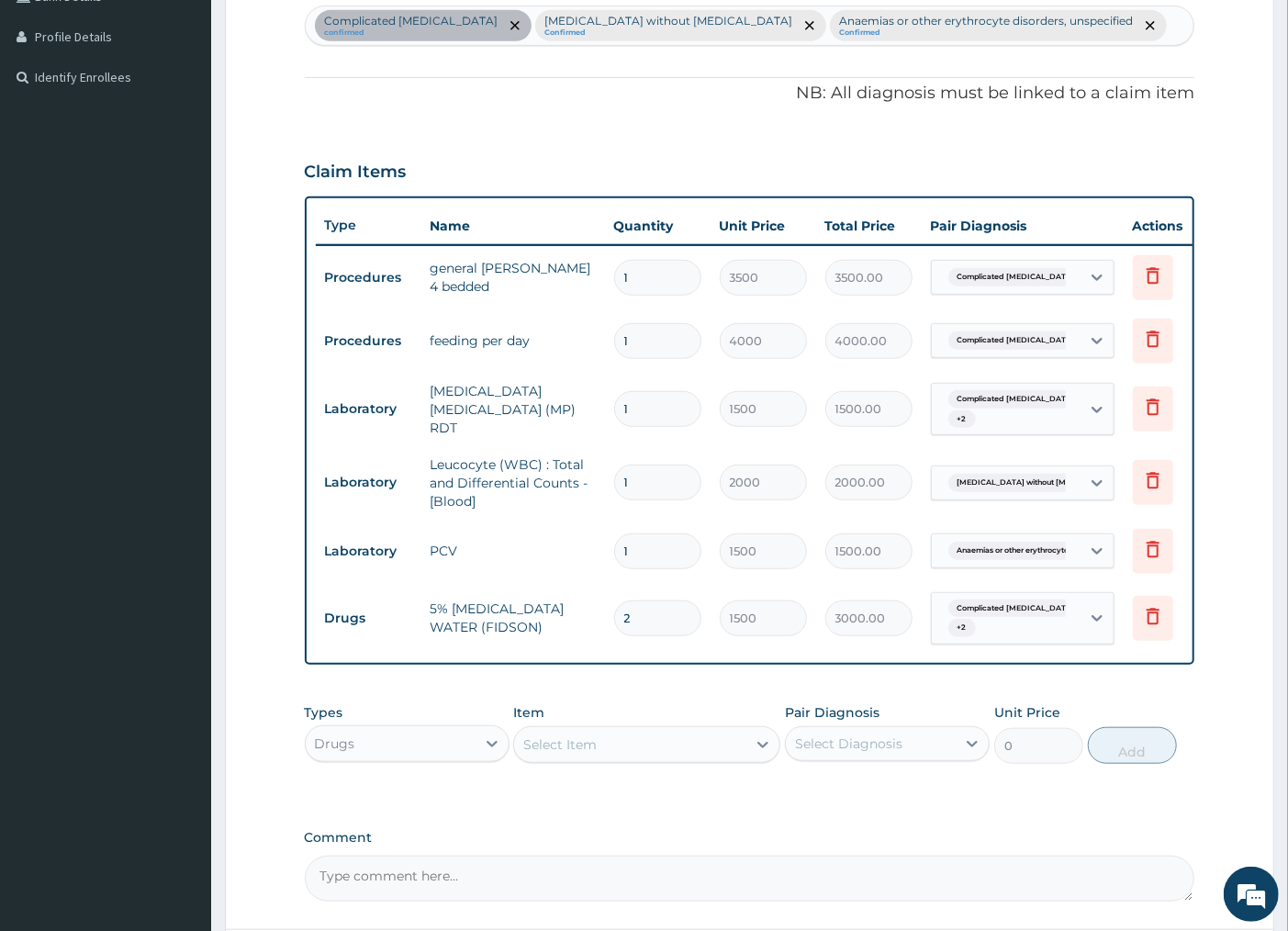
click at [622, 755] on div "Select Item" at bounding box center [630, 744] width 232 height 29
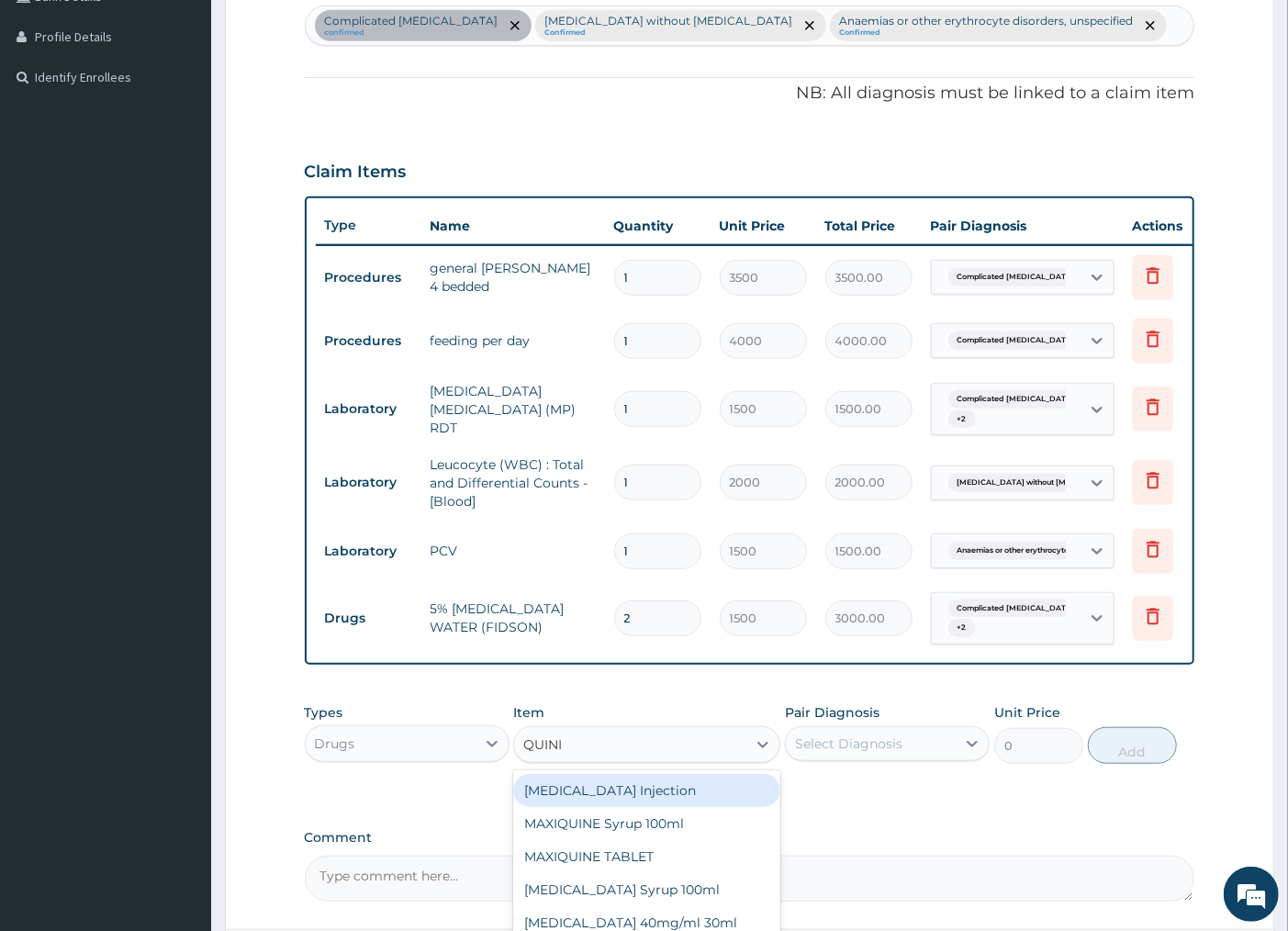
type input "QUININ"
click at [638, 801] on div "[MEDICAL_DATA] Injection" at bounding box center [646, 790] width 267 height 33
type input "500"
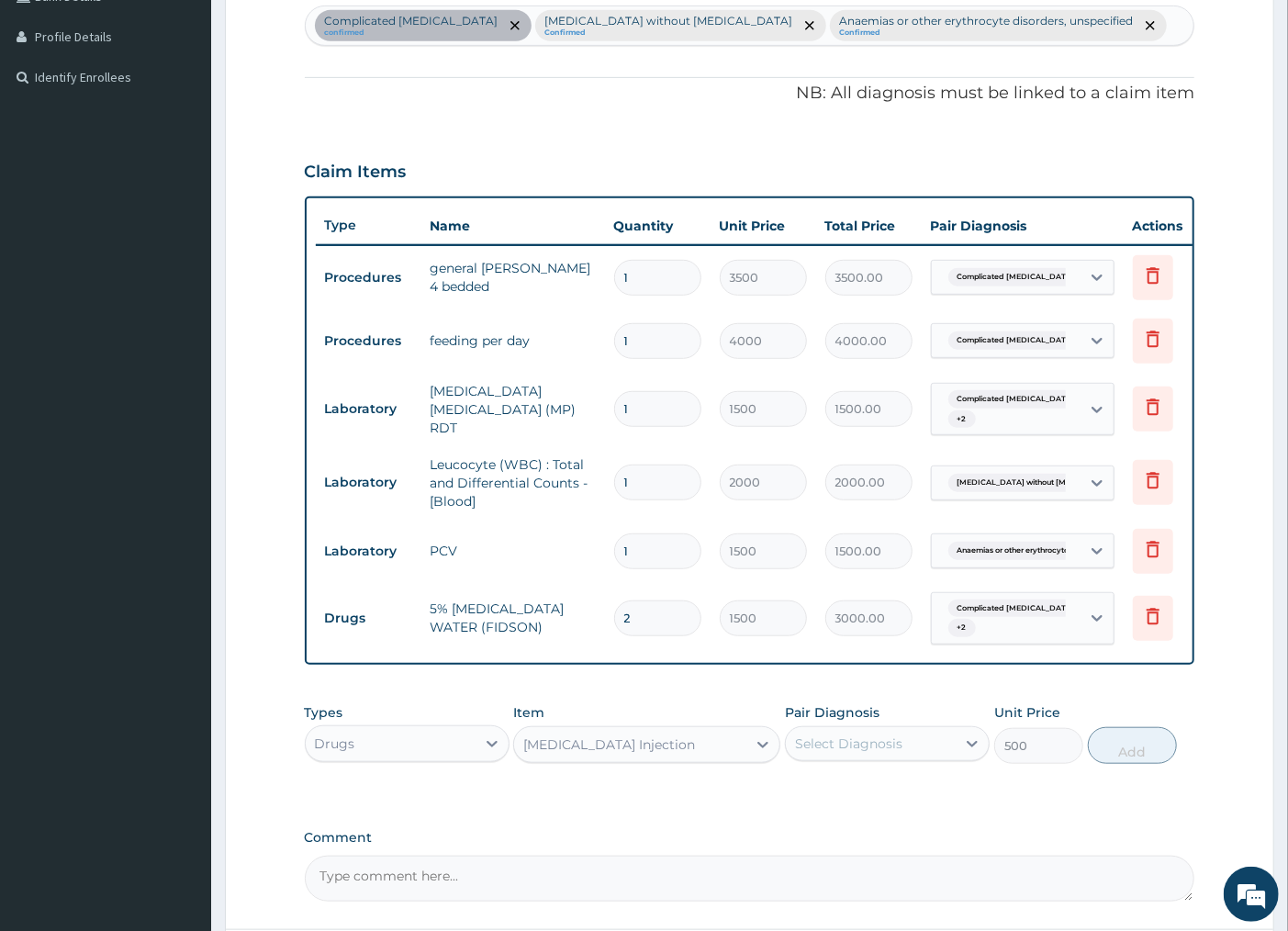
click at [858, 753] on div "Select Diagnosis" at bounding box center [849, 743] width 108 height 18
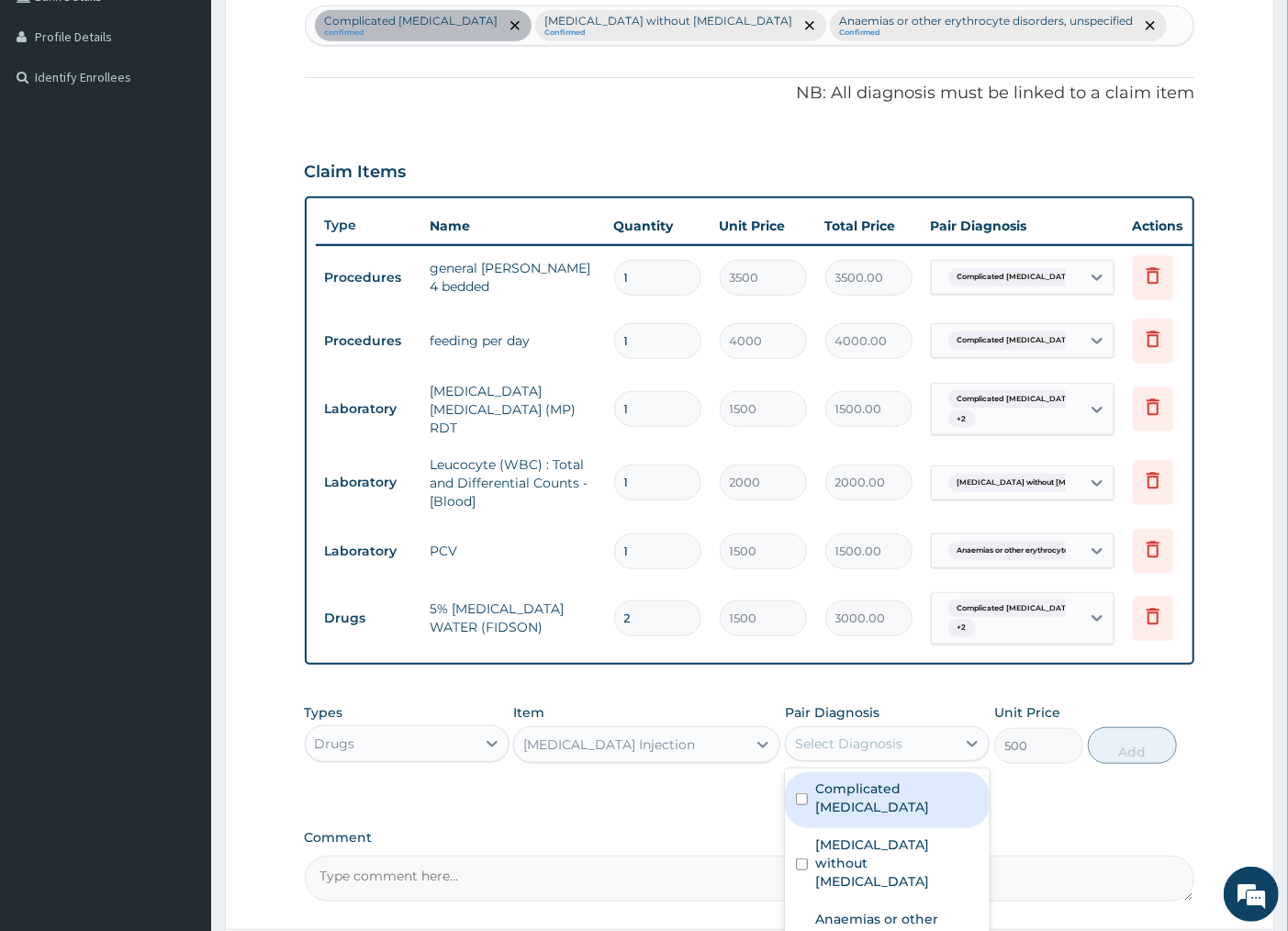
click at [842, 814] on div "Complicated [MEDICAL_DATA]" at bounding box center [887, 800] width 205 height 56
checkbox input "true"
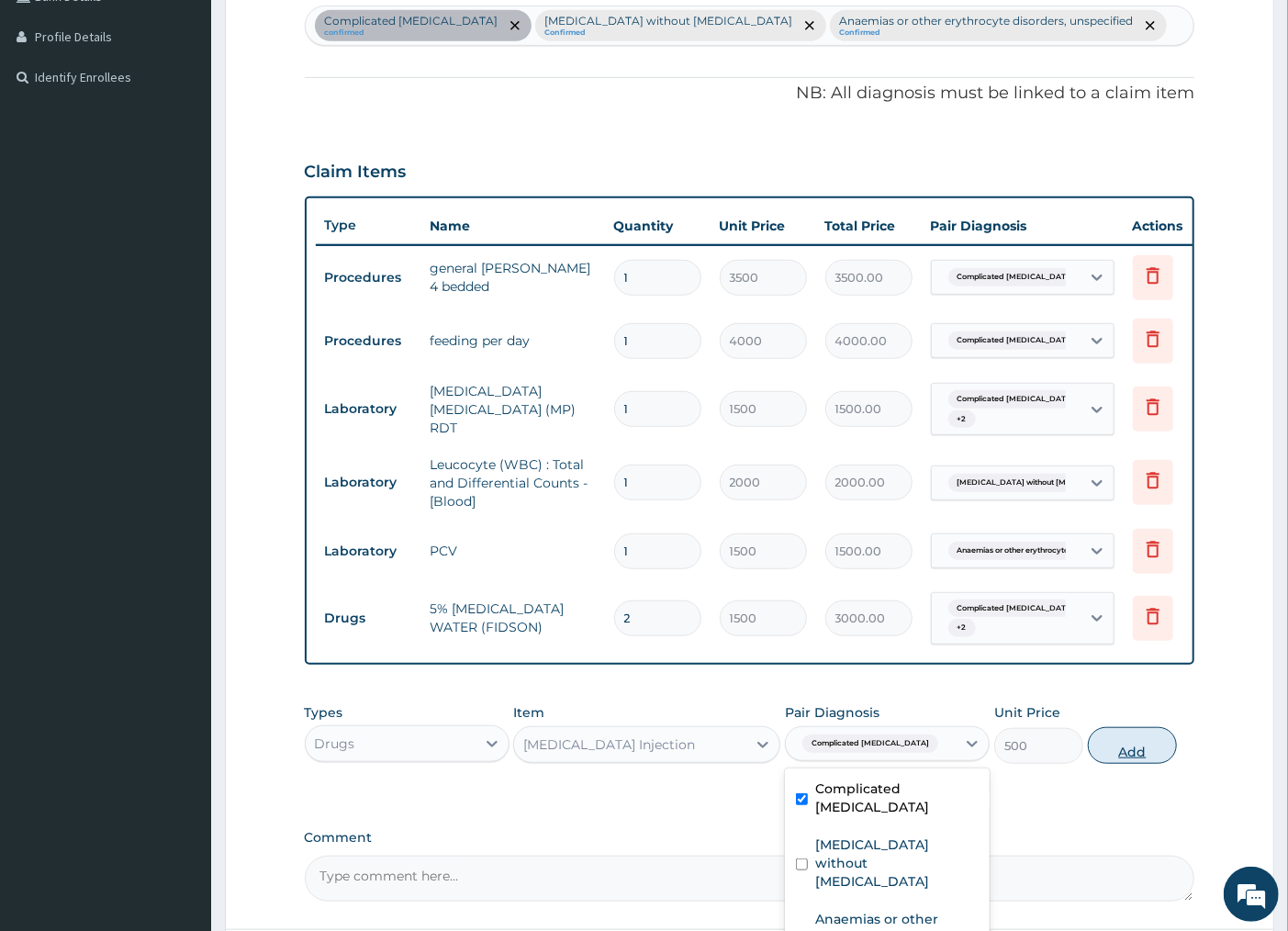
click at [1108, 764] on button "Add" at bounding box center [1132, 745] width 89 height 37
type input "0"
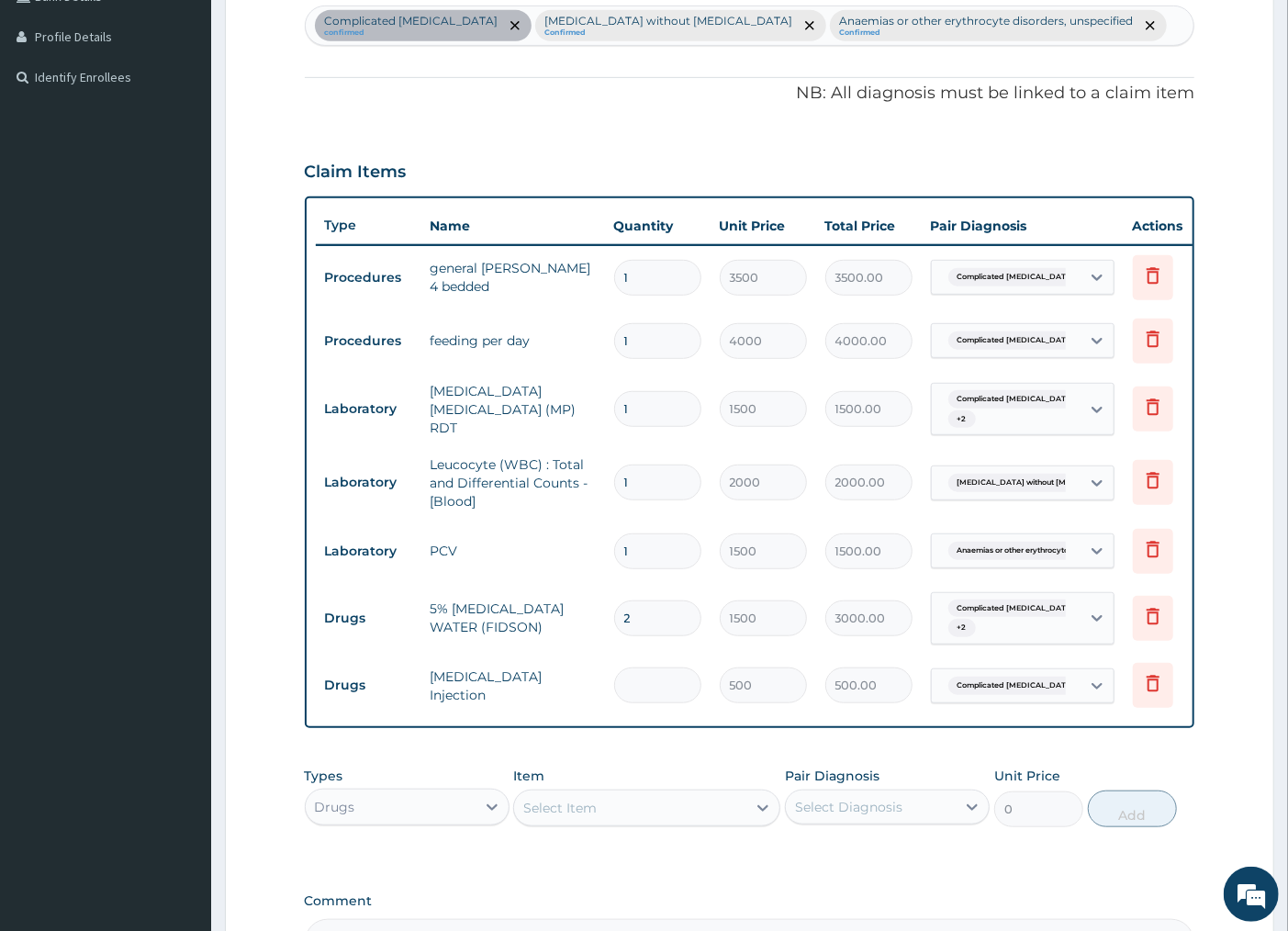
type input "0.00"
type input "2"
type input "1000.00"
type input "2"
click at [570, 818] on div "Select Item" at bounding box center [560, 807] width 74 height 18
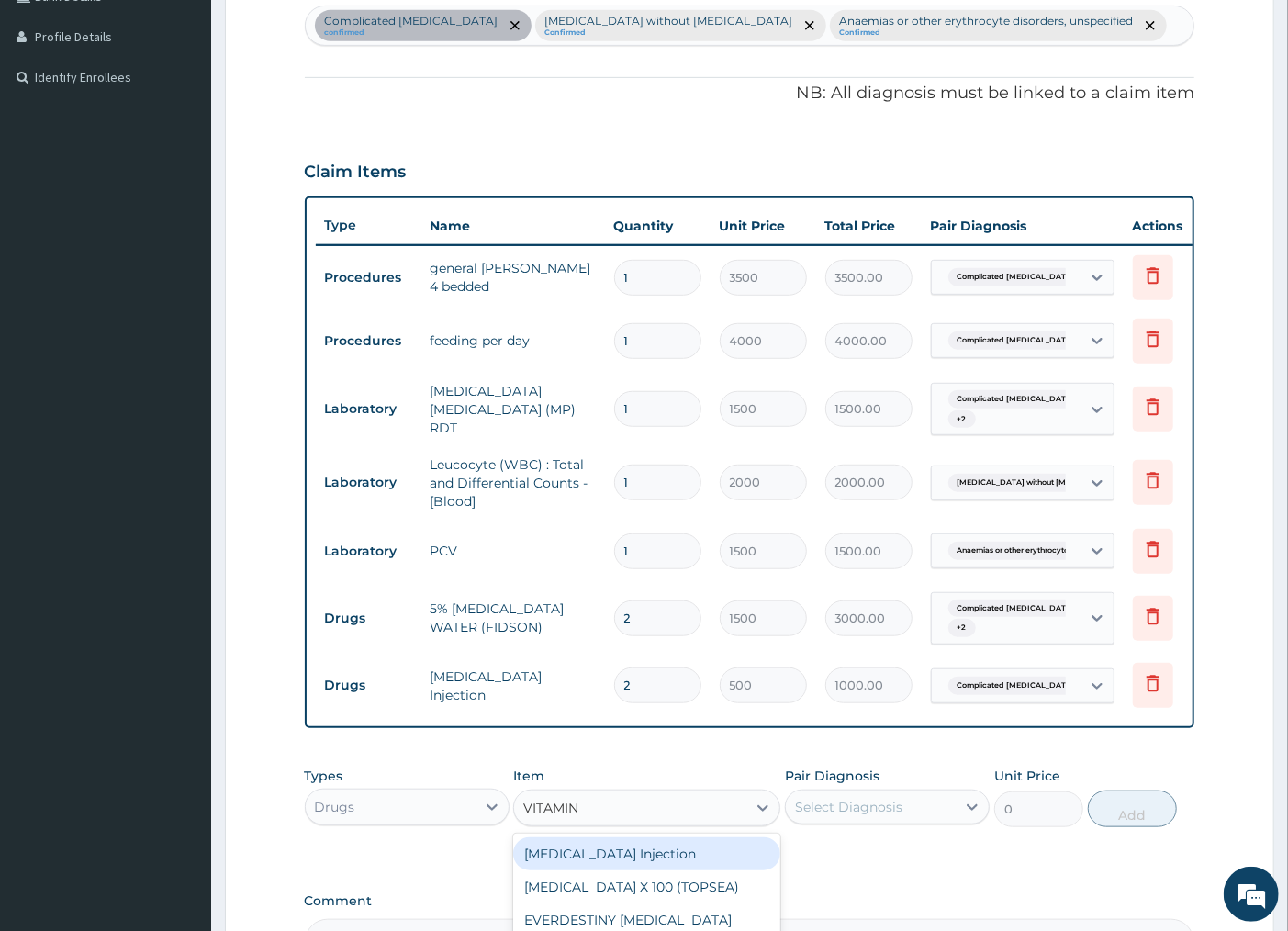
type input "VITAMIN B"
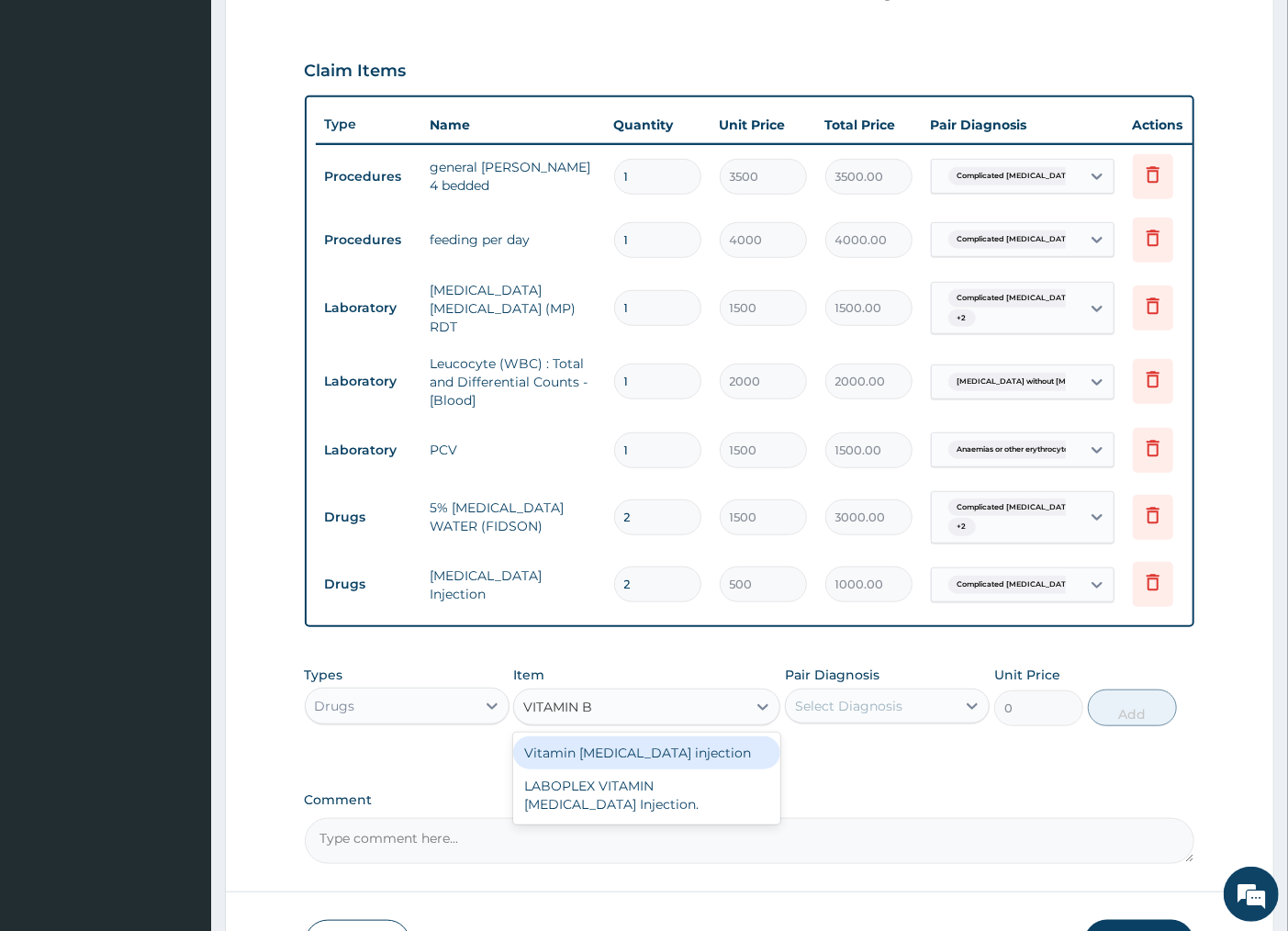
scroll to position [589, 0]
click at [713, 760] on div "Vitamin [MEDICAL_DATA] injection" at bounding box center [646, 751] width 267 height 33
type input "120"
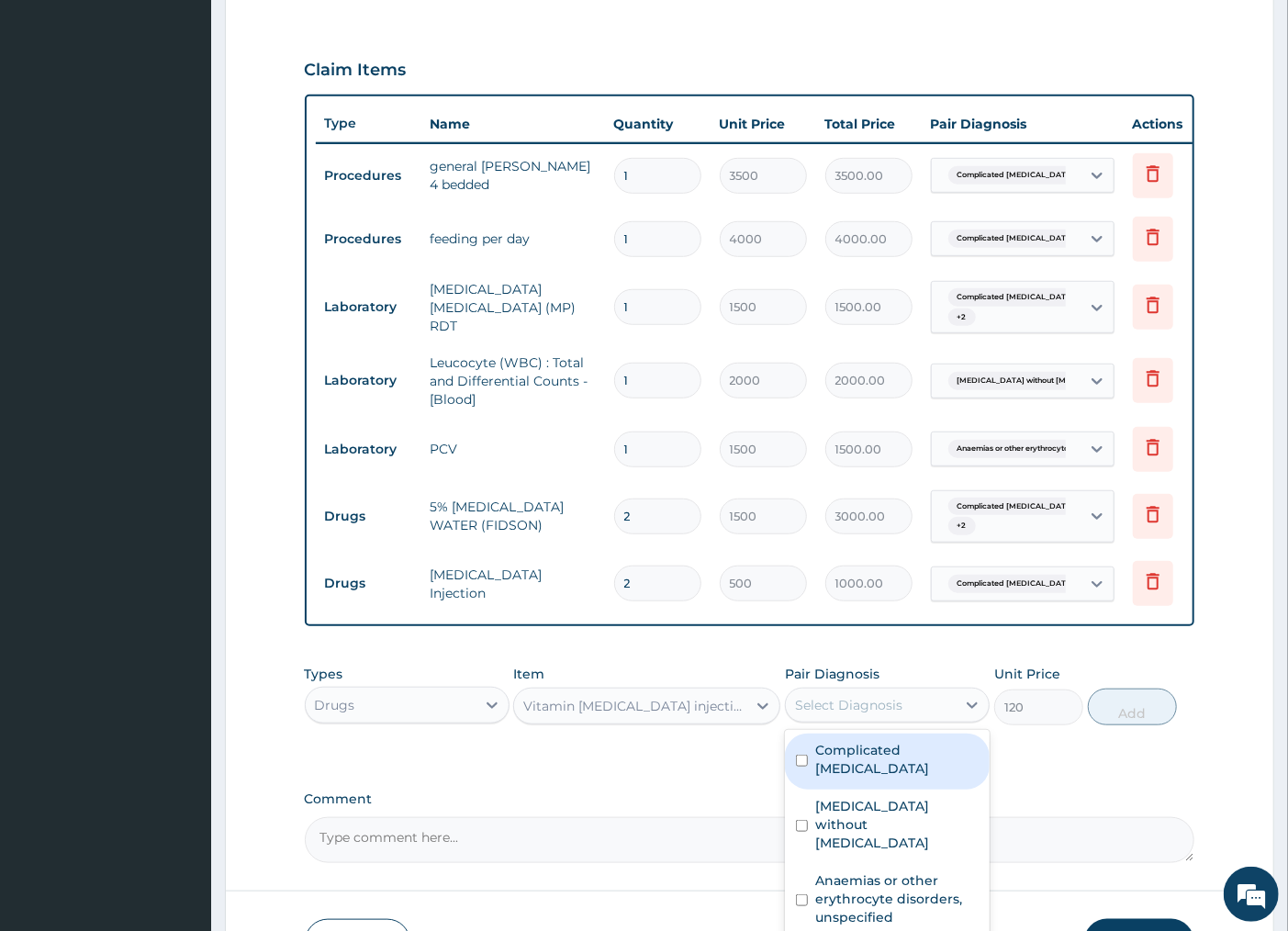
click at [840, 715] on div "Select Diagnosis" at bounding box center [849, 704] width 108 height 18
click at [841, 767] on label "Complicated [MEDICAL_DATA]" at bounding box center [897, 759] width 163 height 37
checkbox input "true"
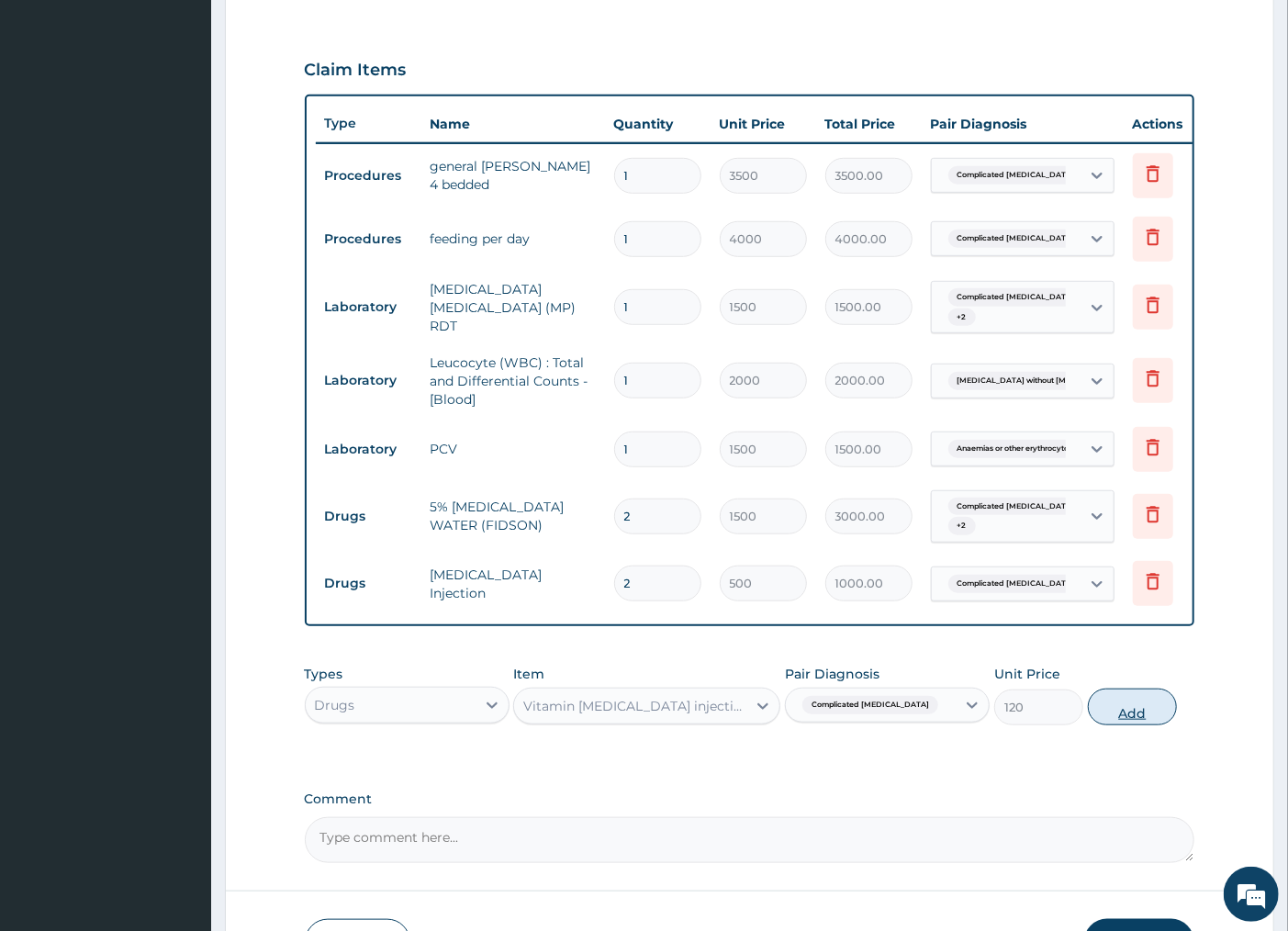
click at [1135, 726] on button "Add" at bounding box center [1132, 707] width 89 height 37
type input "0"
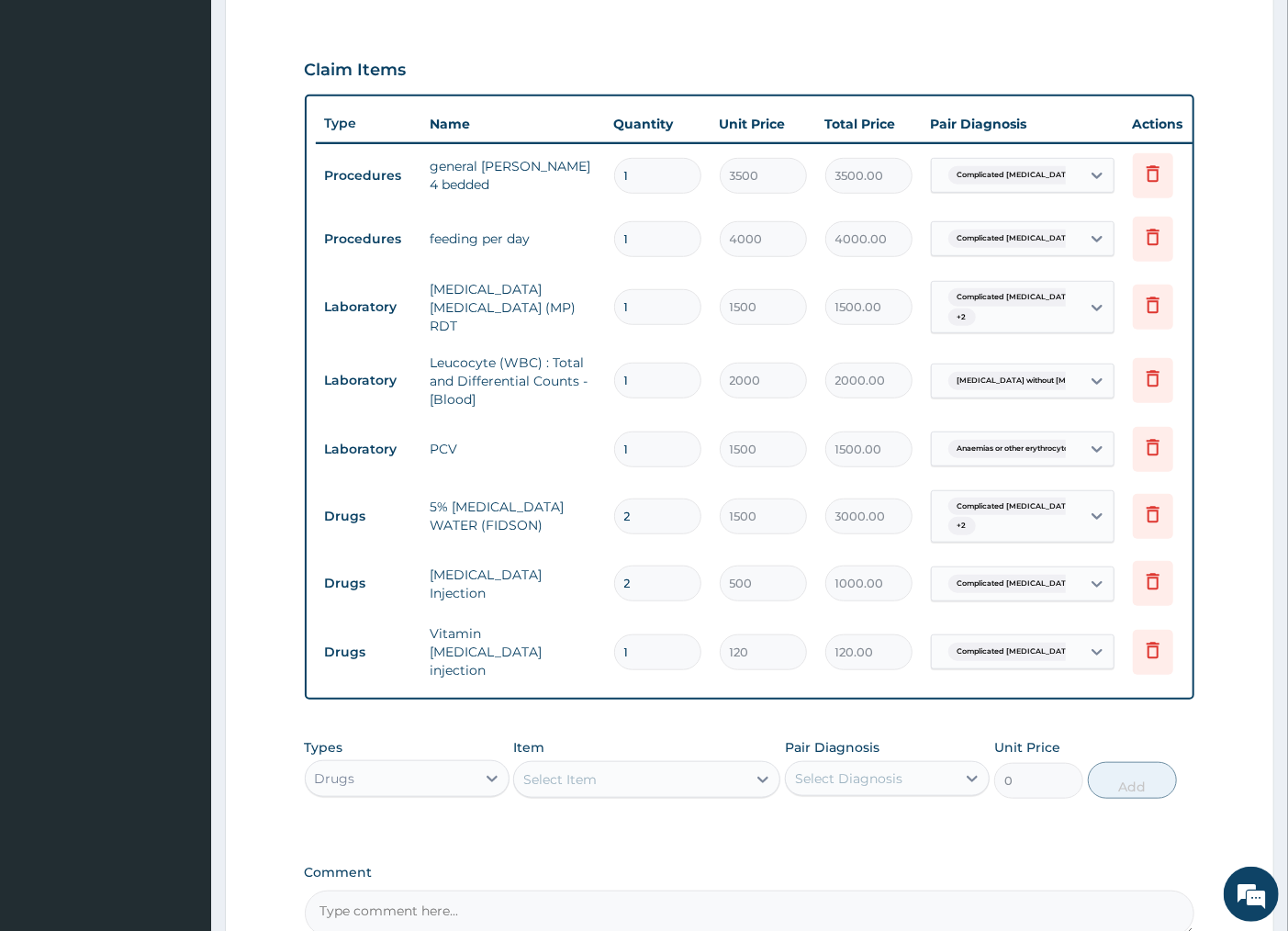
type input "0.00"
type input "2"
type input "240.00"
type input "2"
click at [633, 785] on div "Select Item" at bounding box center [630, 779] width 232 height 29
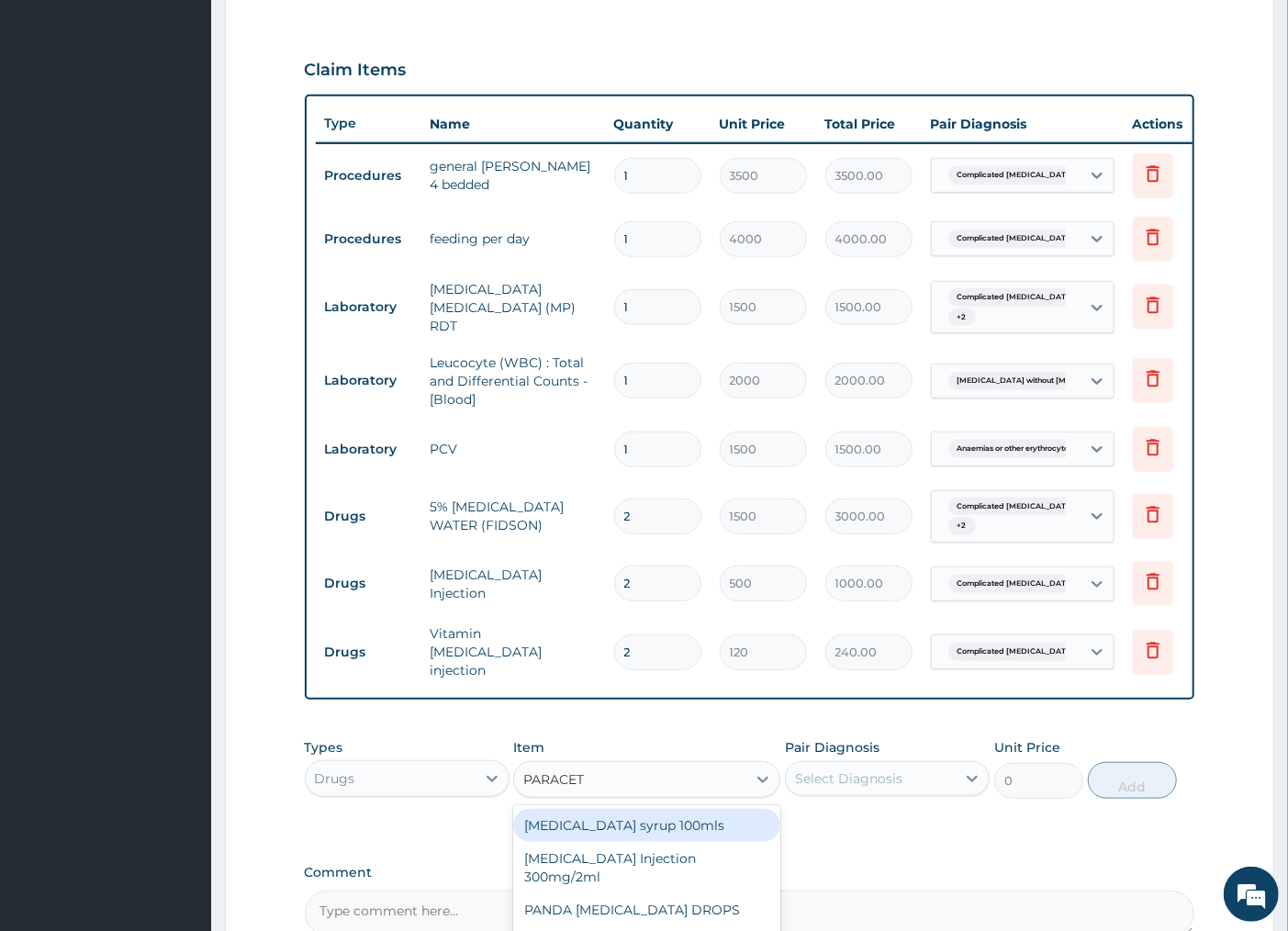
type input "PARACETA"
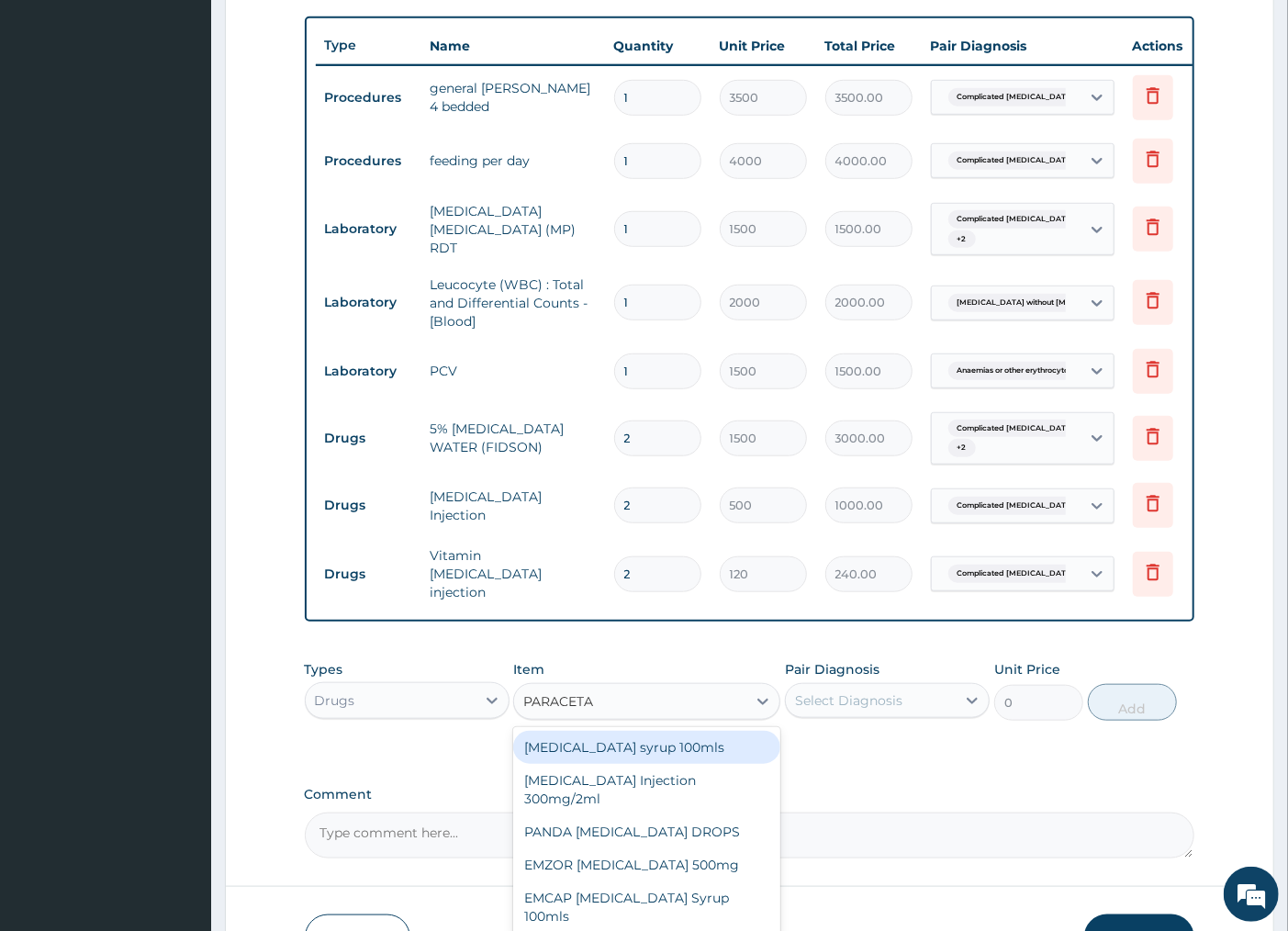
scroll to position [691, 0]
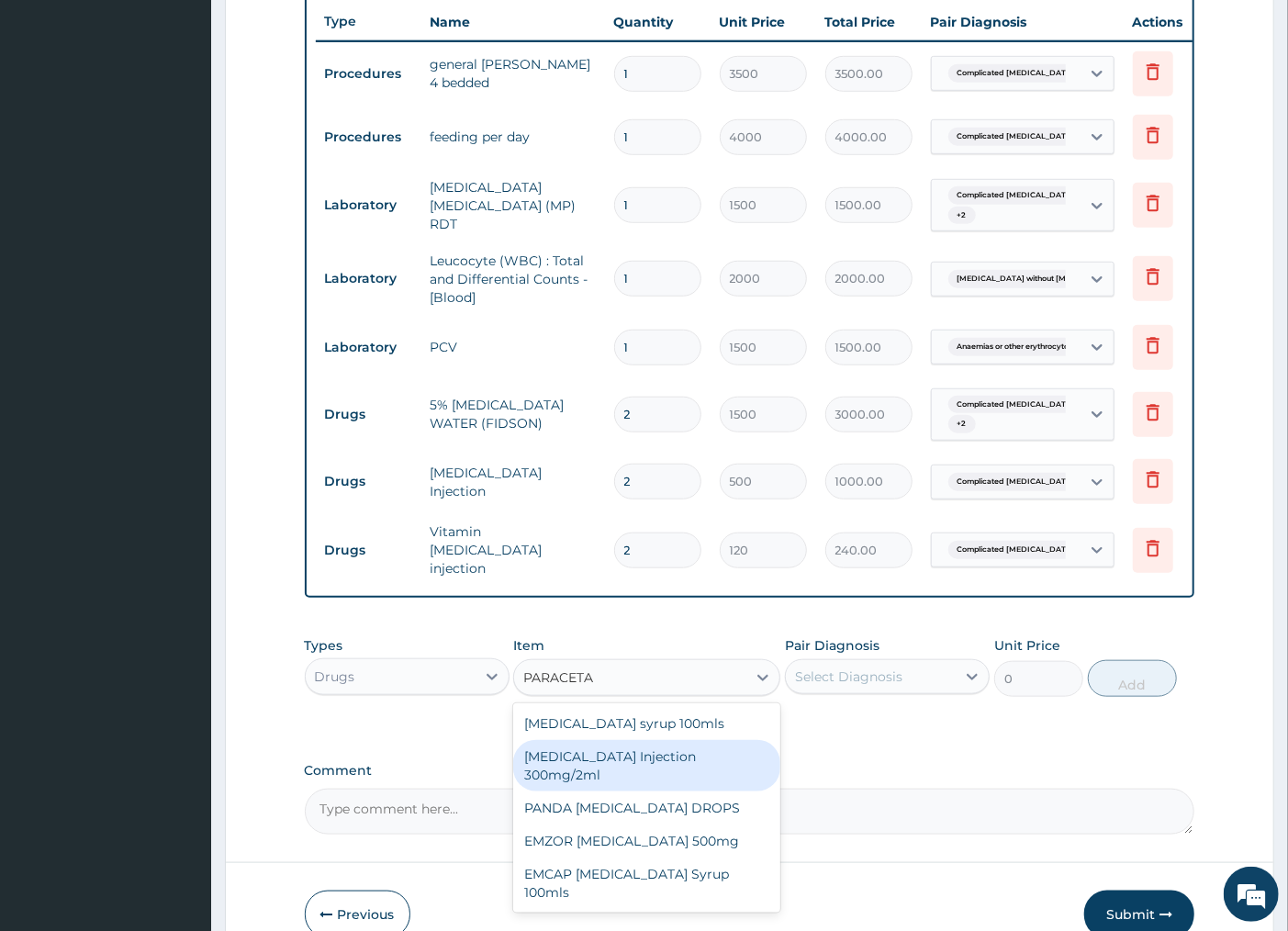
click at [627, 769] on div "[MEDICAL_DATA] Injection 300mg/2ml" at bounding box center [646, 766] width 267 height 51
type input "220"
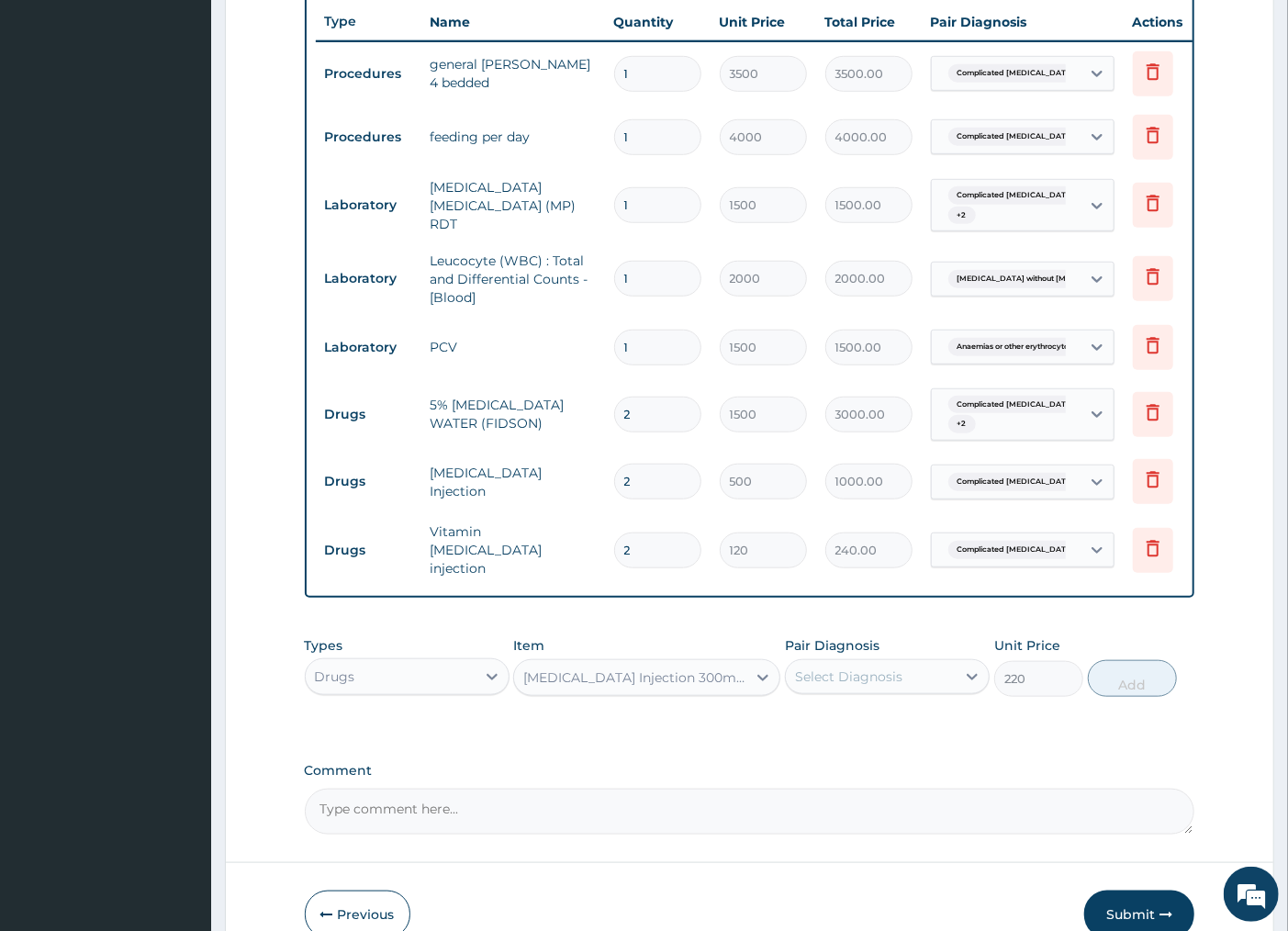
click at [932, 670] on div "Select Diagnosis" at bounding box center [871, 677] width 170 height 29
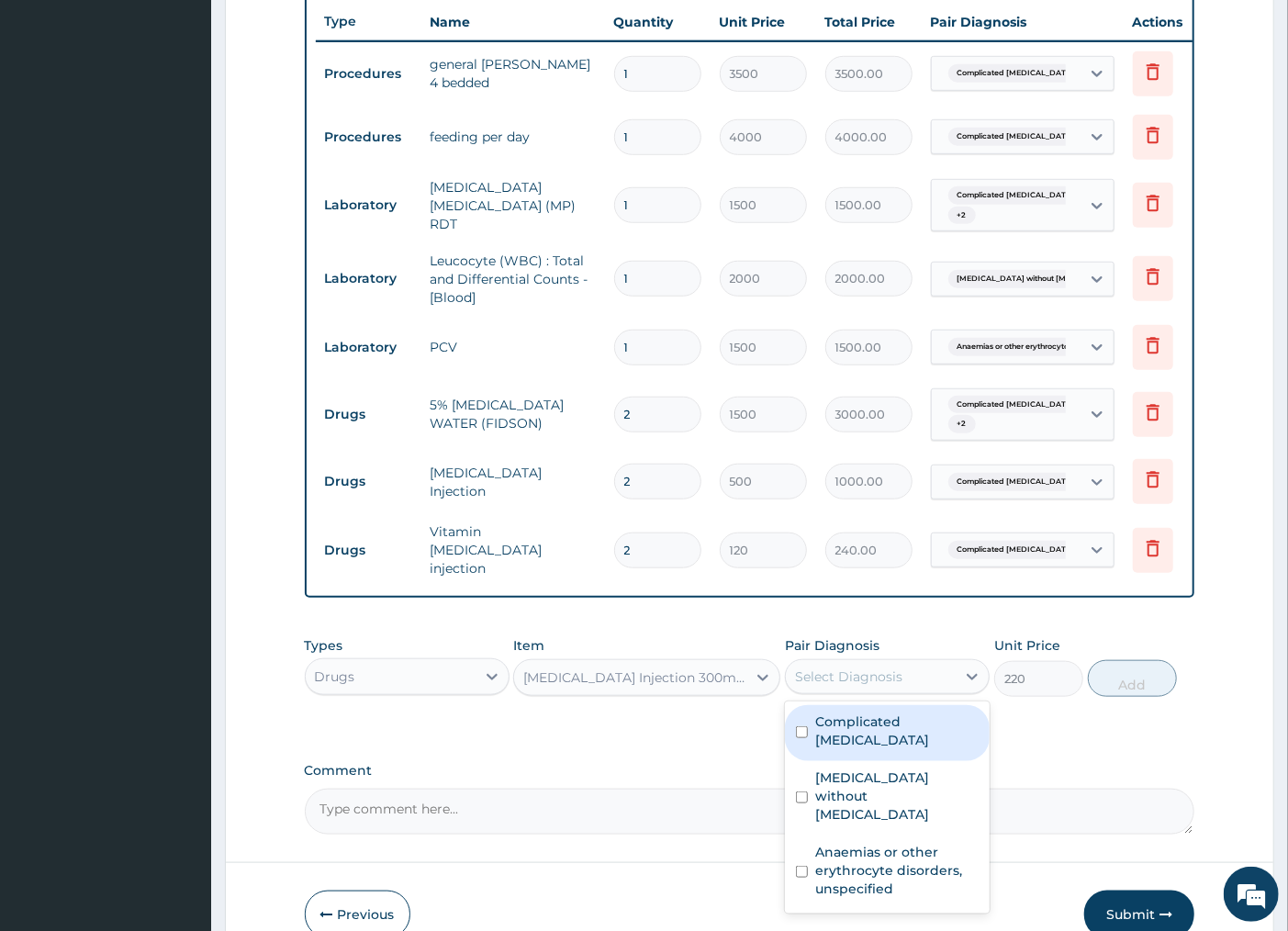
click at [900, 728] on label "Complicated [MEDICAL_DATA]" at bounding box center [897, 731] width 163 height 37
checkbox input "true"
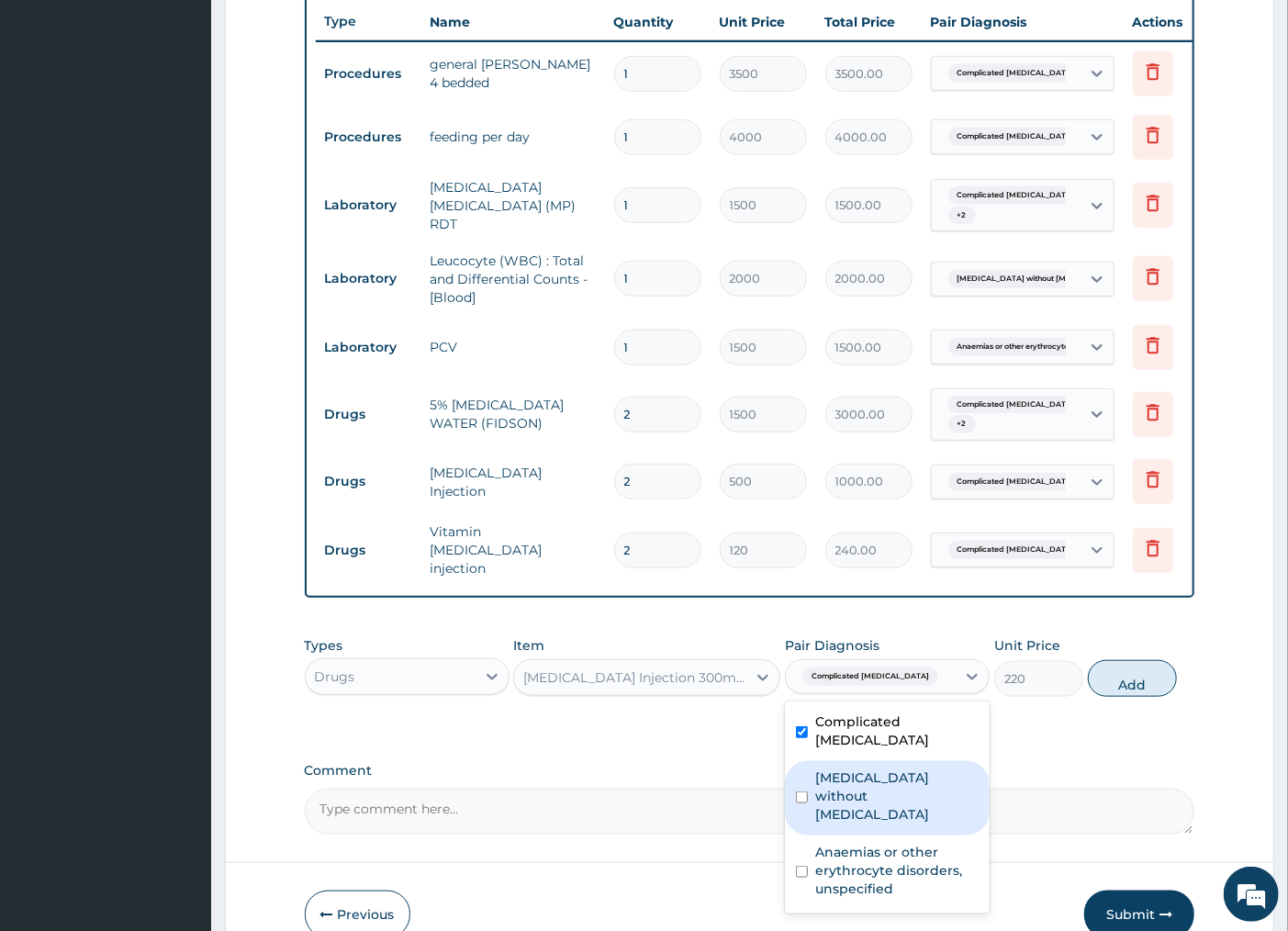
click at [880, 768] on label "[MEDICAL_DATA] without [MEDICAL_DATA]" at bounding box center [897, 796] width 163 height 55
checkbox input "true"
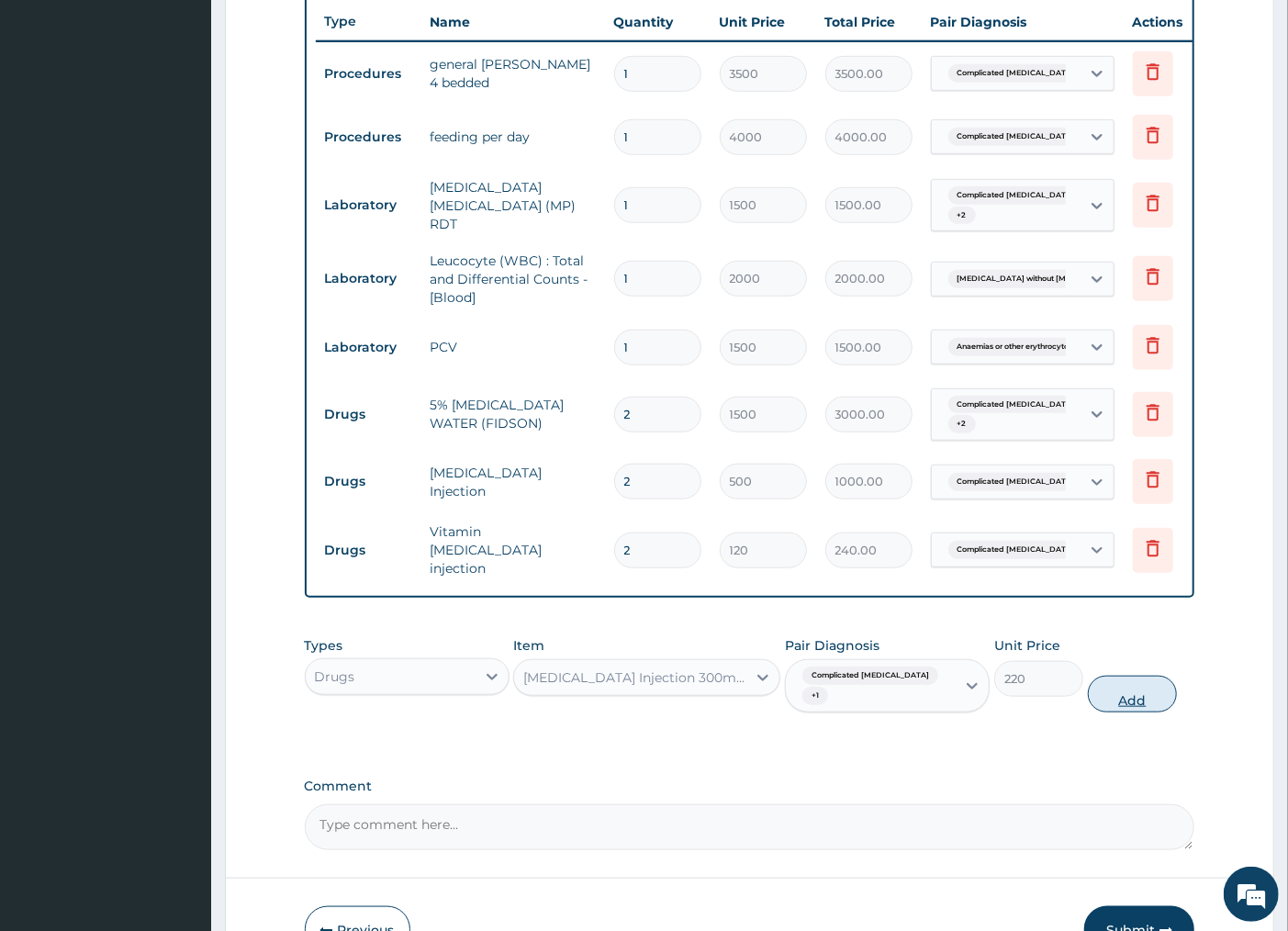
click at [1123, 687] on button "Add" at bounding box center [1132, 694] width 89 height 37
type input "0"
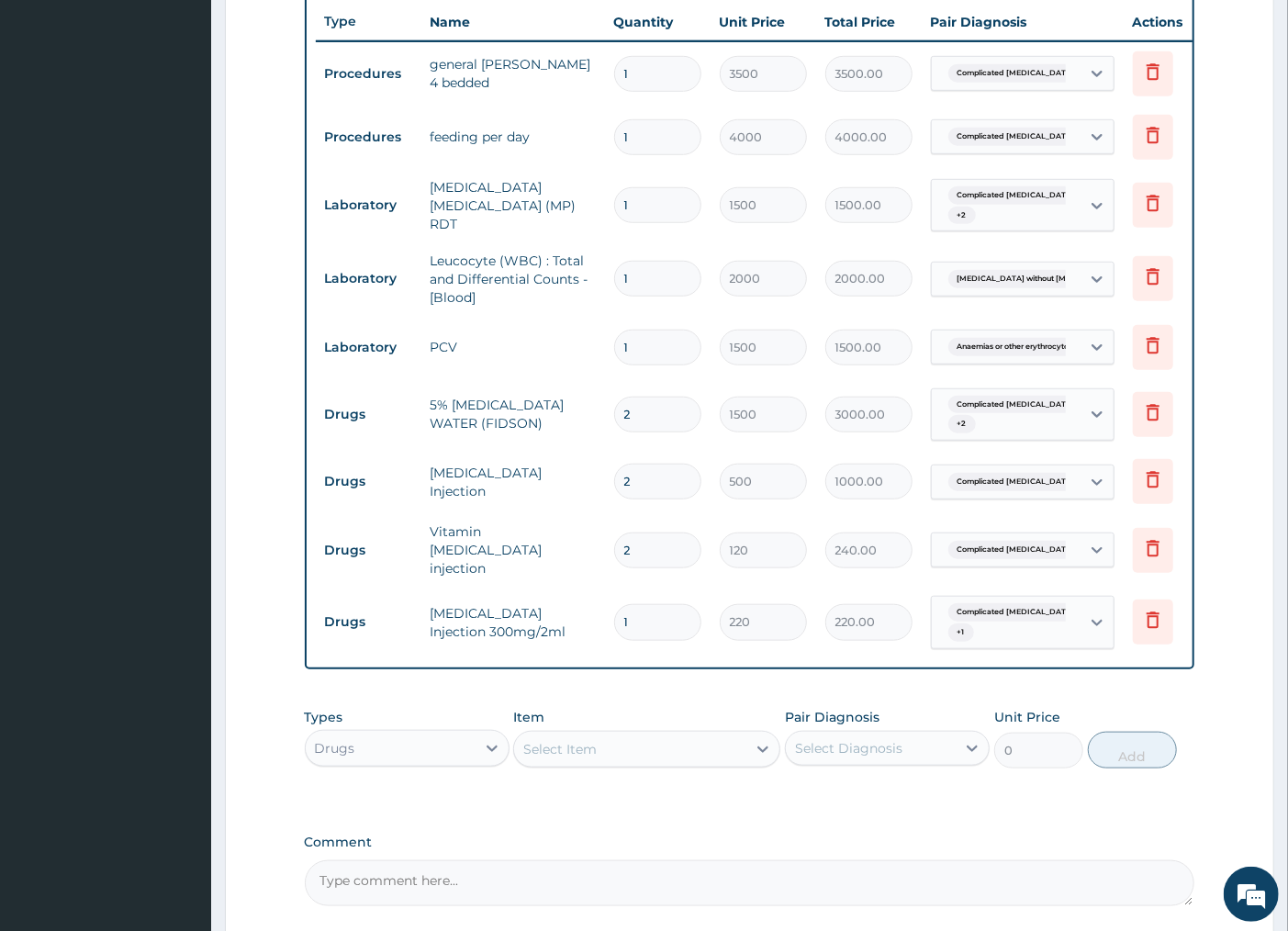
type input "0.00"
type input "4"
type input "880.00"
type input "4"
click at [575, 756] on div "Select Item" at bounding box center [560, 749] width 74 height 18
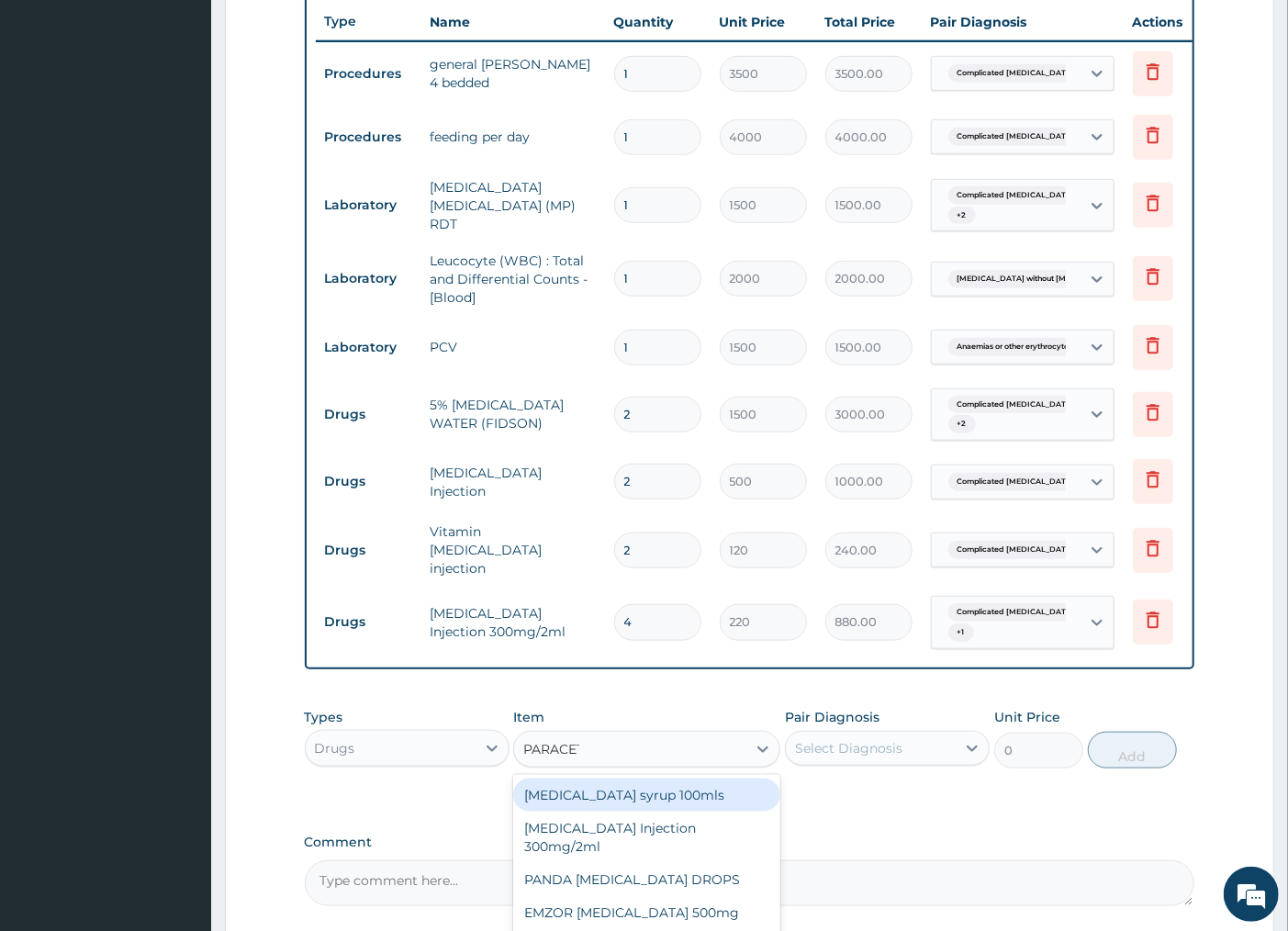
type input "PARACETA"
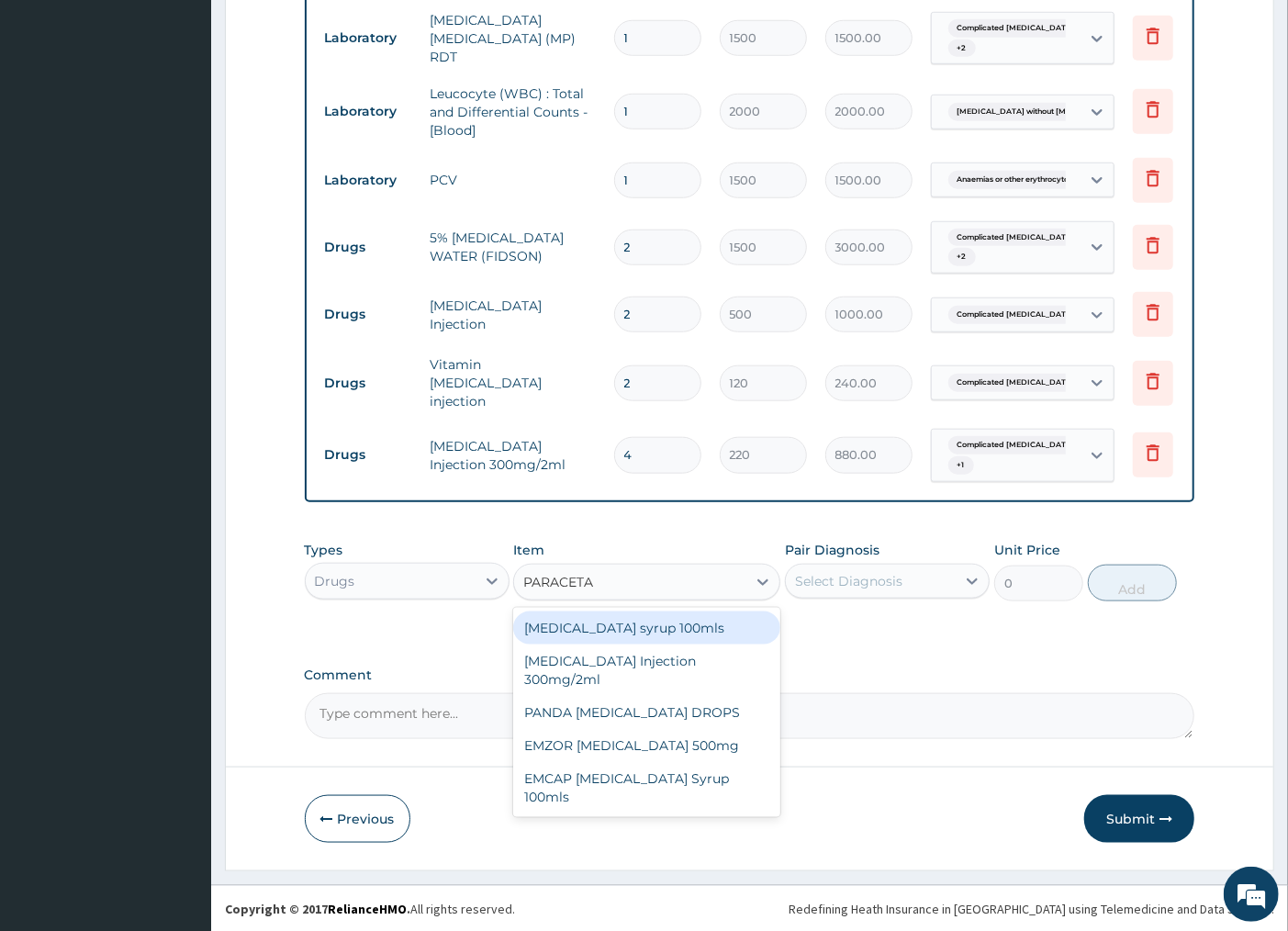
scroll to position [864, 0]
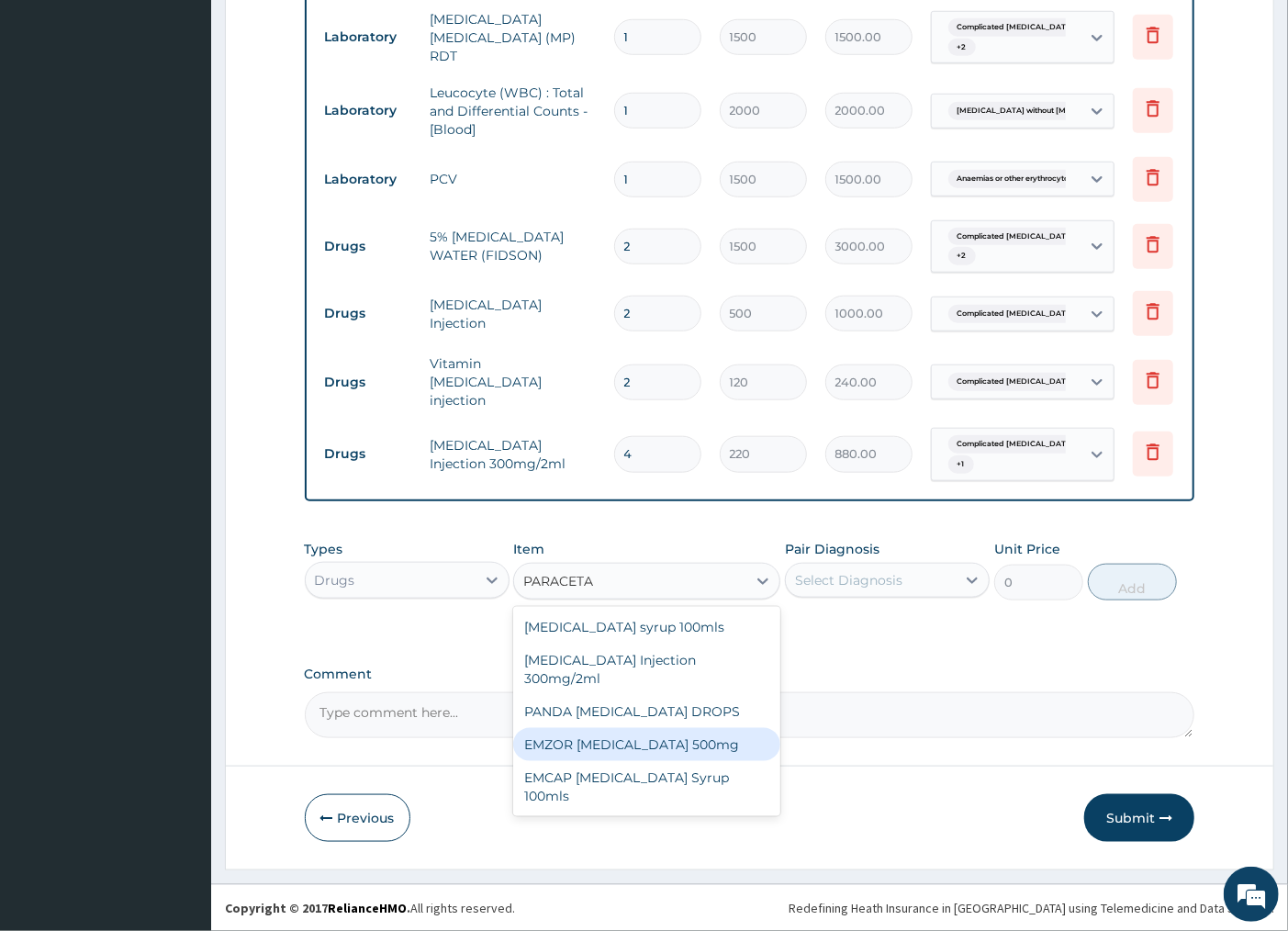
click at [644, 738] on div "EMZOR [MEDICAL_DATA] 500mg" at bounding box center [646, 744] width 267 height 33
type input "20"
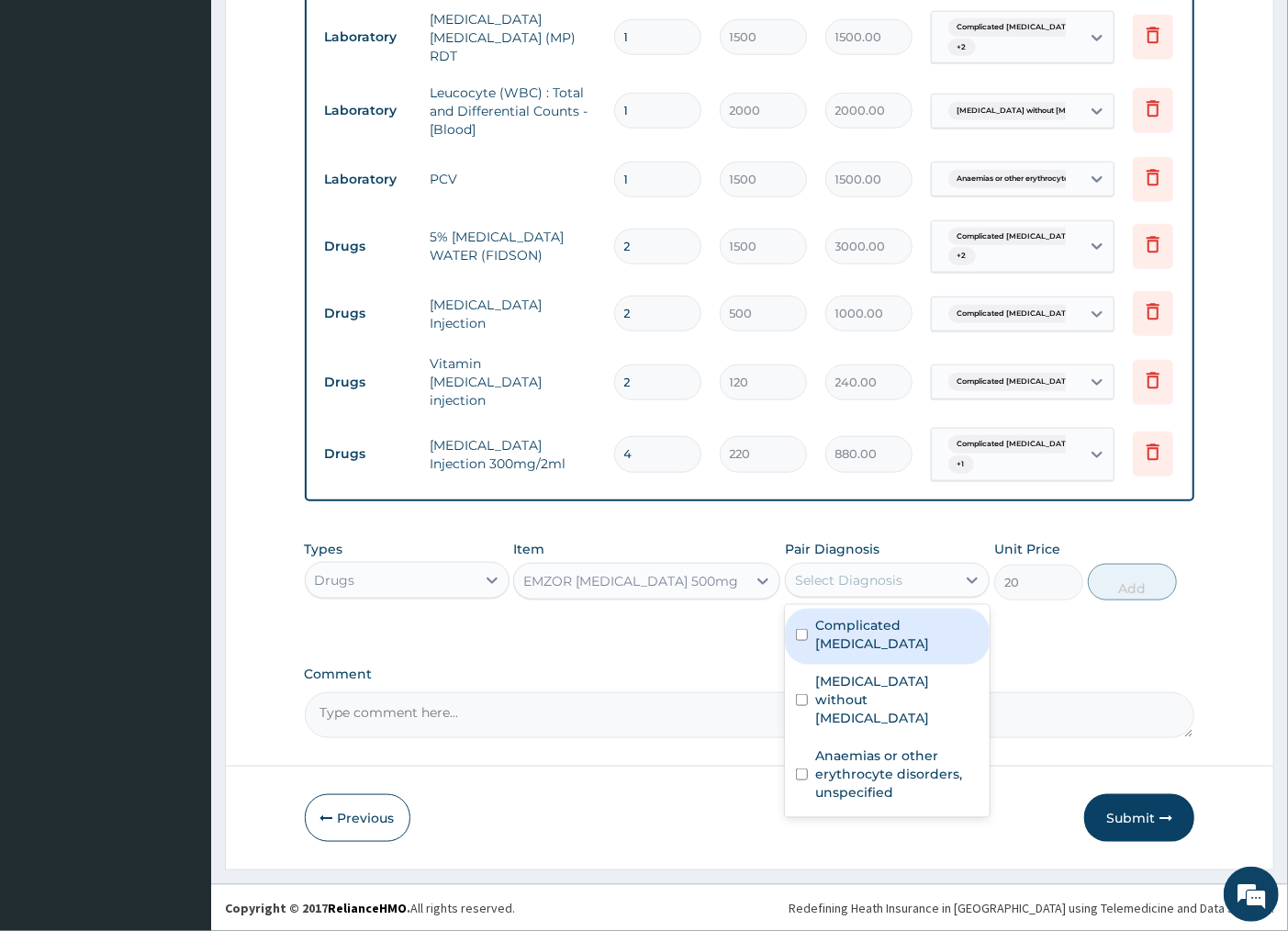
click at [850, 595] on div "Select Diagnosis" at bounding box center [871, 579] width 170 height 29
click at [852, 630] on label "Complicated [MEDICAL_DATA]" at bounding box center [897, 634] width 163 height 37
checkbox input "true"
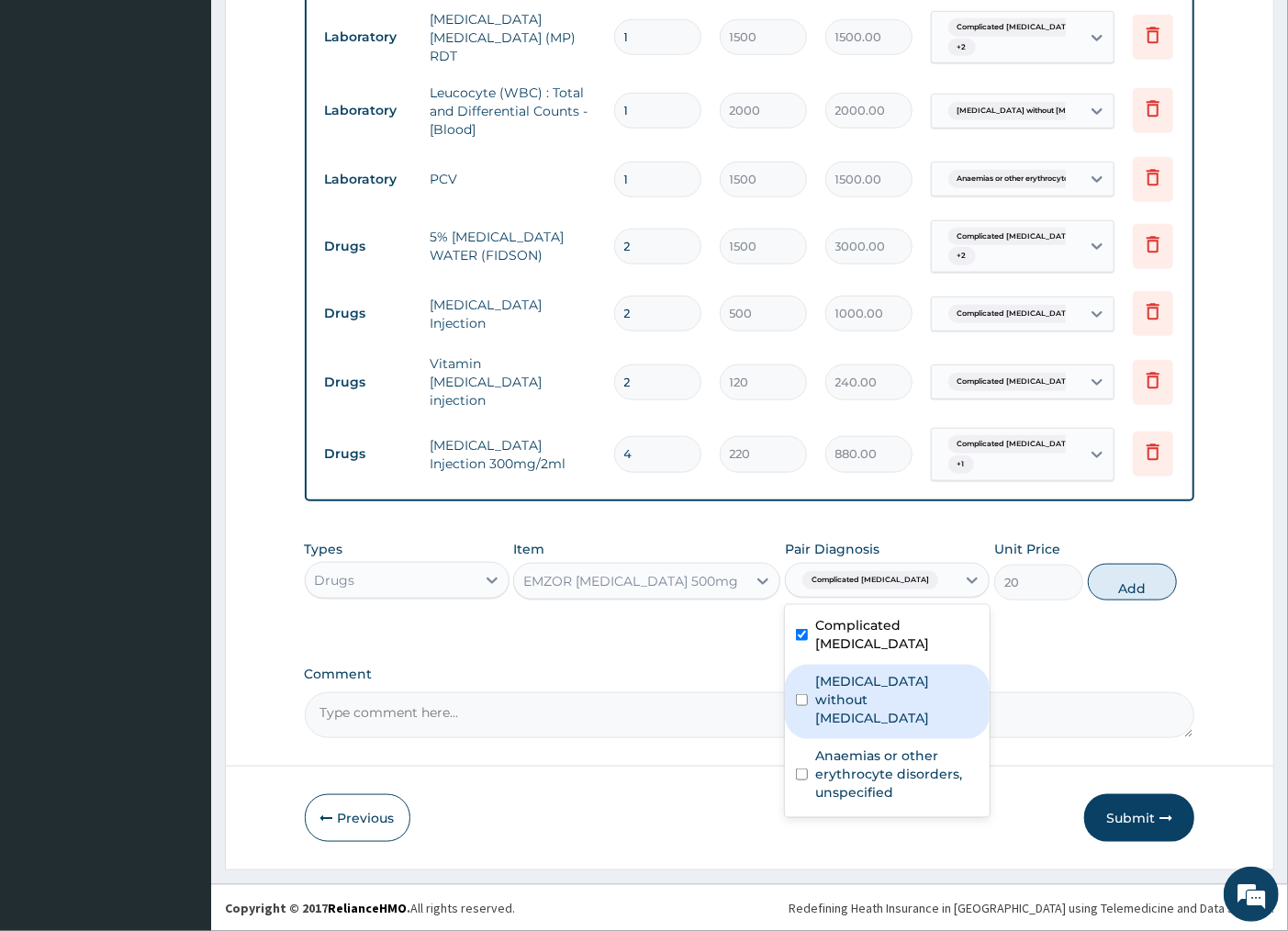
click at [827, 682] on label "[MEDICAL_DATA] without [MEDICAL_DATA]" at bounding box center [897, 699] width 163 height 55
checkbox input "true"
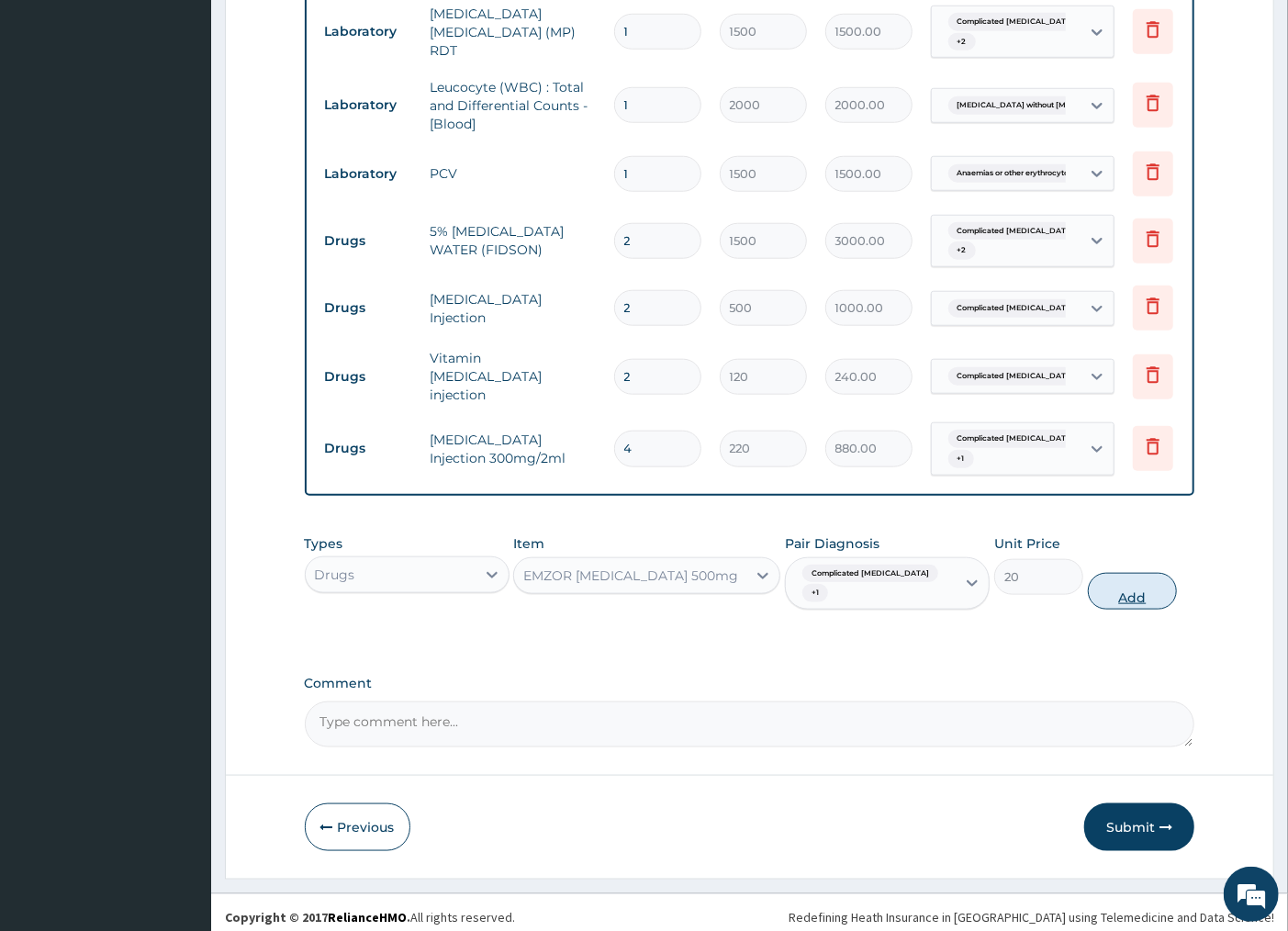
click at [1125, 591] on button "Add" at bounding box center [1132, 591] width 89 height 37
type input "0"
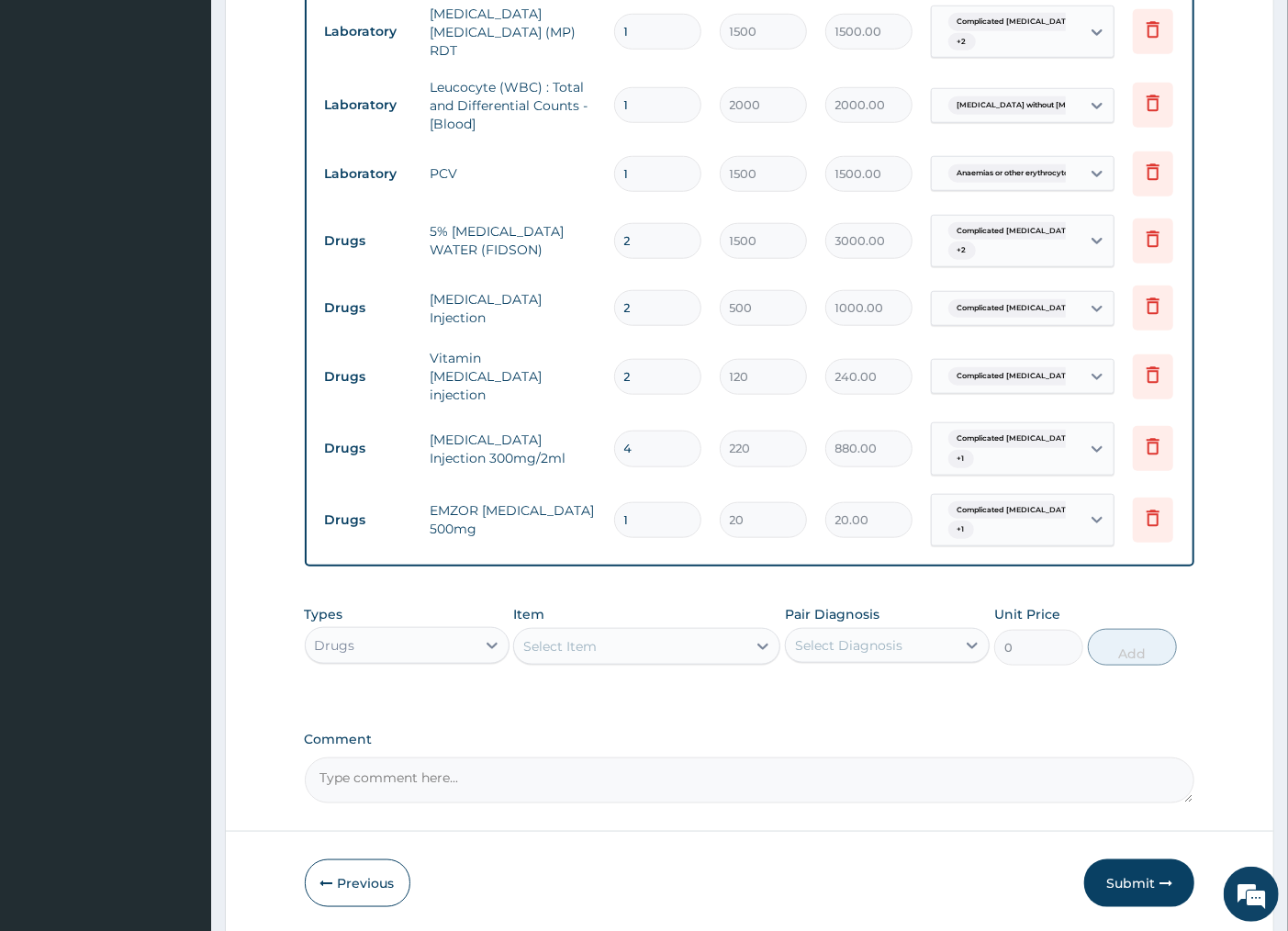
type input "18"
type input "360.00"
type input "18"
click at [655, 662] on div "Select Item" at bounding box center [630, 646] width 232 height 29
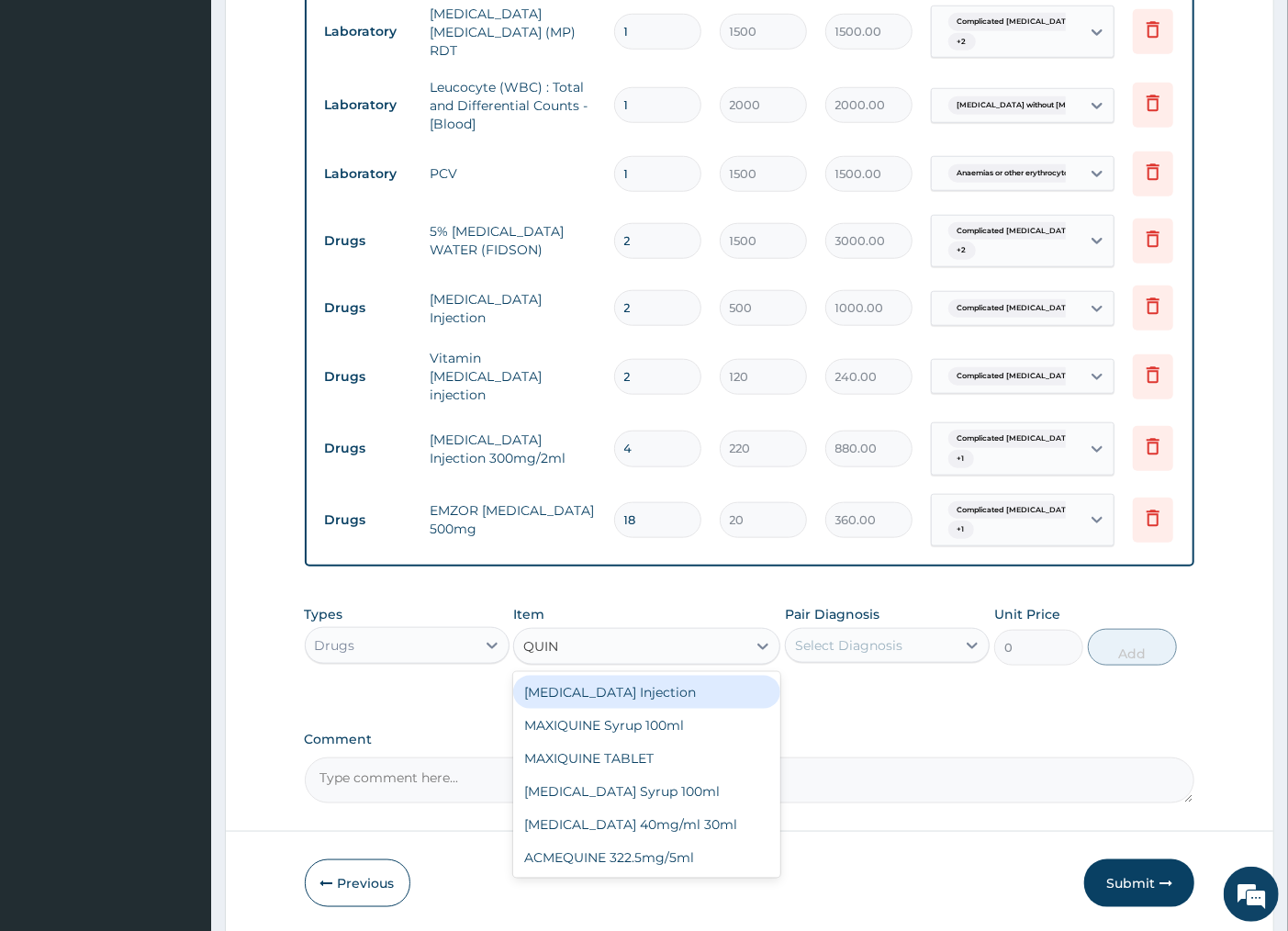
type input "QUI"
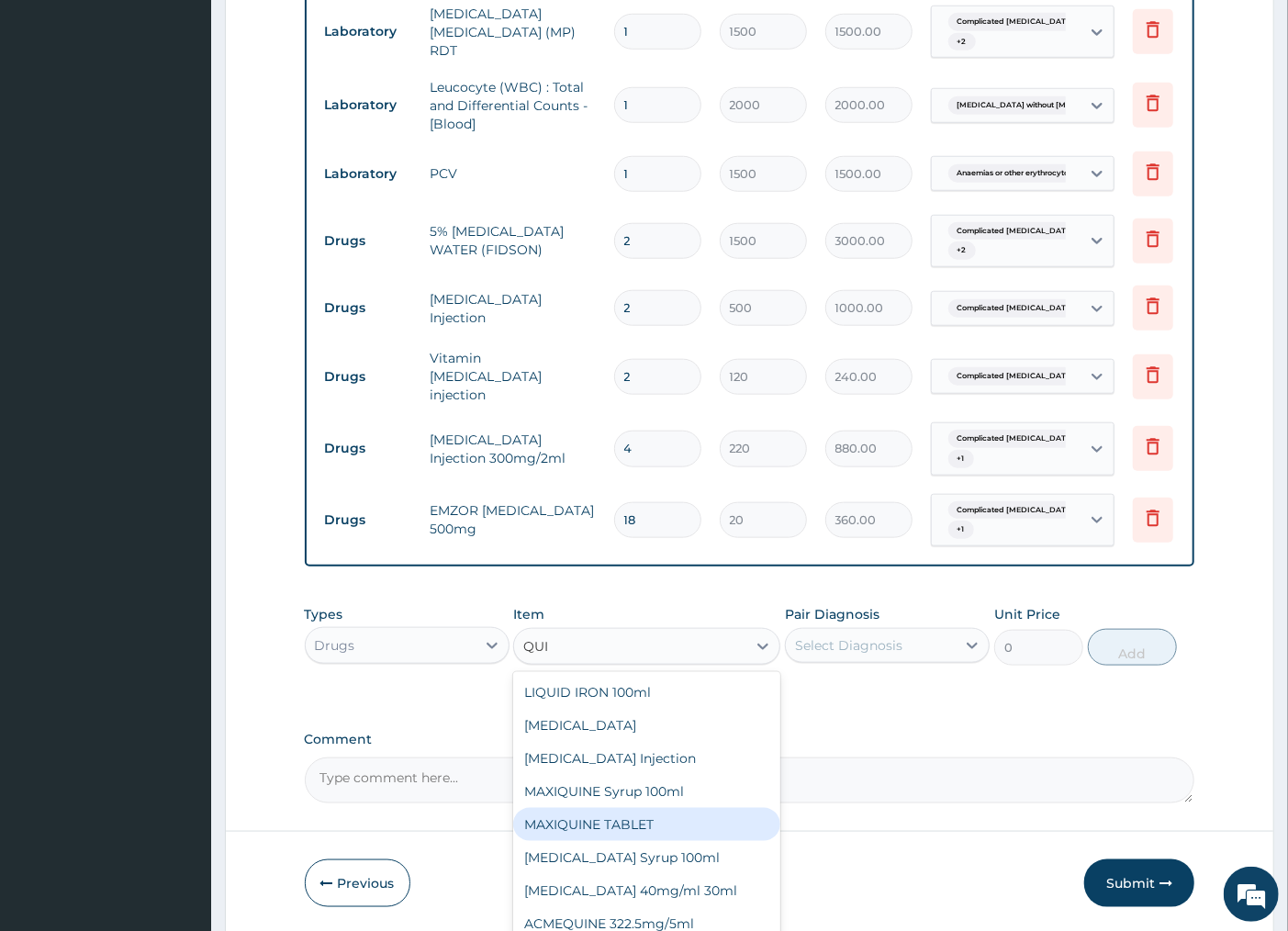
click at [643, 836] on div "MAXIQUINE TABLET" at bounding box center [646, 824] width 267 height 33
type input "80"
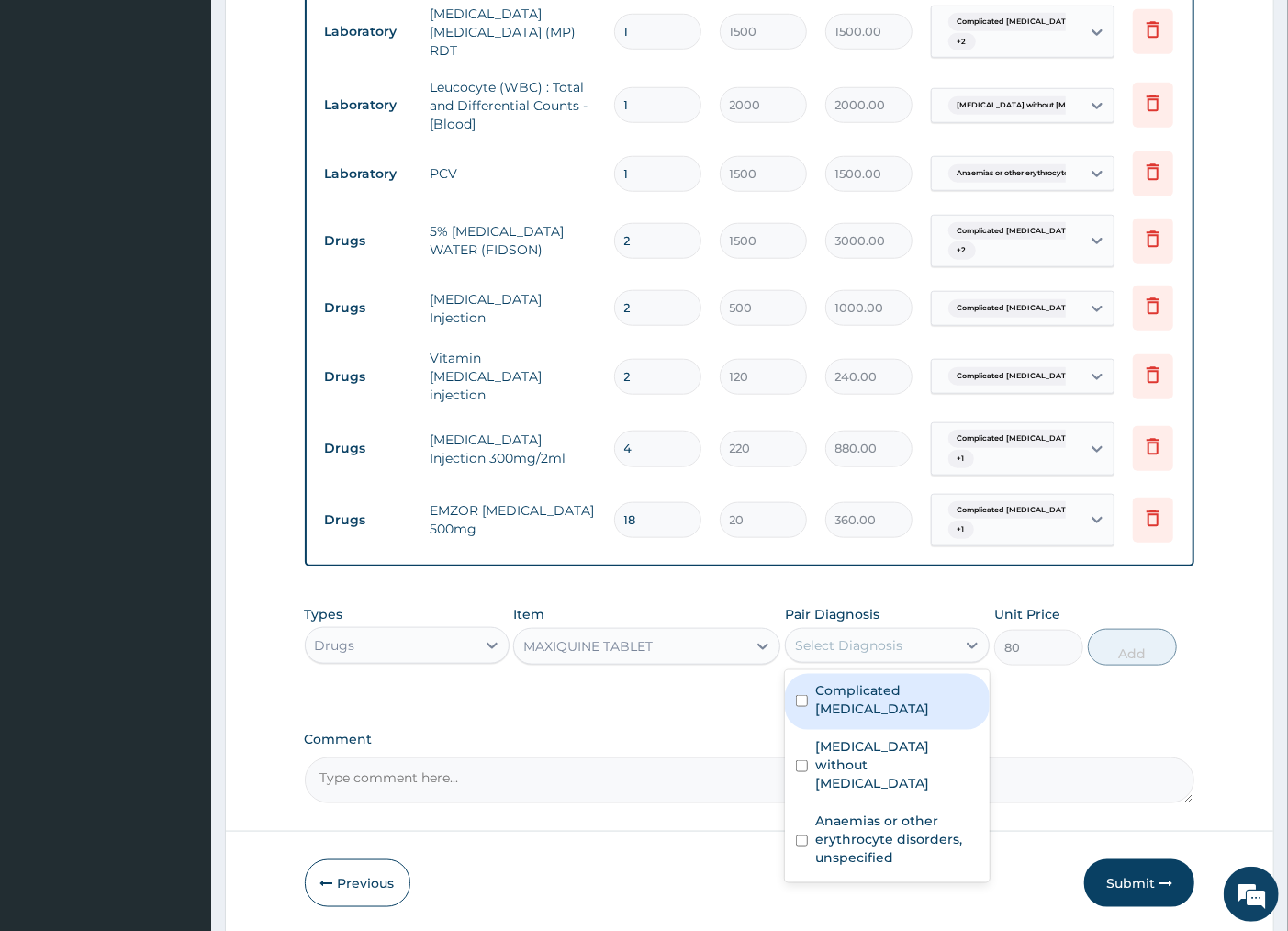
click at [856, 655] on div "Select Diagnosis" at bounding box center [849, 645] width 108 height 18
click at [810, 695] on div "Complicated [MEDICAL_DATA]" at bounding box center [887, 701] width 205 height 56
checkbox input "true"
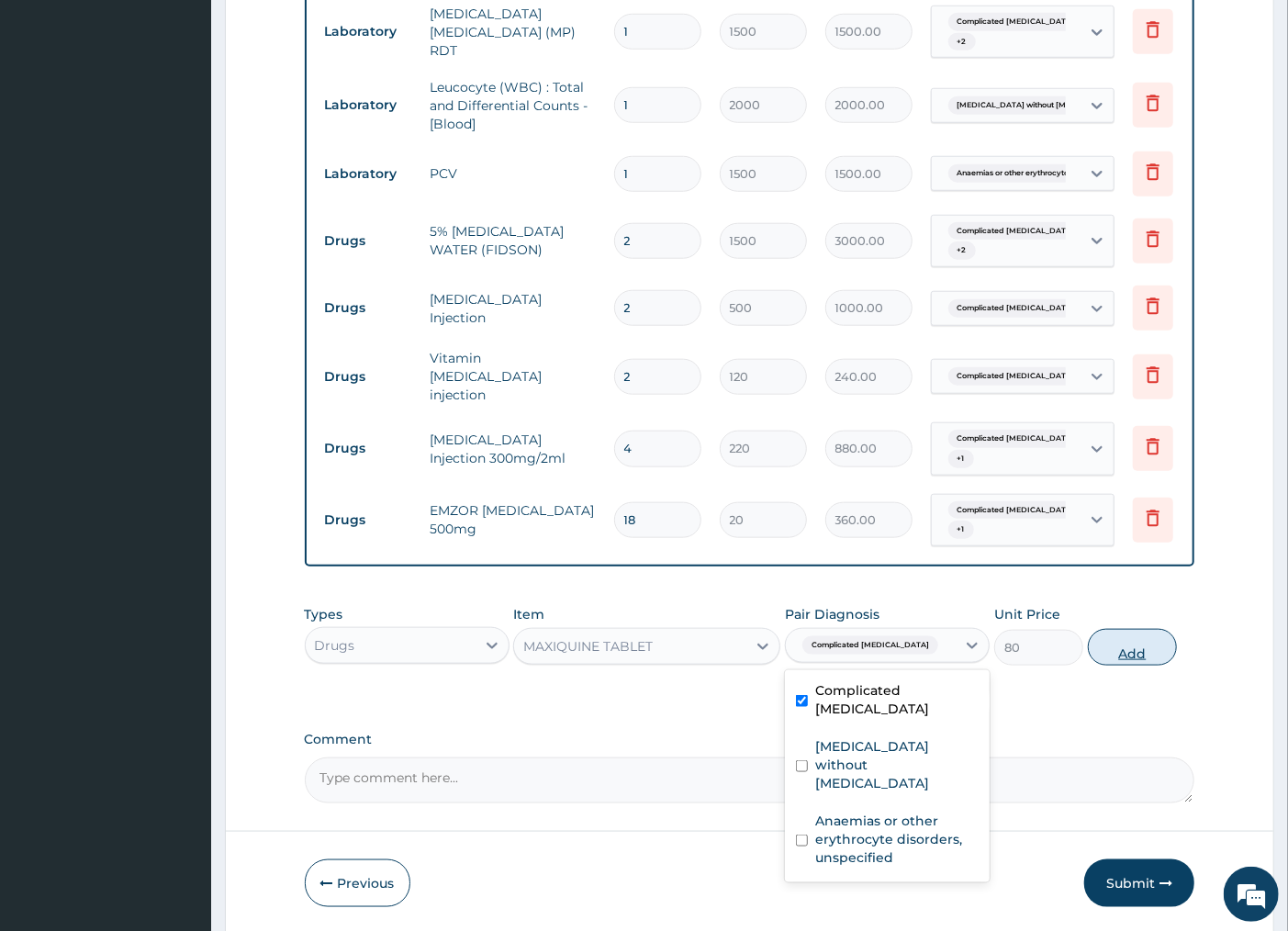
click at [1129, 656] on button "Add" at bounding box center [1132, 647] width 89 height 37
type input "0"
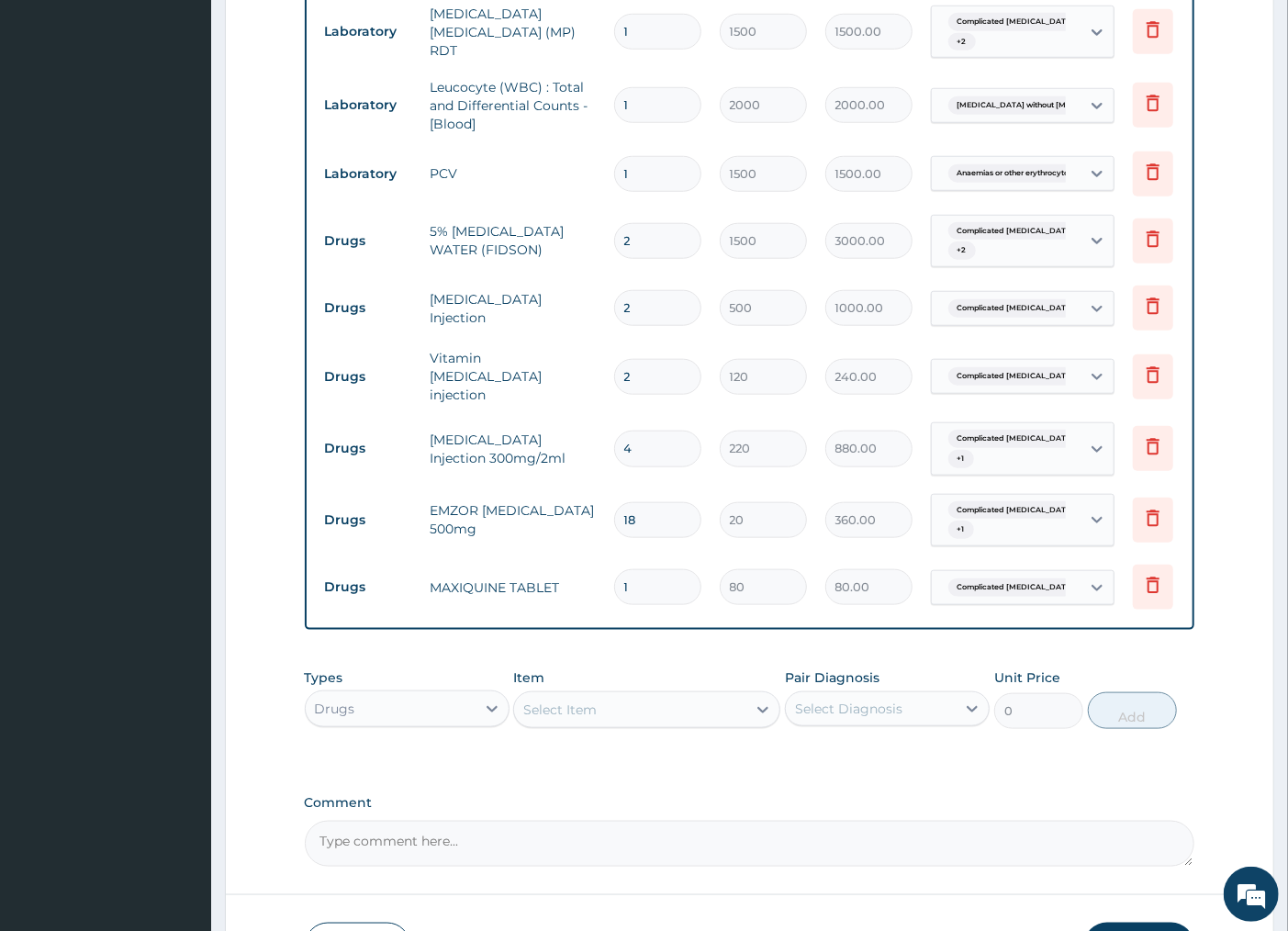
type input "12"
type input "960.00"
type input "12"
click at [628, 711] on div "Select Item" at bounding box center [630, 709] width 232 height 29
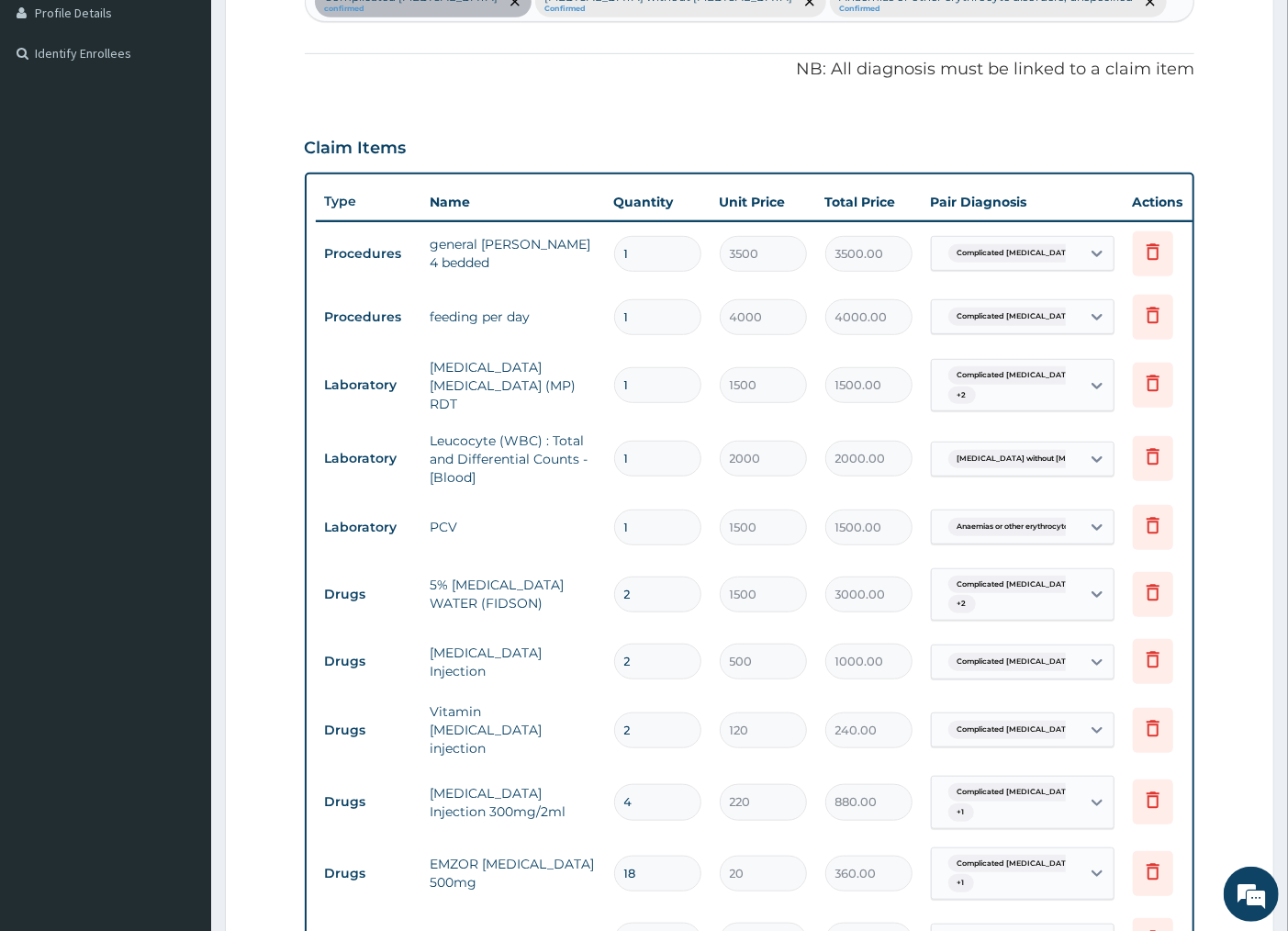
scroll to position [284, 0]
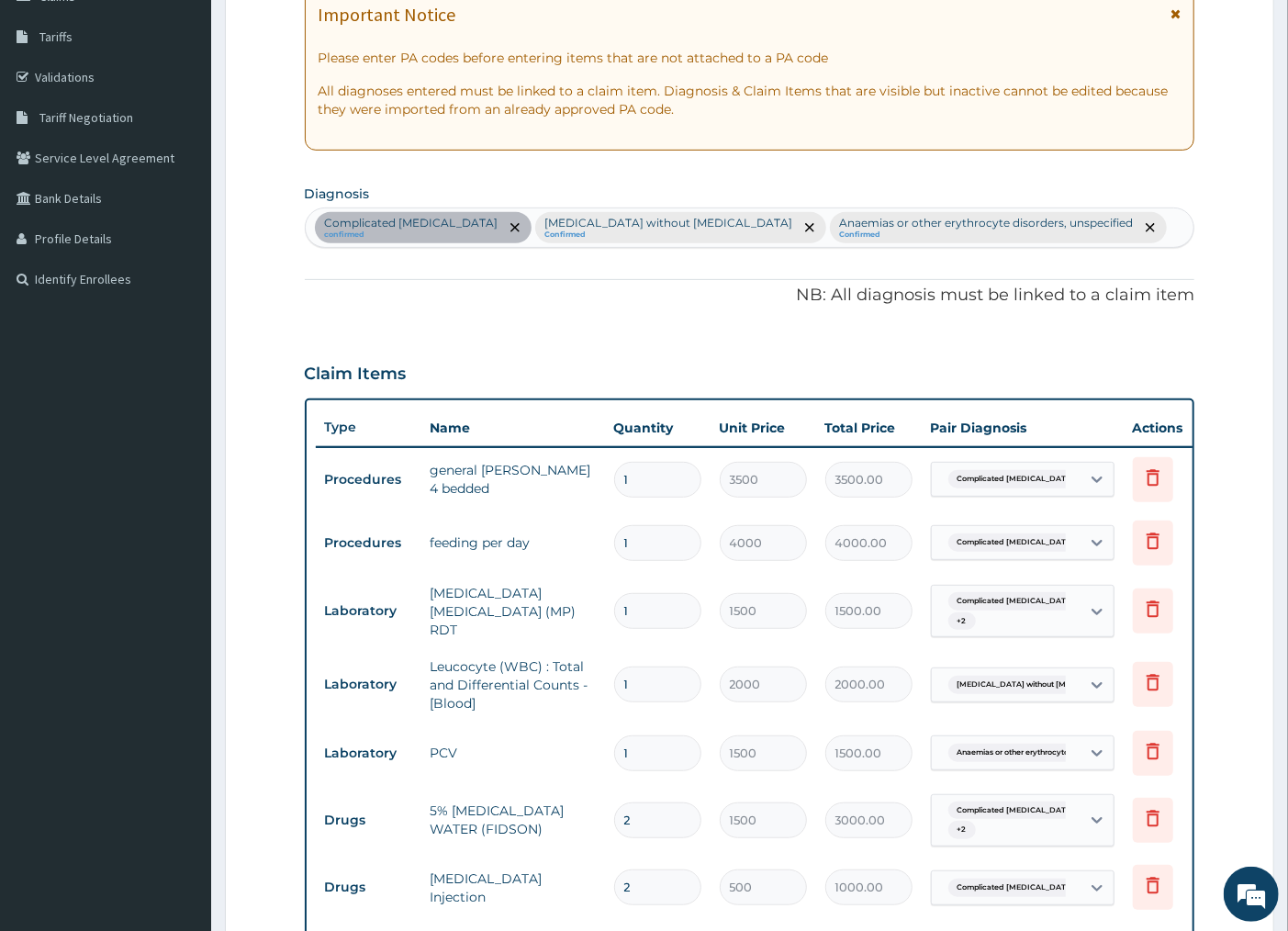
type input "QUIN"
click at [1081, 239] on div "Complicated [MEDICAL_DATA] confirmed [MEDICAL_DATA] without [MEDICAL_DATA] Conf…" at bounding box center [750, 228] width 888 height 39
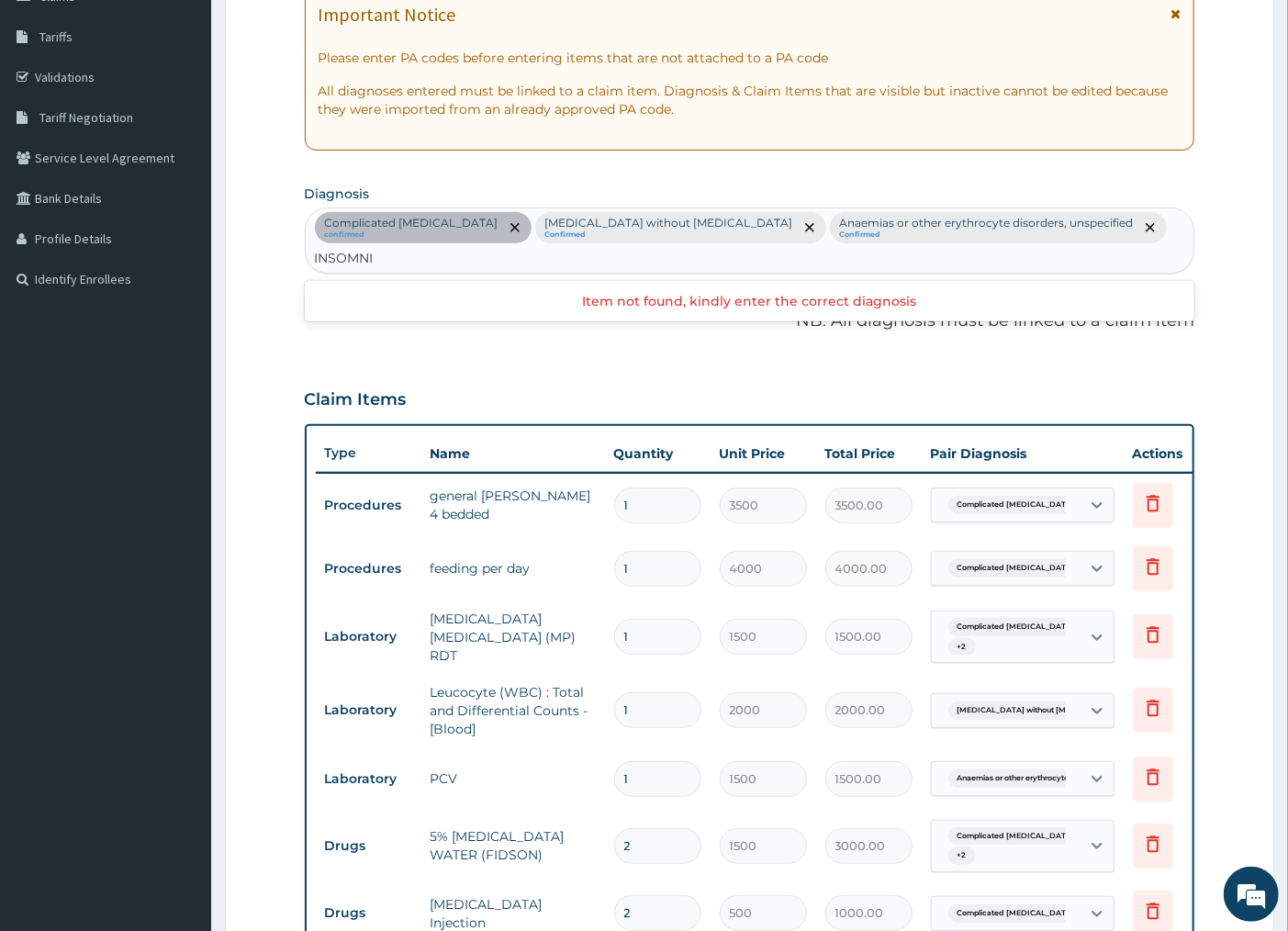
type input "[MEDICAL_DATA]"
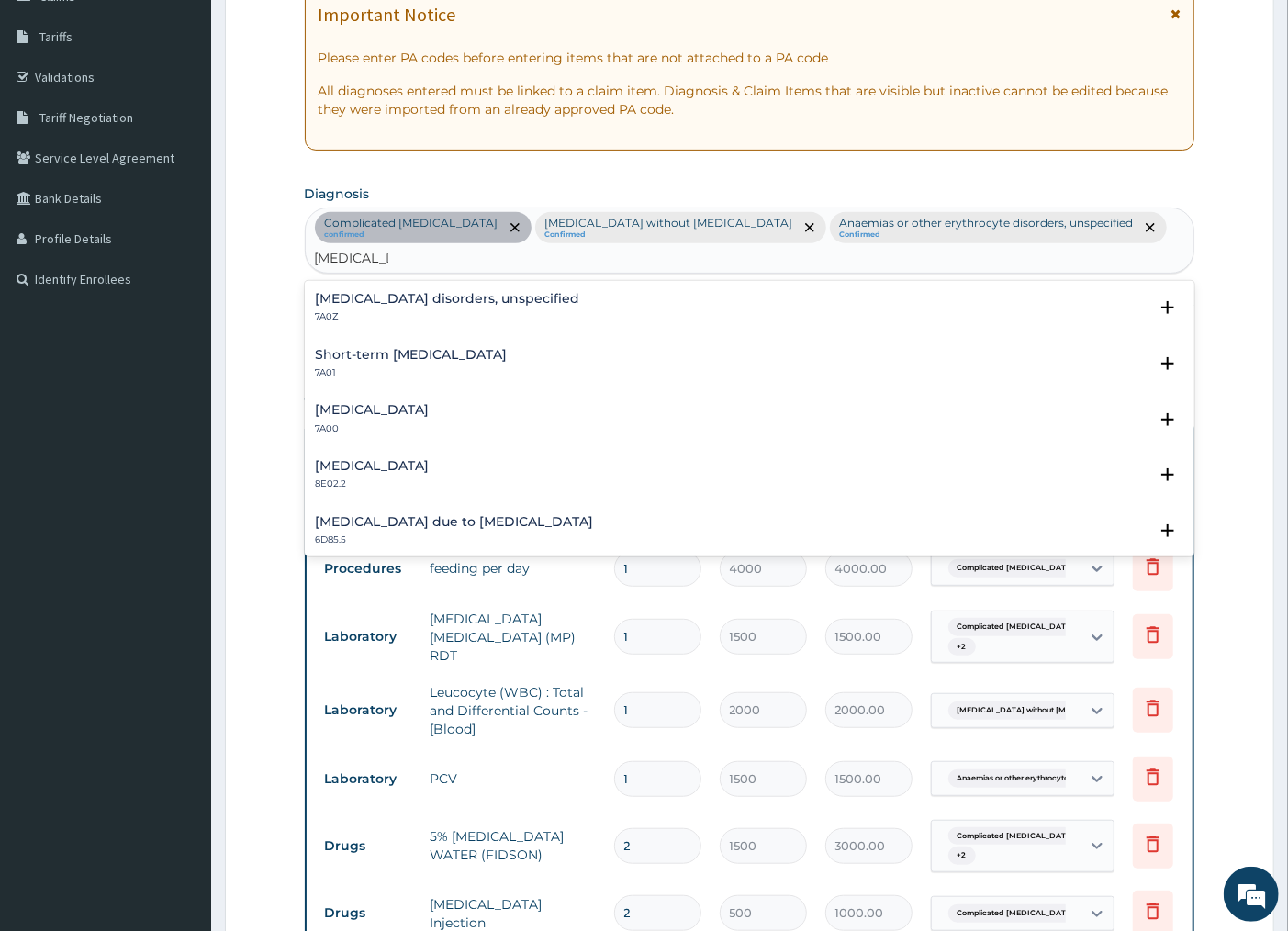
click at [466, 292] on div "[MEDICAL_DATA] disorders, unspecified 7A0Z" at bounding box center [448, 308] width 265 height 32
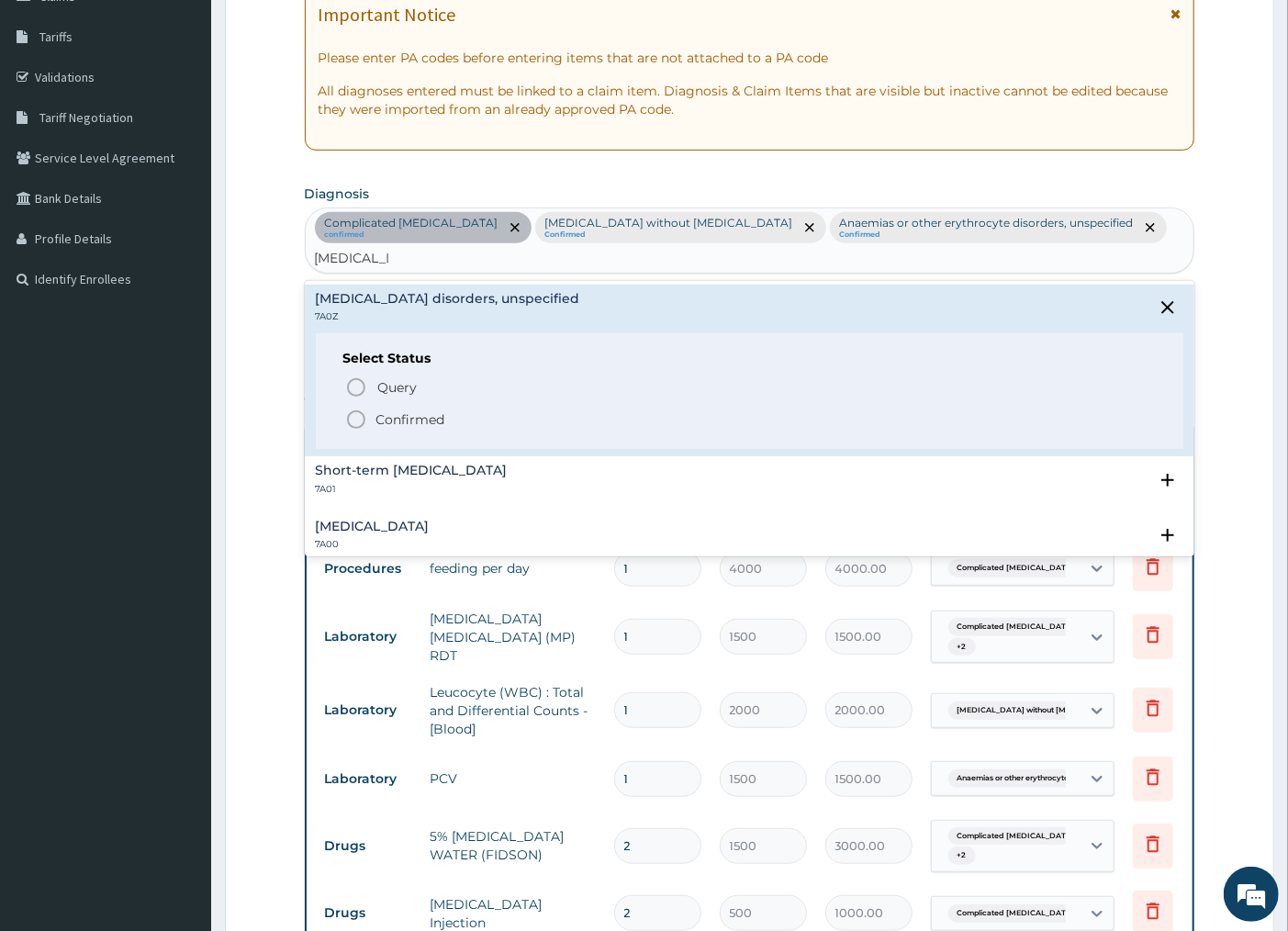
click at [359, 408] on icon "status option filled" at bounding box center [355, 419] width 22 height 22
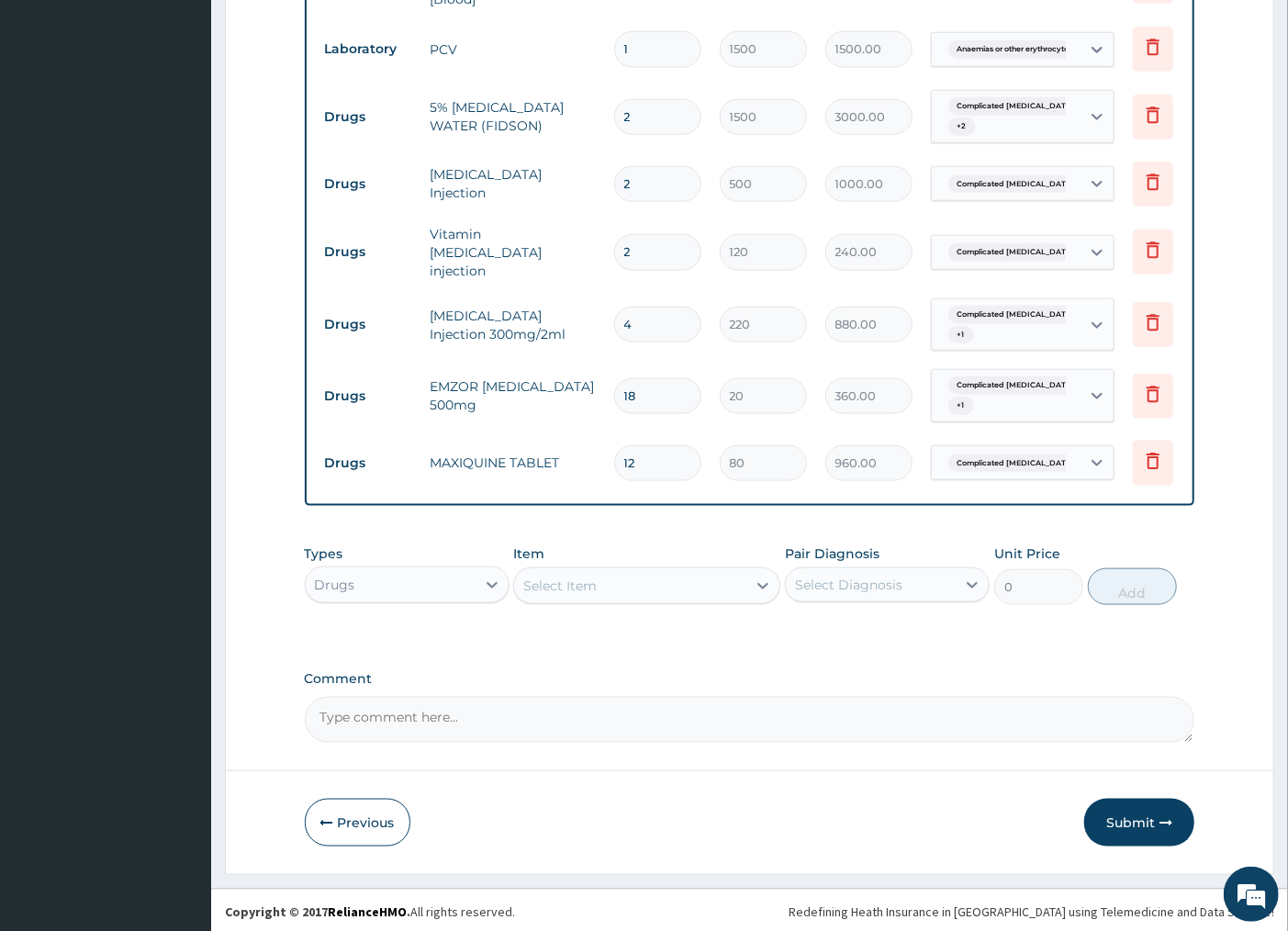
scroll to position [1033, 0]
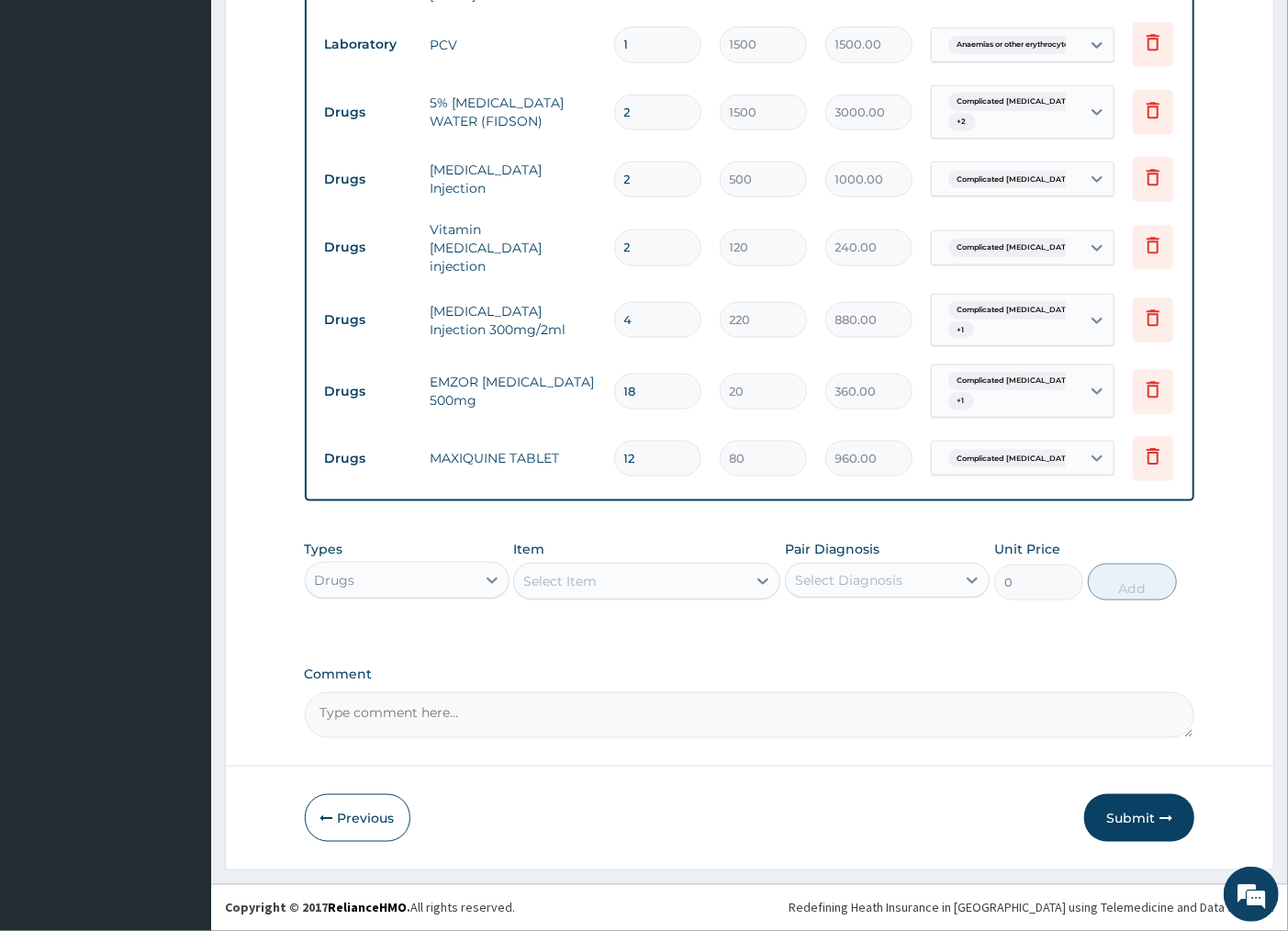
click at [590, 579] on div "Select Item" at bounding box center [560, 580] width 74 height 18
type input "LEXOT"
click at [604, 637] on div "[MEDICAL_DATA] 3mg" at bounding box center [646, 627] width 267 height 33
type input "50"
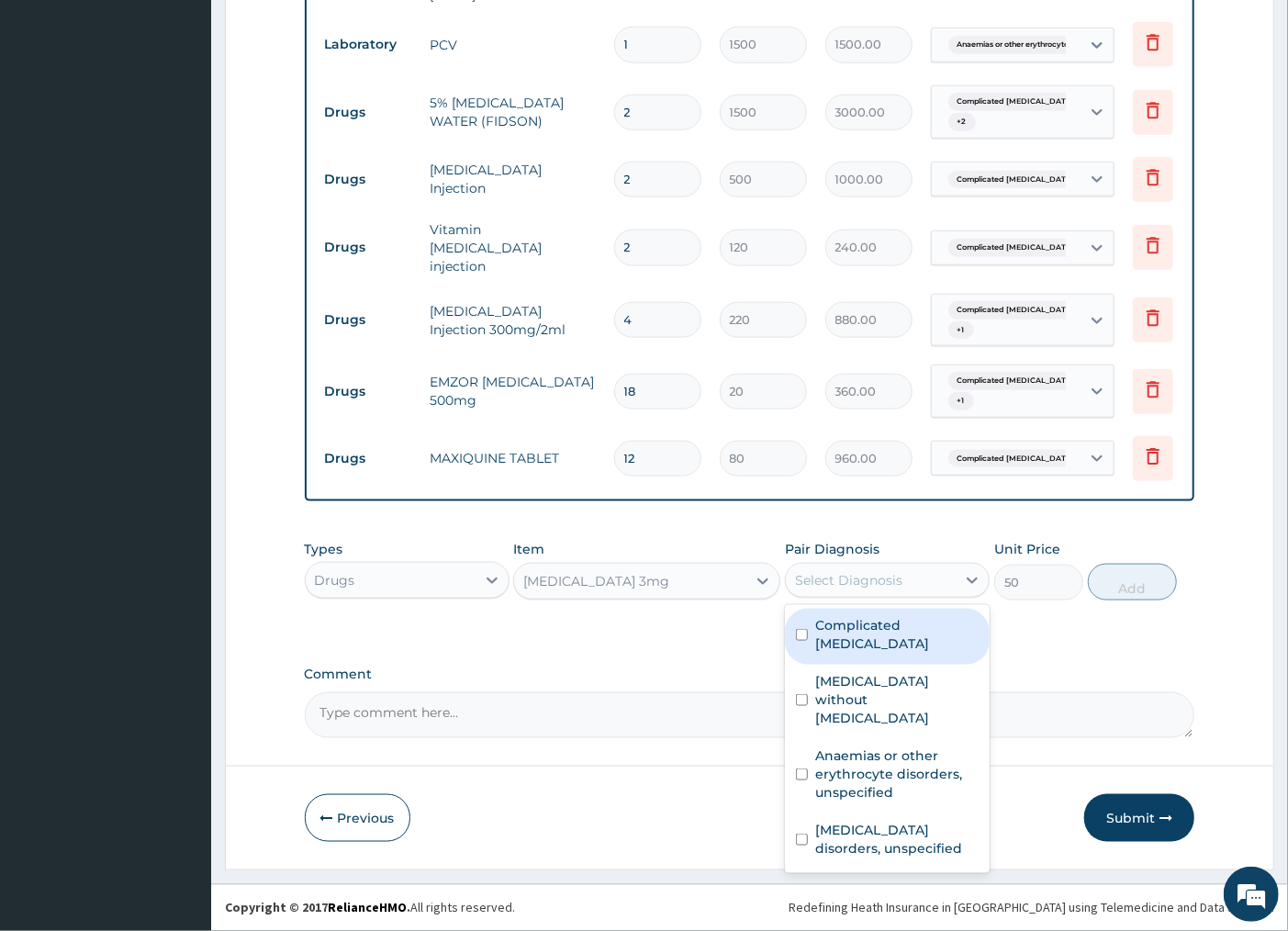
click at [850, 588] on div "Select Diagnosis" at bounding box center [849, 579] width 108 height 18
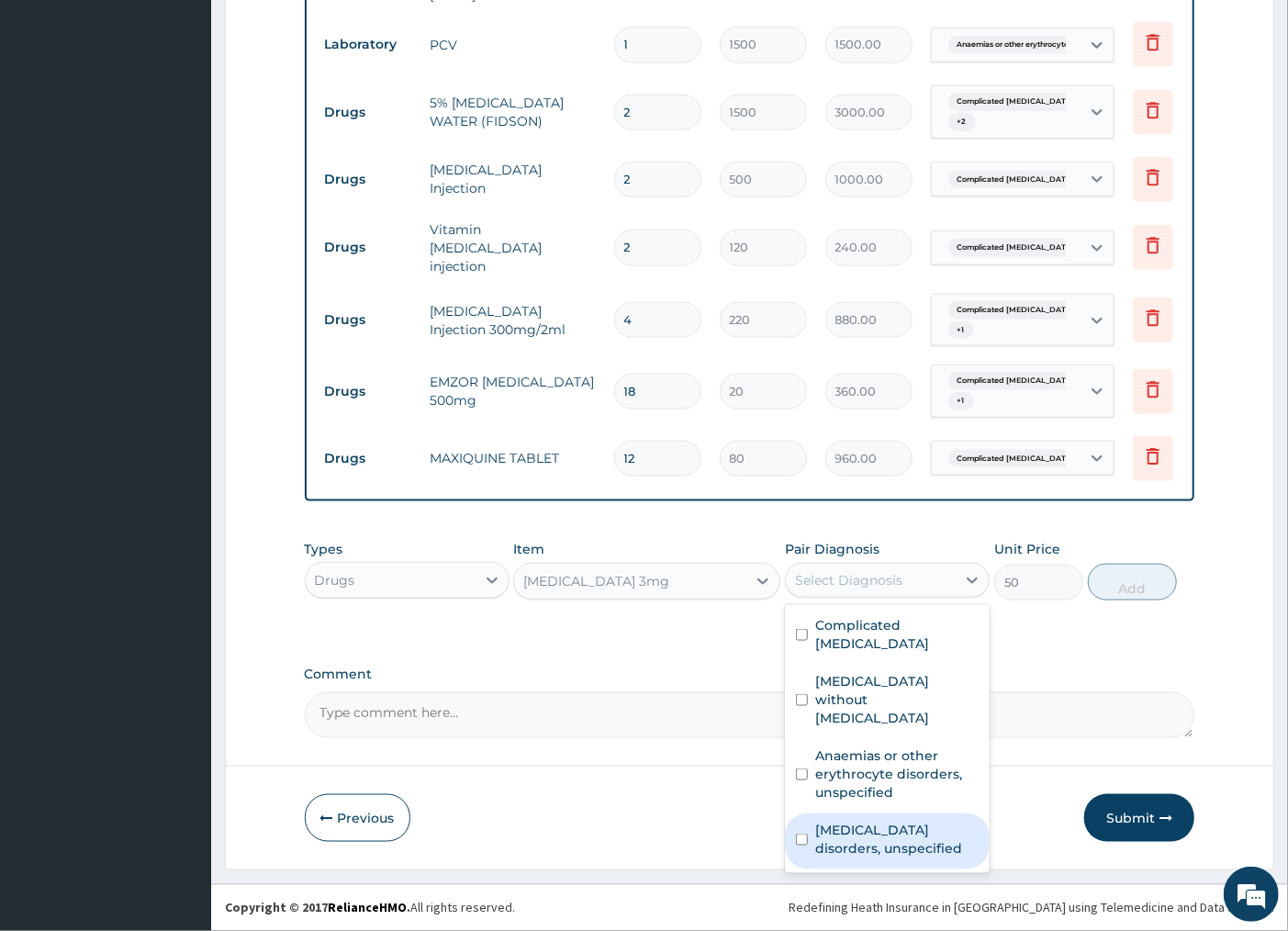
click at [816, 821] on label "[MEDICAL_DATA] disorders, unspecified" at bounding box center [897, 839] width 163 height 37
checkbox input "true"
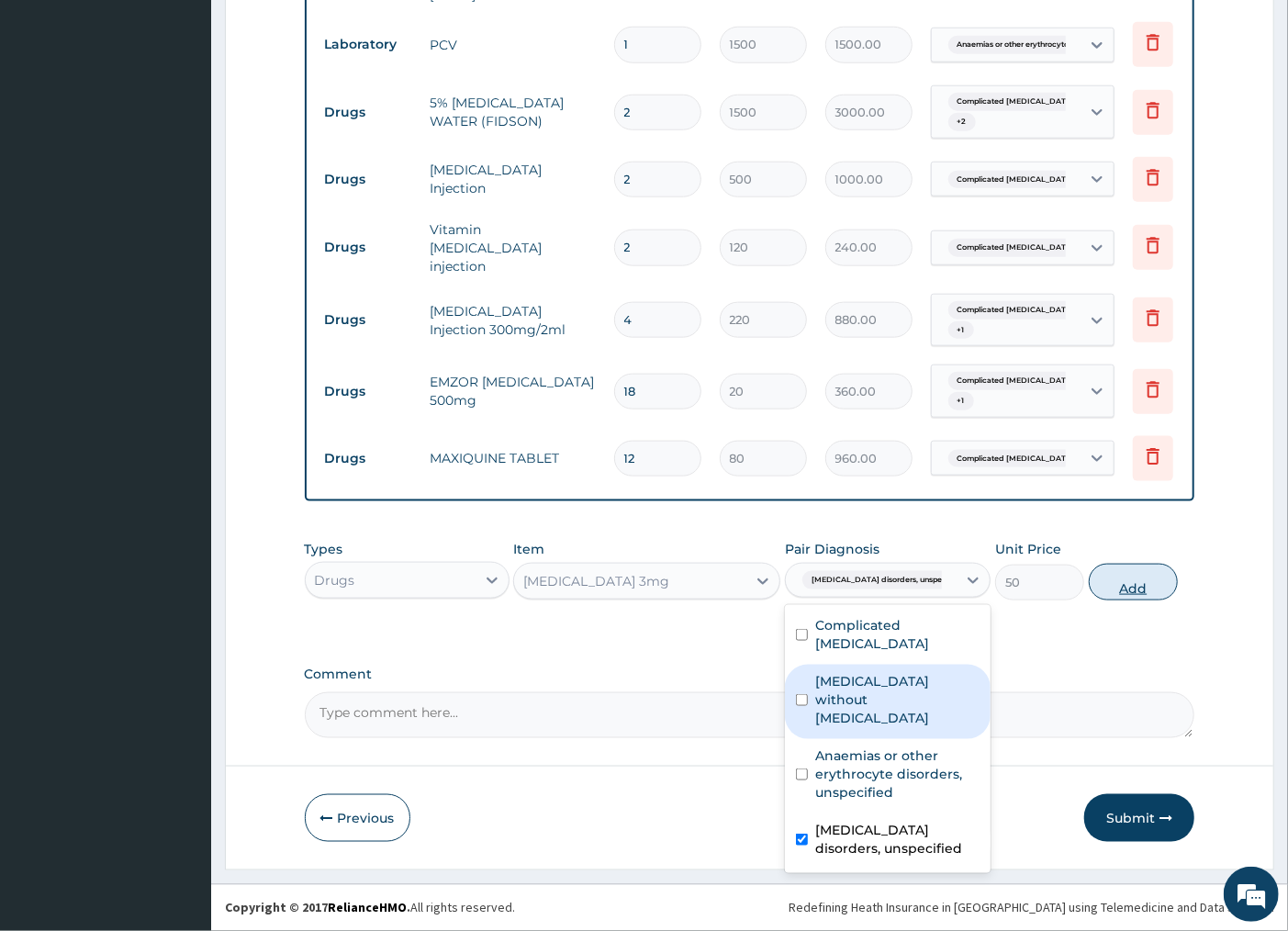
click at [1123, 592] on button "Add" at bounding box center [1133, 582] width 89 height 37
type input "0"
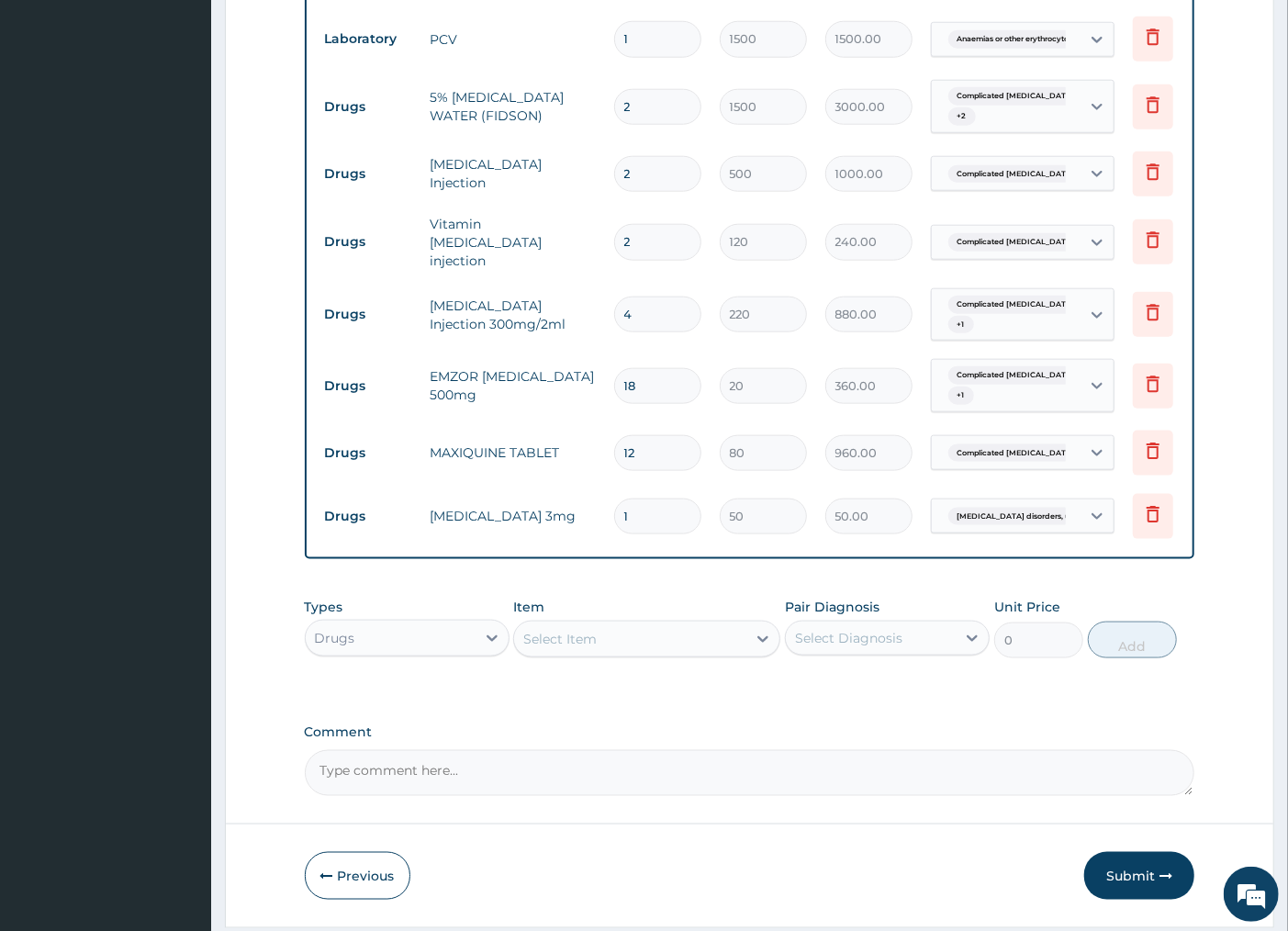
scroll to position [1032, 0]
type input "0.00"
type input "2"
type input "100.00"
type input "2"
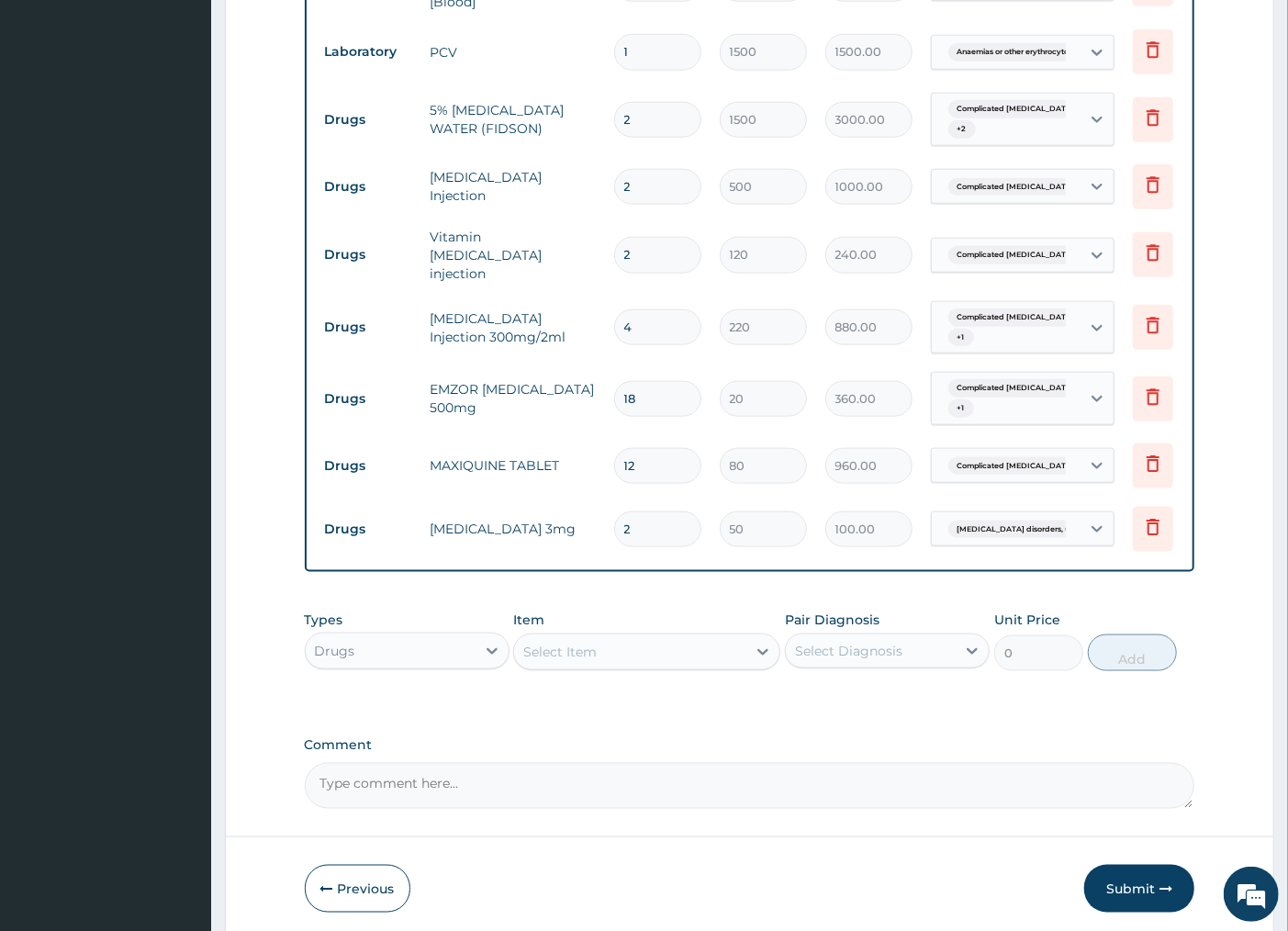
scroll to position [1097, 0]
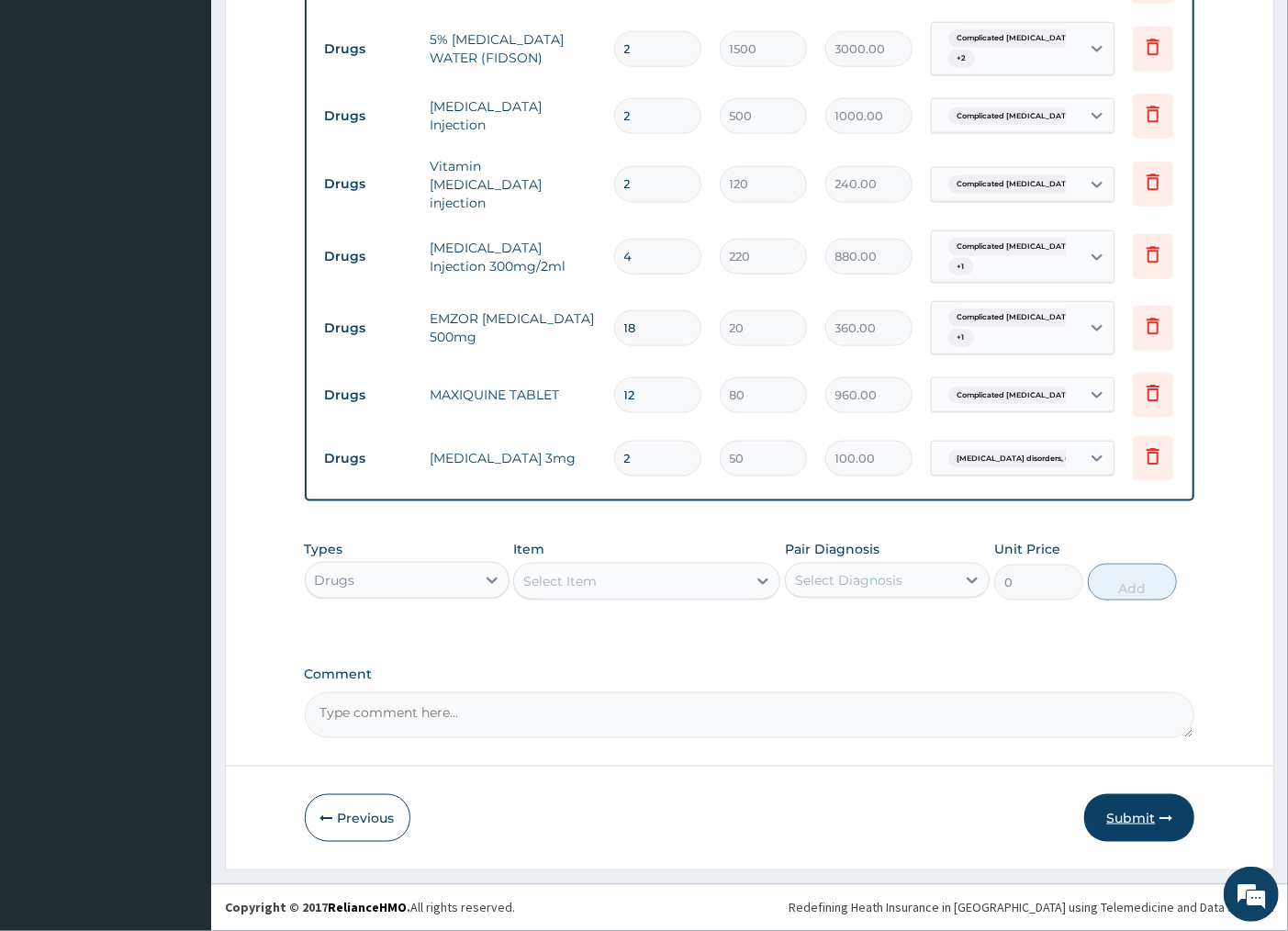
click at [1127, 810] on button "Submit" at bounding box center [1139, 818] width 111 height 48
